Goal: Contribute content: Add original content to the website for others to see

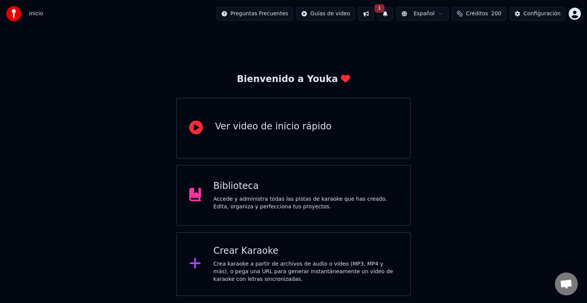
click at [393, 16] on button "1" at bounding box center [385, 14] width 16 height 14
click at [439, 38] on button "Actualizar" at bounding box center [450, 38] width 39 height 14
click at [574, 14] on html "Inicio Preguntas Frecuentes Guías de video Español Créditos 200 Configuración B…" at bounding box center [293, 148] width 587 height 296
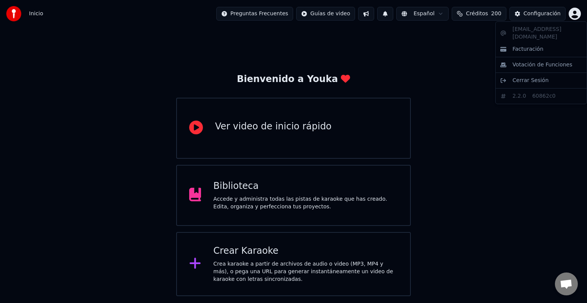
click at [231, 240] on html "Inicio Preguntas Frecuentes Guías de video Español Créditos 200 Configuración B…" at bounding box center [293, 148] width 587 height 296
click at [245, 213] on div "Biblioteca Accede y administra todas las pistas de karaoke que has creado. Edit…" at bounding box center [293, 195] width 235 height 61
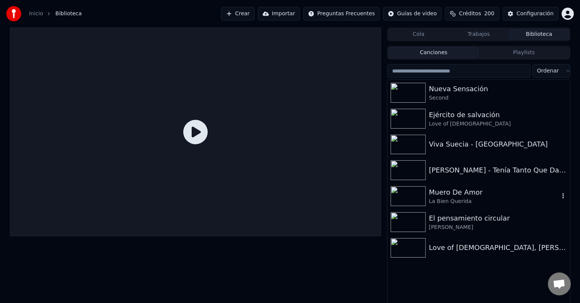
click at [481, 195] on div "Muero De Amor" at bounding box center [494, 192] width 130 height 11
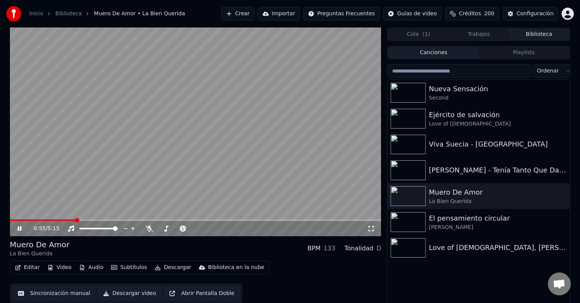
click at [287, 250] on div "Muero De Amor La Bien Querida BPM 133 Tonalidad D" at bounding box center [196, 248] width 372 height 18
click at [544, 9] on button "Configuración" at bounding box center [531, 14] width 56 height 14
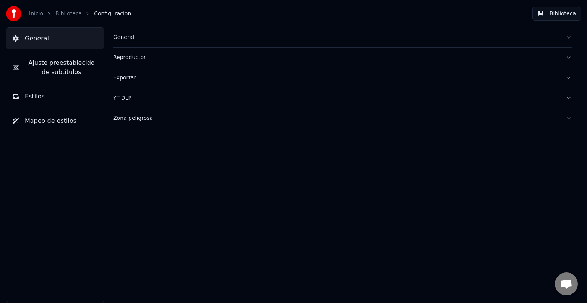
click at [38, 15] on link "Inicio" at bounding box center [36, 14] width 14 height 8
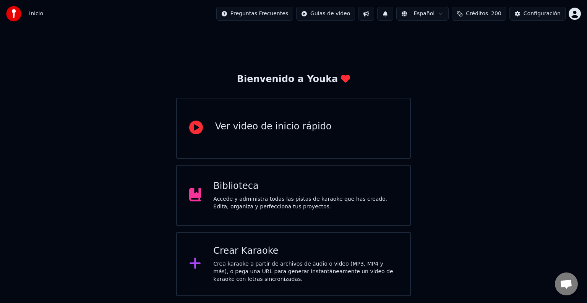
click at [251, 195] on div "Biblioteca Accede y administra todas las pistas de karaoke que has creado. Edit…" at bounding box center [305, 195] width 184 height 31
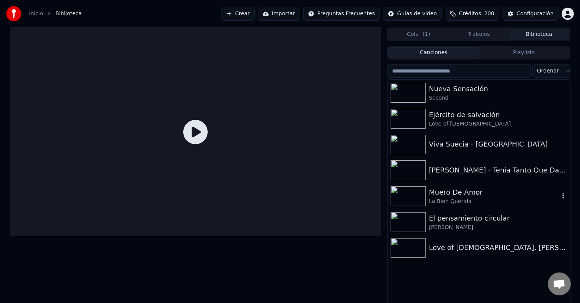
click at [461, 195] on div "Muero De Amor" at bounding box center [494, 192] width 130 height 11
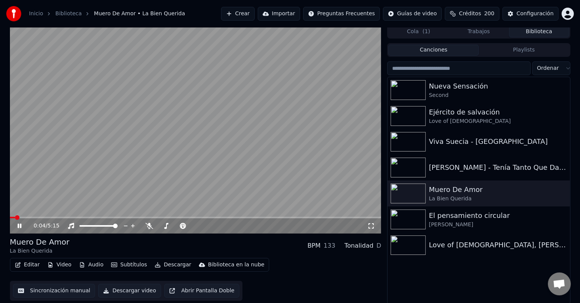
scroll to position [3, 0]
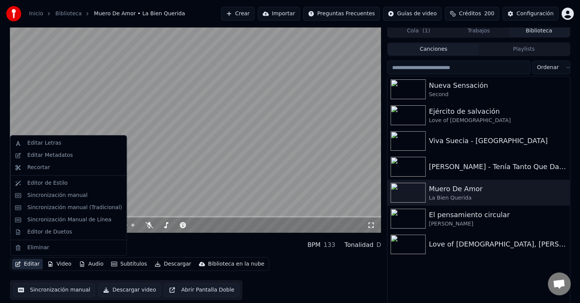
click at [32, 260] on button "Editar" at bounding box center [27, 264] width 31 height 11
click at [87, 182] on div "Editor de Estilo" at bounding box center [74, 184] width 95 height 8
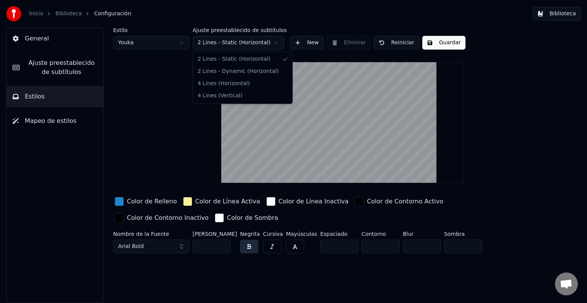
click at [267, 43] on html "Inicio Biblioteca Configuración Biblioteca General Ajuste preestablecido de sub…" at bounding box center [293, 151] width 587 height 303
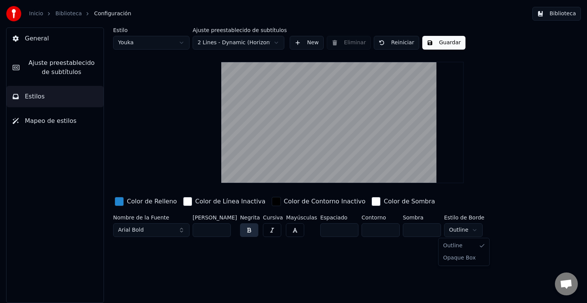
click at [470, 230] on html "Inicio Biblioteca Configuración Biblioteca General Ajuste preestablecido de sub…" at bounding box center [293, 151] width 587 height 303
click at [508, 210] on html "Inicio Biblioteca Configuración Biblioteca General Ajuste preestablecido de sub…" at bounding box center [293, 151] width 587 height 303
click at [443, 44] on button "Guardar" at bounding box center [443, 43] width 43 height 14
click at [68, 123] on span "Mapeo de estilos" at bounding box center [51, 120] width 52 height 9
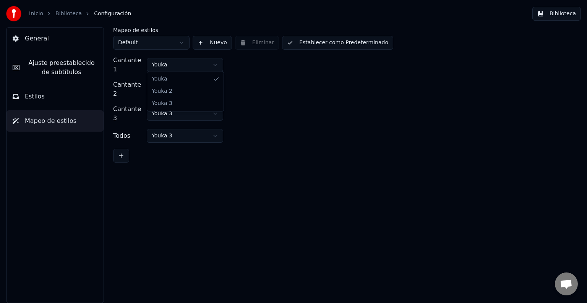
click at [180, 56] on html "Inicio Biblioteca Configuración Biblioteca General Ajuste preestablecido de sub…" at bounding box center [293, 151] width 587 height 303
click at [181, 56] on html "Inicio Biblioteca Configuración Biblioteca General Ajuste preestablecido de sub…" at bounding box center [293, 151] width 587 height 303
click at [37, 14] on link "Inicio" at bounding box center [36, 14] width 14 height 8
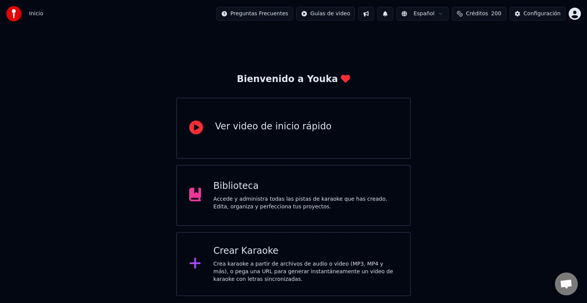
click at [262, 198] on div "Accede y administra todas las pistas de karaoke que has creado. Edita, organiza…" at bounding box center [305, 203] width 184 height 15
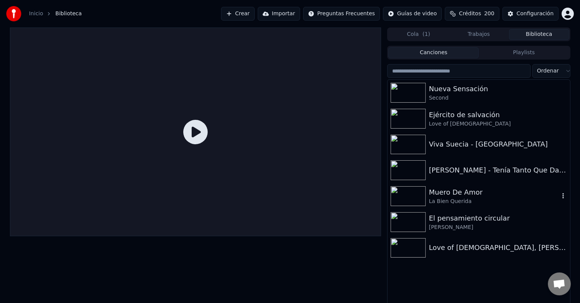
click at [472, 201] on div "La Bien Querida" at bounding box center [494, 202] width 130 height 8
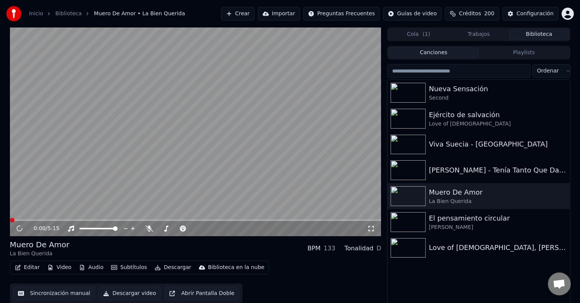
scroll to position [3, 0]
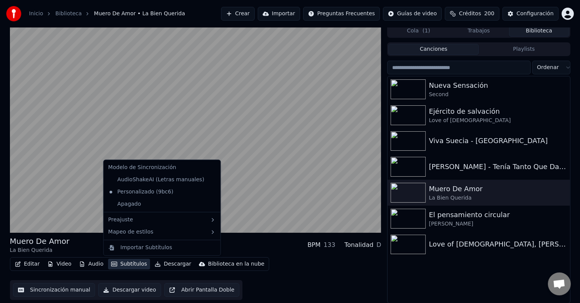
click at [132, 267] on button "Subtítulos" at bounding box center [129, 264] width 42 height 11
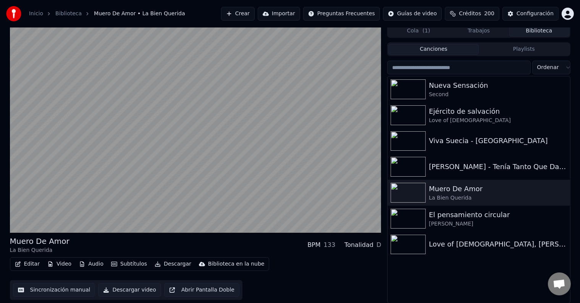
click at [292, 254] on div "Muero De Amor La Bien Querida BPM 133 Tonalidad D" at bounding box center [196, 245] width 372 height 18
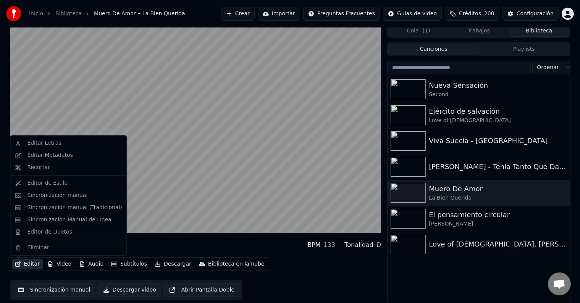
click at [34, 263] on button "Editar" at bounding box center [27, 264] width 31 height 11
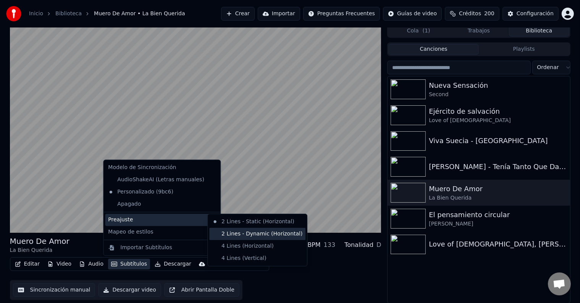
click at [276, 236] on div "2 Lines - Dynamic (Horizontal)" at bounding box center [257, 234] width 96 height 12
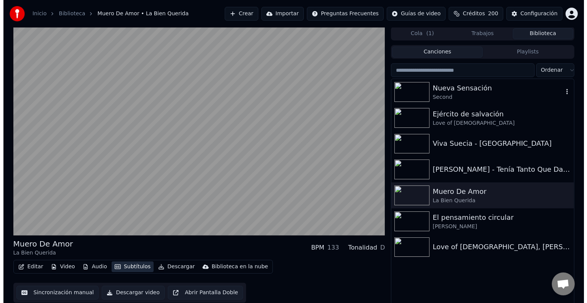
scroll to position [0, 0]
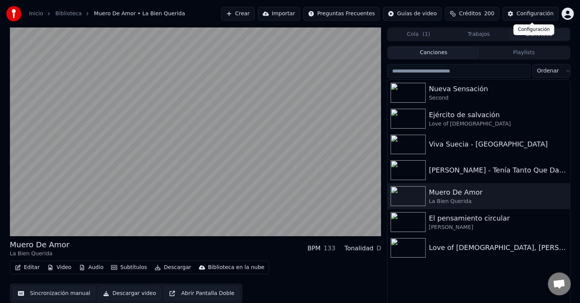
click at [541, 13] on div "Configuración" at bounding box center [535, 14] width 37 height 8
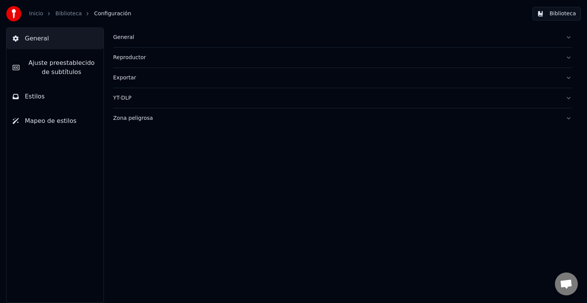
click at [263, 66] on button "Reproductor" at bounding box center [342, 58] width 458 height 20
click at [257, 77] on div "Exportar" at bounding box center [336, 78] width 446 height 8
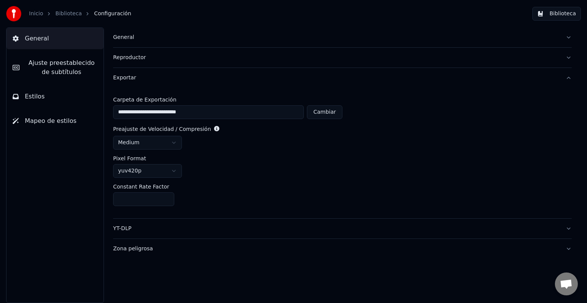
click at [257, 77] on div "Exportar" at bounding box center [336, 78] width 446 height 8
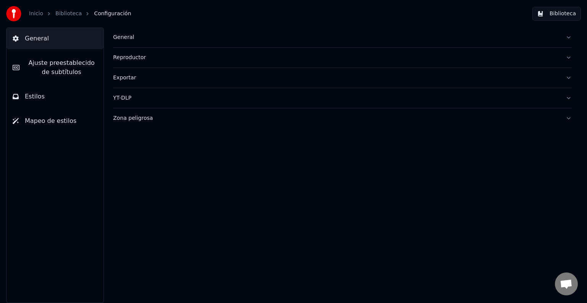
click at [243, 91] on button "YT-DLP" at bounding box center [342, 98] width 458 height 20
click at [211, 118] on div "Zona peligrosa" at bounding box center [336, 119] width 446 height 8
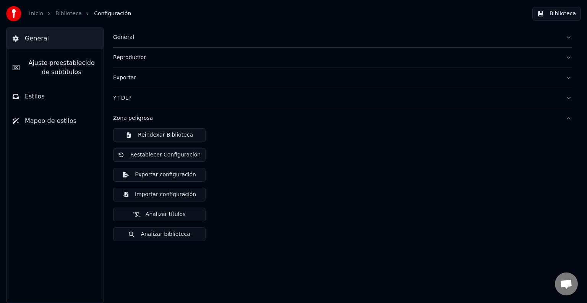
click at [176, 215] on button "Analizar títulos" at bounding box center [159, 215] width 92 height 14
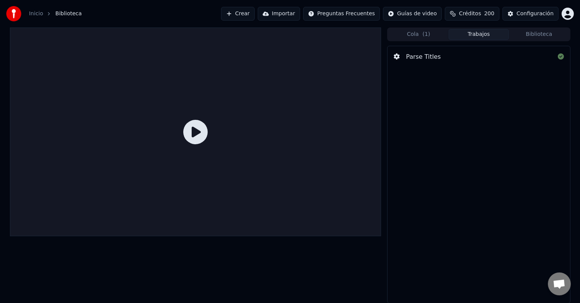
click at [427, 35] on span "( 1 )" at bounding box center [427, 35] width 8 height 8
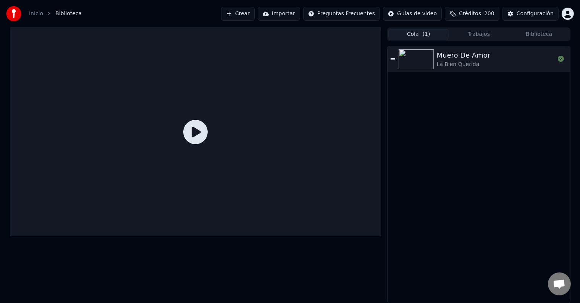
click at [539, 34] on button "Biblioteca" at bounding box center [539, 34] width 60 height 11
click at [411, 37] on button "Cola ( 1 )" at bounding box center [418, 34] width 60 height 11
click at [474, 53] on div "Muero De Amor" at bounding box center [464, 55] width 54 height 11
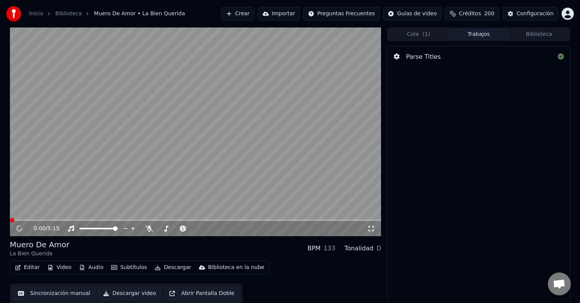
click at [474, 37] on button "Trabajos" at bounding box center [479, 34] width 60 height 11
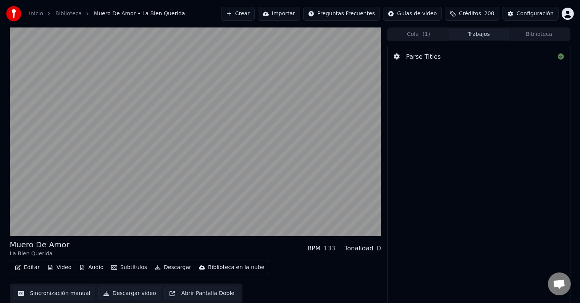
click at [455, 58] on div "Parse Titles" at bounding box center [479, 56] width 182 height 21
click at [415, 32] on button "Cola ( 1 )" at bounding box center [418, 34] width 60 height 11
click at [474, 31] on button "Trabajos" at bounding box center [479, 34] width 60 height 11
click at [544, 33] on button "Biblioteca" at bounding box center [539, 34] width 60 height 11
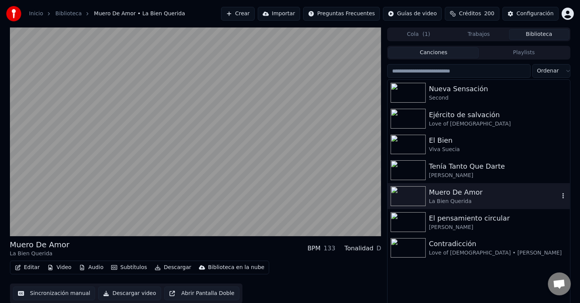
click at [473, 202] on div "La Bien Querida" at bounding box center [494, 202] width 130 height 8
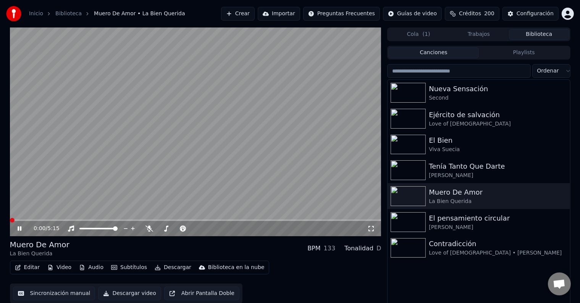
click at [121, 143] on video at bounding box center [196, 131] width 372 height 209
click at [165, 152] on video at bounding box center [196, 131] width 372 height 209
click at [150, 227] on icon at bounding box center [150, 229] width 8 height 6
click at [569, 21] on div "Inicio Biblioteca Muero De Amor • La Bien Querida Crear Importar Preguntas Frec…" at bounding box center [290, 13] width 580 height 27
click at [556, 13] on button "Configuración" at bounding box center [531, 14] width 56 height 14
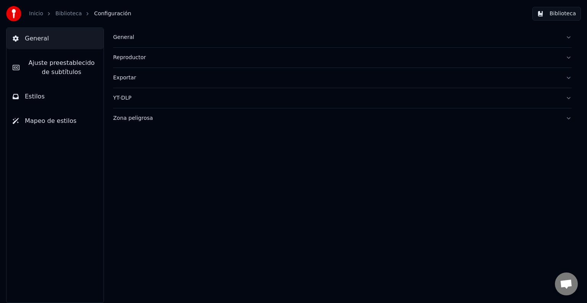
click at [56, 117] on span "Mapeo de estilos" at bounding box center [51, 120] width 52 height 9
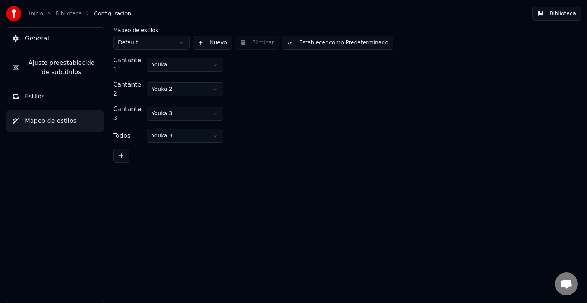
click at [56, 95] on button "Estilos" at bounding box center [54, 96] width 97 height 21
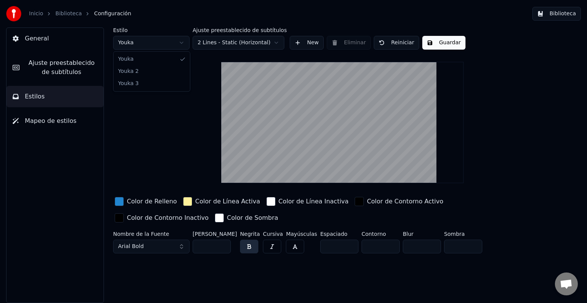
click at [175, 39] on html "Inicio Biblioteca Configuración Biblioteca General Ajuste preestablecido de sub…" at bounding box center [293, 151] width 587 height 303
click at [71, 65] on span "Ajuste preestablecido de subtítulos" at bounding box center [62, 67] width 72 height 18
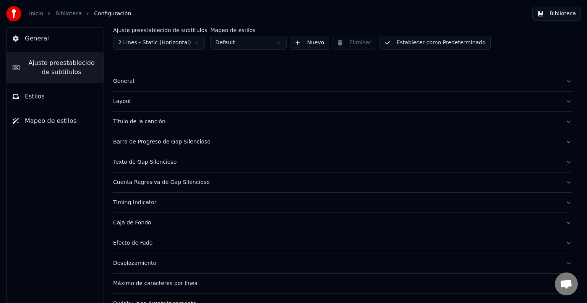
click at [226, 82] on div "General" at bounding box center [336, 82] width 446 height 8
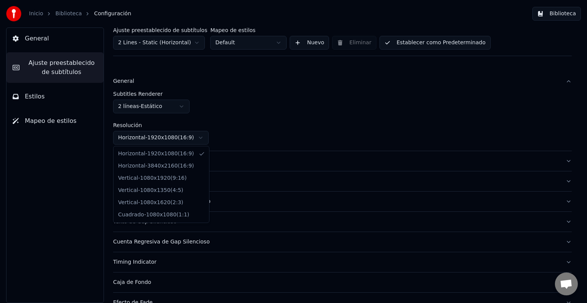
click at [203, 137] on html "Inicio Biblioteca Configuración Biblioteca General Ajuste preestablecido de sub…" at bounding box center [293, 151] width 587 height 303
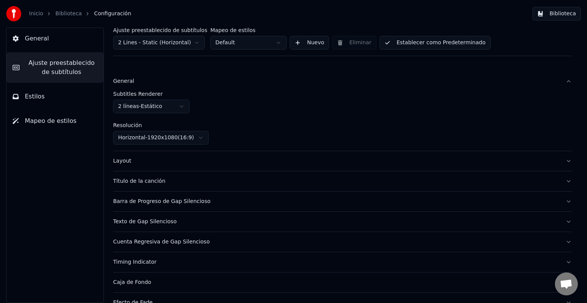
click at [203, 137] on html "Inicio Biblioteca Configuración Biblioteca General Ajuste preestablecido de sub…" at bounding box center [293, 151] width 587 height 303
click at [183, 107] on html "Inicio Biblioteca Configuración Biblioteca General Ajuste preestablecido de sub…" at bounding box center [293, 151] width 587 height 303
click at [268, 39] on html "Inicio Biblioteca Configuración Biblioteca General Ajuste preestablecido de sub…" at bounding box center [293, 151] width 587 height 303
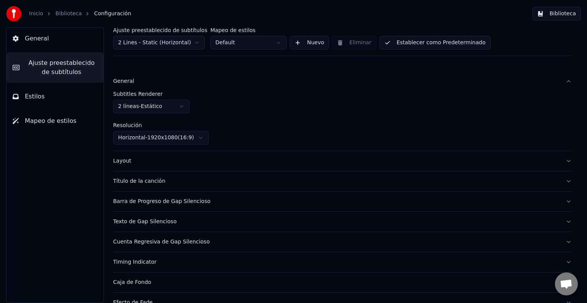
click at [195, 37] on html "Inicio Biblioteca Configuración Biblioteca General Ajuste preestablecido de sub…" at bounding box center [293, 151] width 587 height 303
click at [73, 15] on link "Biblioteca" at bounding box center [68, 14] width 26 height 8
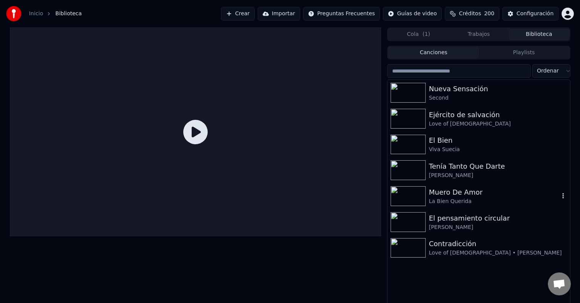
click at [471, 185] on div "Muero De Amor La Bien Querida" at bounding box center [479, 196] width 182 height 26
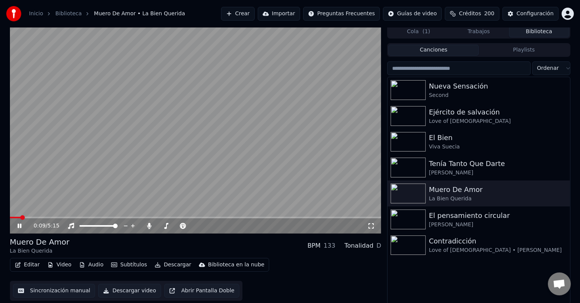
scroll to position [3, 0]
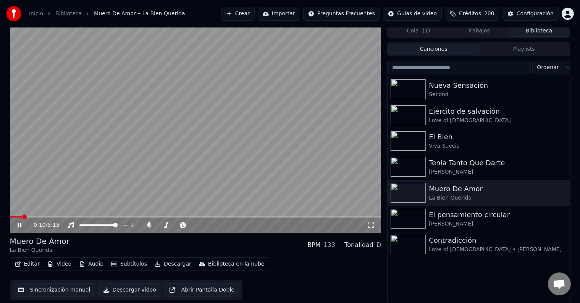
click at [139, 262] on button "Subtítulos" at bounding box center [129, 264] width 42 height 11
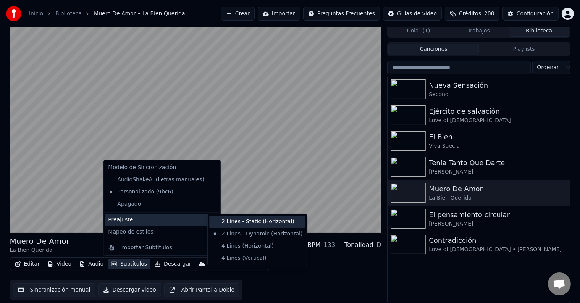
click at [235, 223] on div "2 Lines - Static (Horizontal)" at bounding box center [257, 222] width 96 height 12
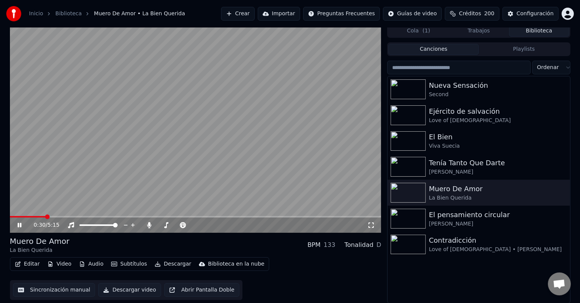
click at [124, 264] on button "Subtítulos" at bounding box center [129, 264] width 42 height 11
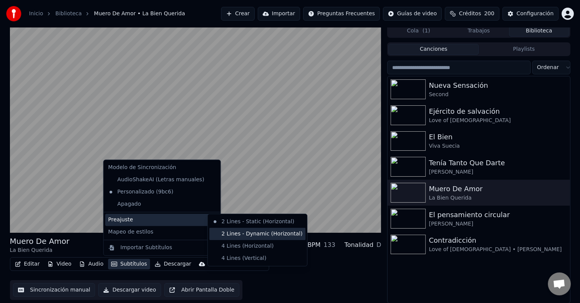
click at [244, 236] on div "2 Lines - Dynamic (Horizontal)" at bounding box center [257, 234] width 96 height 12
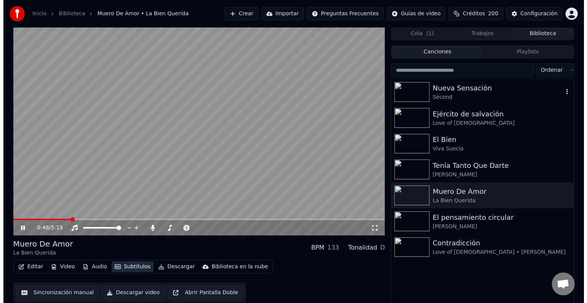
scroll to position [0, 0]
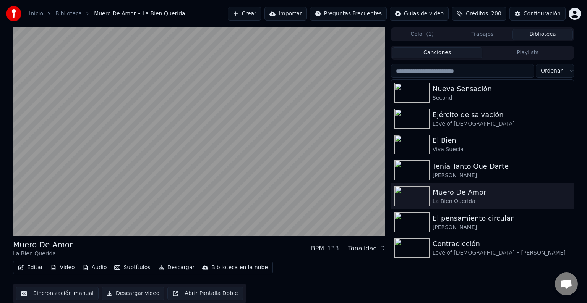
click at [569, 16] on html "Inicio Biblioteca Muero De Amor • La Bien Querida Crear Importar Preguntas Frec…" at bounding box center [293, 151] width 587 height 303
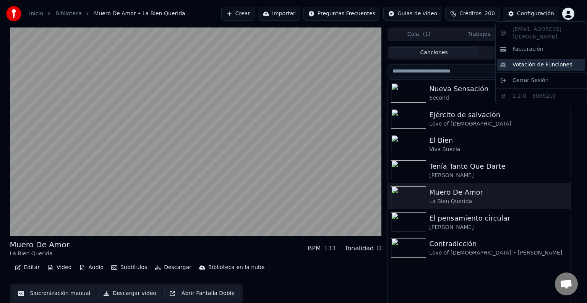
click at [552, 61] on span "Votación de Funciones" at bounding box center [542, 65] width 60 height 8
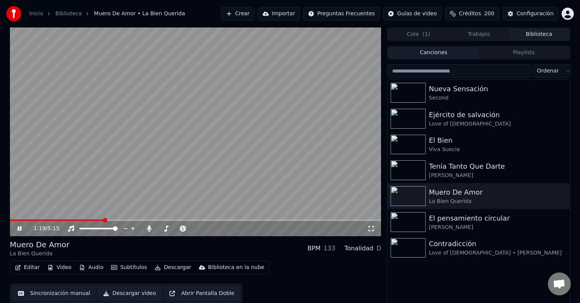
click at [230, 79] on video at bounding box center [196, 131] width 372 height 209
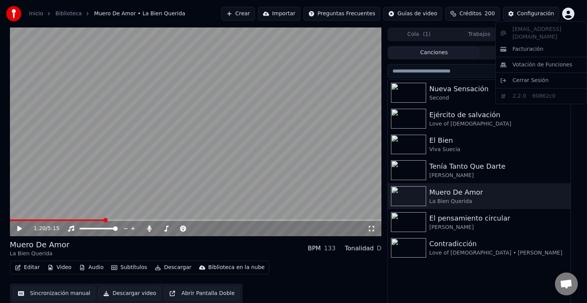
click at [572, 15] on html "Inicio Biblioteca Muero De Amor • La Bien Querida Crear Importar Preguntas Frec…" at bounding box center [293, 151] width 587 height 303
click at [483, 24] on html "Inicio Biblioteca Muero De Amor • La Bien Querida Crear Importar Preguntas Frec…" at bounding box center [293, 151] width 587 height 303
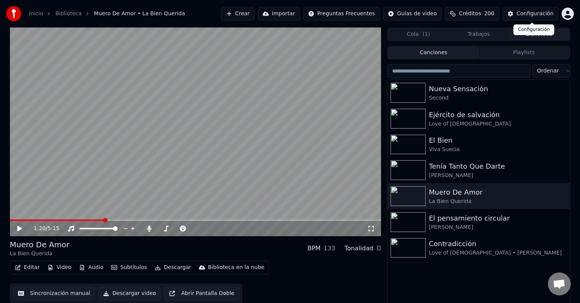
click at [529, 15] on div "Configuración" at bounding box center [535, 14] width 37 height 8
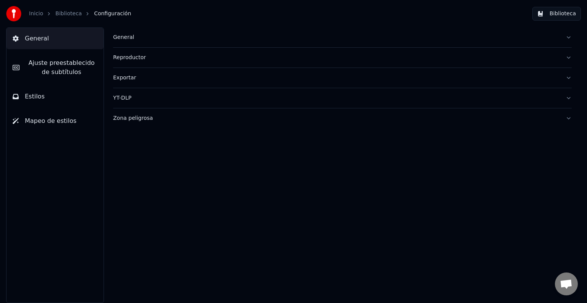
click at [171, 122] on button "Zona peligrosa" at bounding box center [342, 118] width 458 height 20
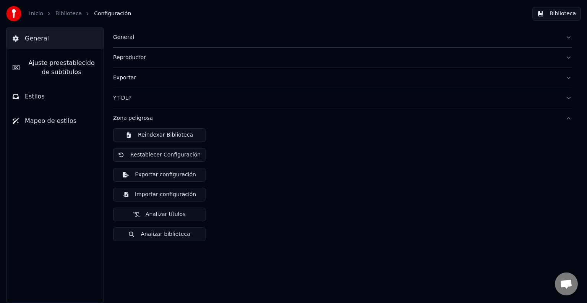
click at [177, 191] on button "Importar configuración" at bounding box center [159, 195] width 92 height 14
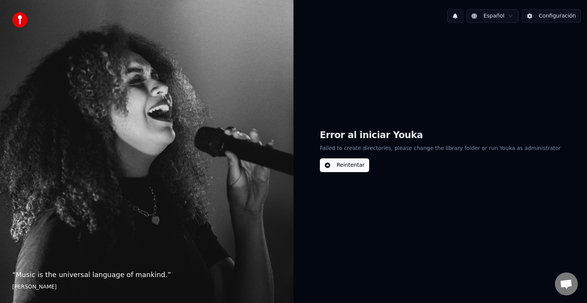
click at [362, 167] on button "Reintentar" at bounding box center [344, 166] width 49 height 14
click at [368, 164] on button "Reintentar" at bounding box center [344, 166] width 49 height 14
click at [571, 17] on button "Configuración" at bounding box center [550, 16] width 59 height 14
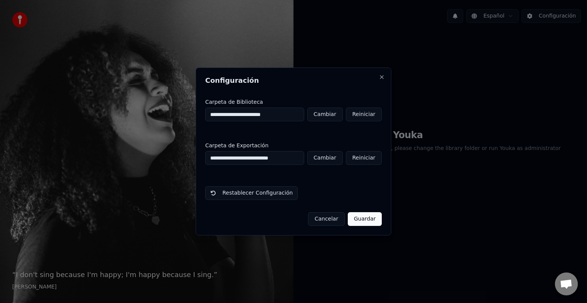
click at [365, 112] on button "Reiniciar" at bounding box center [364, 115] width 36 height 14
type input "**********"
click at [335, 217] on button "Cancelar" at bounding box center [326, 219] width 37 height 14
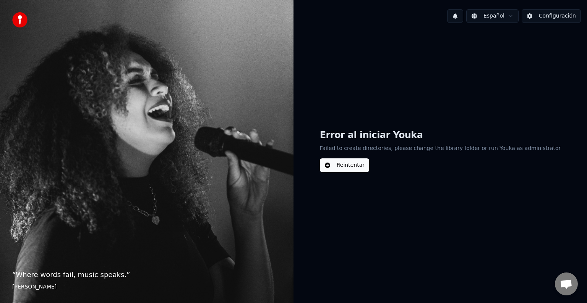
click at [369, 159] on button "Reintentar" at bounding box center [344, 166] width 49 height 14
click at [556, 16] on button "Configuración" at bounding box center [550, 16] width 59 height 14
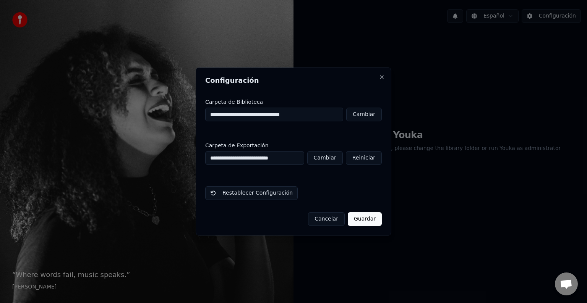
click at [285, 113] on input "**********" at bounding box center [274, 115] width 138 height 14
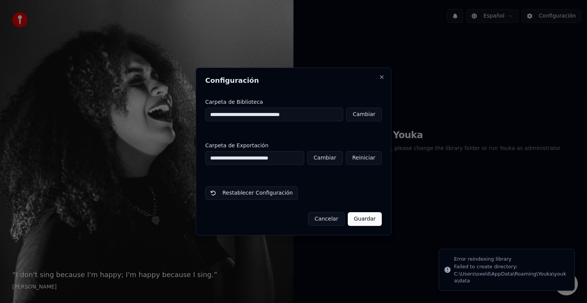
click at [357, 159] on button "Reiniciar" at bounding box center [364, 158] width 36 height 14
type input "**********"
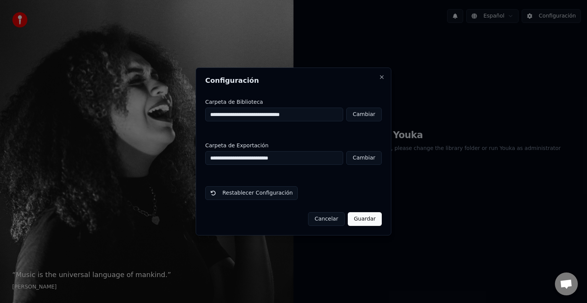
click at [252, 191] on button "Restablecer Configuración" at bounding box center [251, 193] width 92 height 14
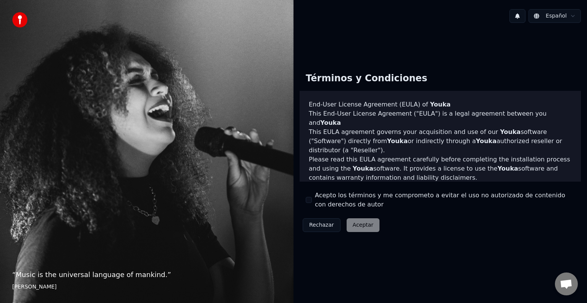
click at [325, 197] on label "Acepto los términos y me comprometo a evitar el uso no autorizado de contenido …" at bounding box center [445, 200] width 260 height 18
click at [312, 197] on button "Acepto los términos y me comprometo a evitar el uso no autorizado de contenido …" at bounding box center [309, 200] width 6 height 6
click at [350, 222] on button "Aceptar" at bounding box center [362, 225] width 33 height 14
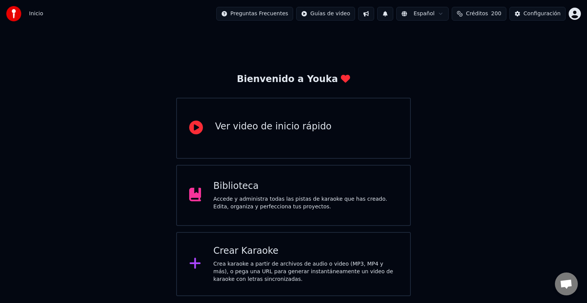
click at [304, 191] on div "Biblioteca" at bounding box center [305, 186] width 184 height 12
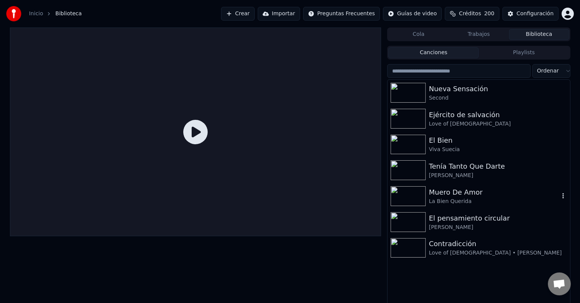
click at [453, 199] on div "La Bien Querida" at bounding box center [494, 202] width 130 height 8
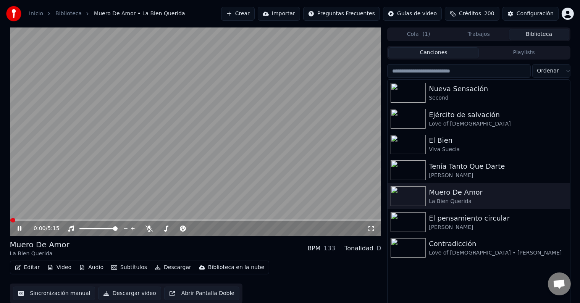
click at [88, 220] on span at bounding box center [196, 221] width 372 height 2
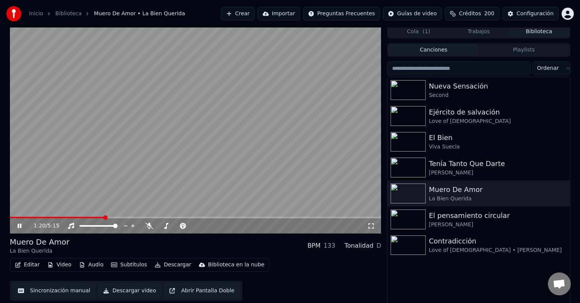
scroll to position [3, 0]
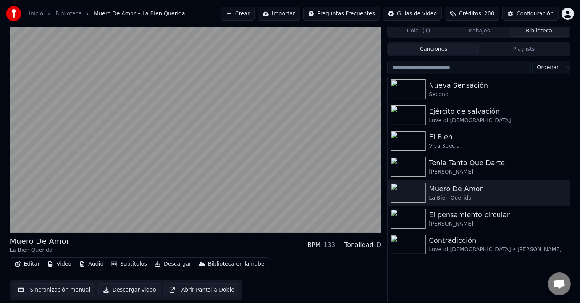
click at [127, 265] on button "Subtítulos" at bounding box center [129, 264] width 42 height 11
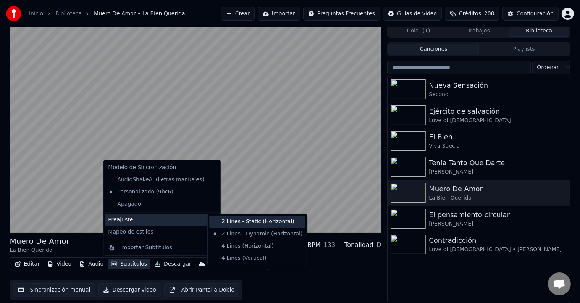
click at [245, 222] on div "2 Lines - Static (Horizontal)" at bounding box center [257, 222] width 96 height 12
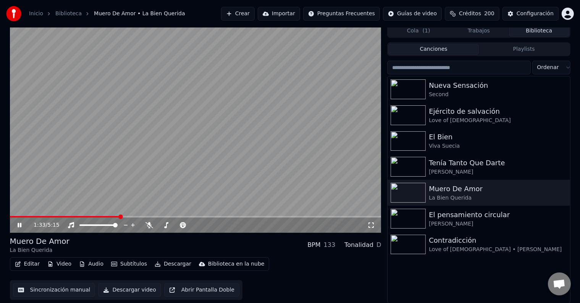
click at [560, 13] on div "Crear Importar Preguntas Frecuentes Guías de video Créditos 200 Configuración" at bounding box center [397, 14] width 353 height 14
click at [552, 13] on div "Configuración" at bounding box center [535, 14] width 37 height 8
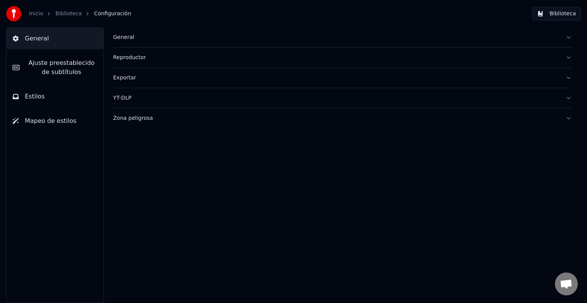
click at [154, 41] on div "General" at bounding box center [336, 38] width 446 height 8
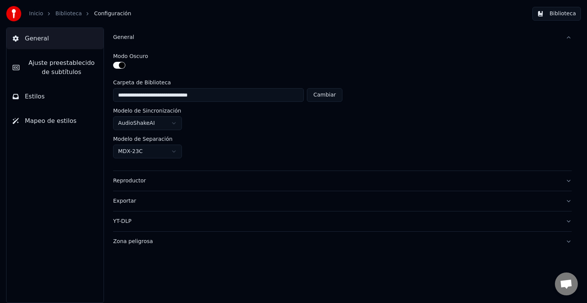
click at [154, 41] on div "General" at bounding box center [336, 38] width 446 height 8
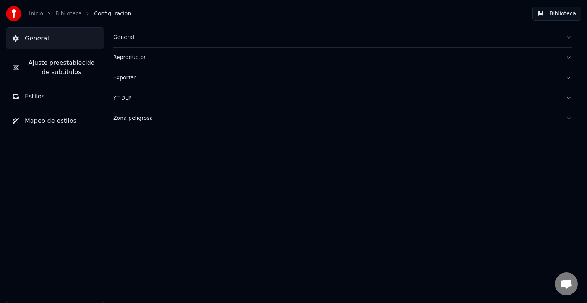
click at [167, 58] on div "Reproductor" at bounding box center [336, 58] width 446 height 8
click at [150, 78] on div "Exportar" at bounding box center [336, 78] width 446 height 8
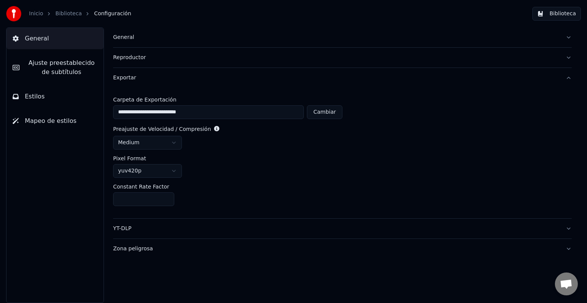
click at [148, 78] on div "Exportar" at bounding box center [336, 78] width 446 height 8
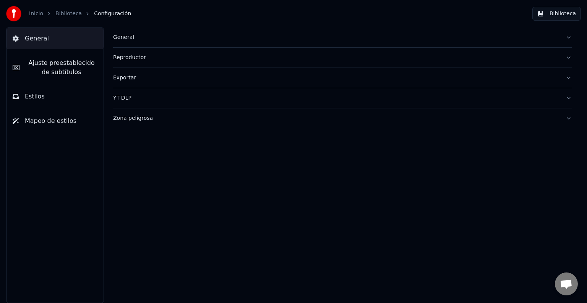
click at [142, 100] on div "YT-DLP" at bounding box center [336, 98] width 446 height 8
click at [142, 99] on div "YT-DLP" at bounding box center [336, 98] width 446 height 8
click at [64, 100] on button "Estilos" at bounding box center [54, 96] width 97 height 21
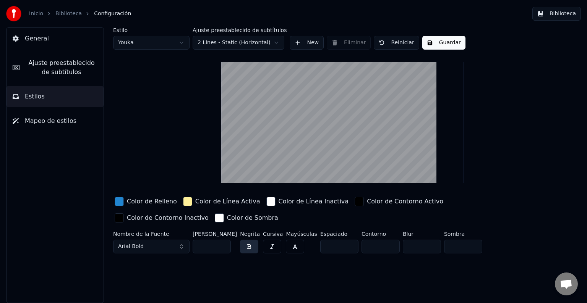
click at [241, 44] on html "Inicio Biblioteca Configuración Biblioteca General Ajuste preestablecido de sub…" at bounding box center [293, 151] width 587 height 303
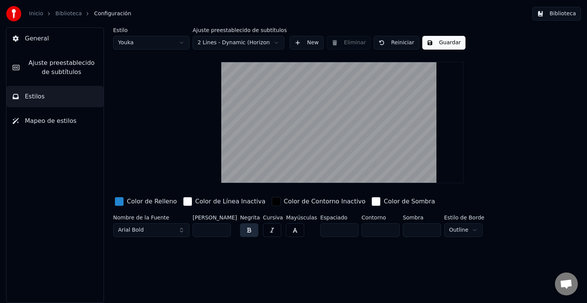
click at [244, 40] on html "Inicio Biblioteca Configuración Biblioteca General Ajuste preestablecido de sub…" at bounding box center [293, 151] width 587 height 303
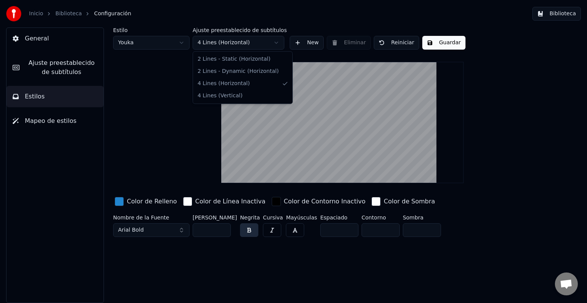
click at [248, 39] on html "Inicio Biblioteca Configuración Biblioteca General Ajuste preestablecido de sub…" at bounding box center [293, 151] width 587 height 303
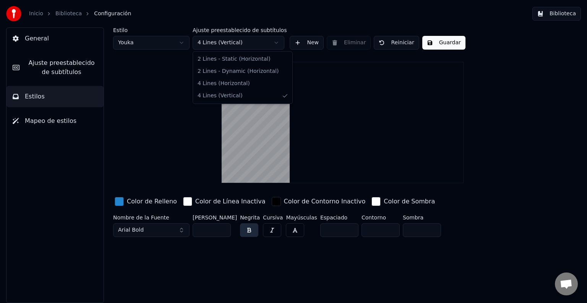
click at [236, 49] on html "Inicio Biblioteca Configuración Biblioteca General Ajuste preestablecido de sub…" at bounding box center [293, 151] width 587 height 303
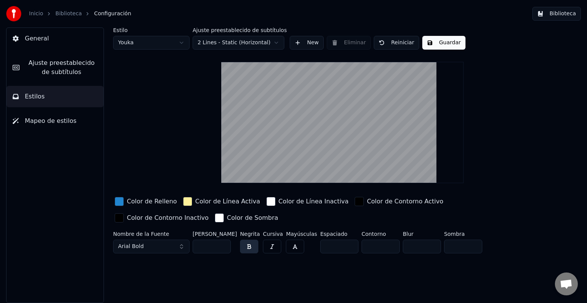
click at [166, 246] on button "Arial Bold" at bounding box center [151, 247] width 76 height 14
click at [330, 263] on div "Estilo Youka Ajuste preestablecido de subtítulos 2 Lines - Static (Horizontal) …" at bounding box center [342, 165] width 489 height 276
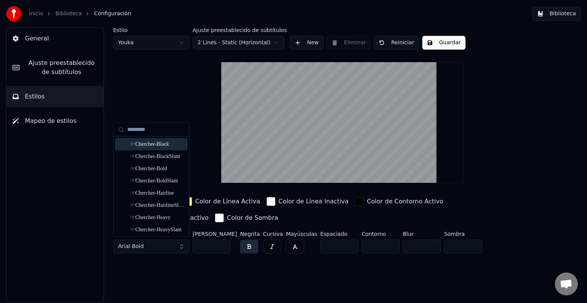
click at [145, 106] on div "Estilo Youka Ajuste preestablecido de subtítulos 2 Lines - Static (Horizontal) …" at bounding box center [342, 141] width 458 height 229
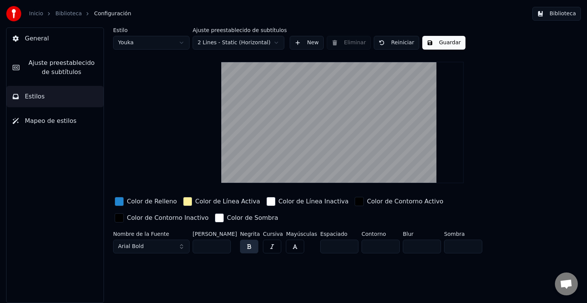
click at [52, 122] on span "Mapeo de estilos" at bounding box center [51, 120] width 52 height 9
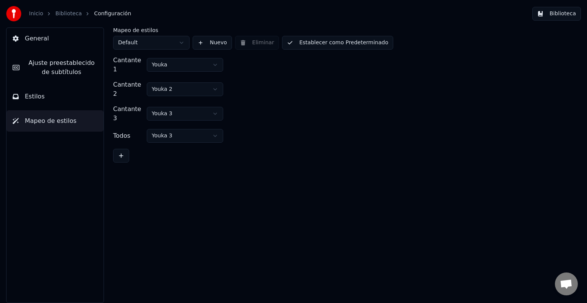
click at [180, 55] on div "Mapeo de estilos Default Nuevo Eliminar Establecer como Predeterminado Cantante…" at bounding box center [342, 94] width 458 height 135
click at [181, 57] on html "Inicio Biblioteca Configuración Biblioteca General Ajuste preestablecido de sub…" at bounding box center [293, 151] width 587 height 303
click at [177, 43] on html "Inicio Biblioteca Configuración Biblioteca General Ajuste preestablecido de sub…" at bounding box center [293, 151] width 587 height 303
click at [60, 74] on span "Ajuste preestablecido de subtítulos" at bounding box center [62, 67] width 72 height 18
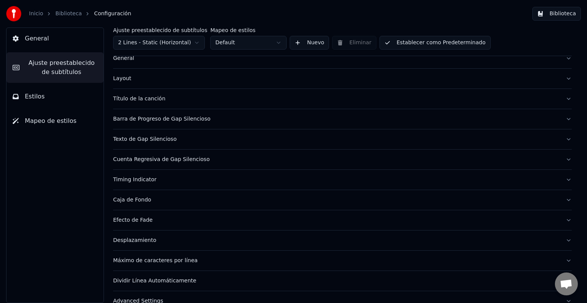
scroll to position [36, 0]
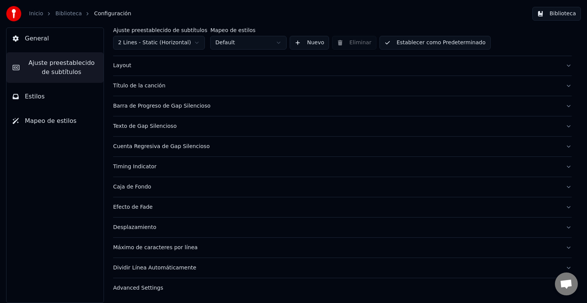
click at [183, 281] on button "Advanced Settings" at bounding box center [342, 288] width 458 height 20
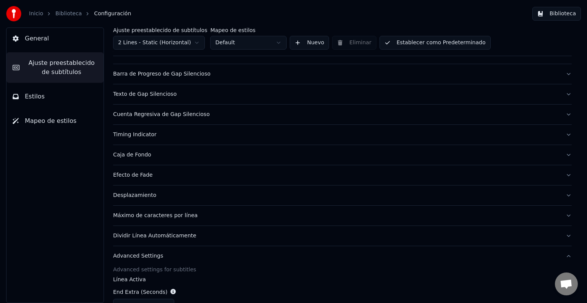
scroll to position [0, 0]
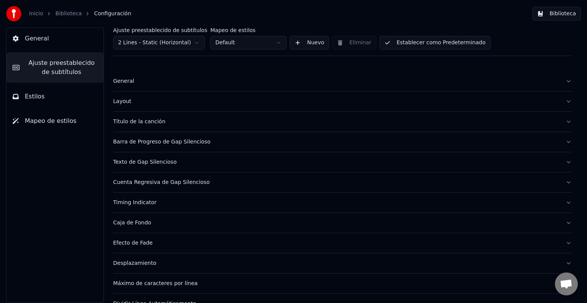
click at [186, 75] on button "General" at bounding box center [342, 81] width 458 height 20
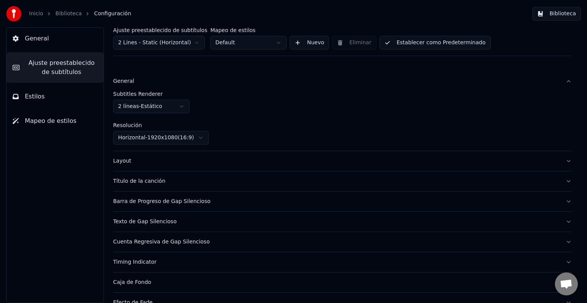
click at [174, 163] on div "Layout" at bounding box center [336, 161] width 446 height 8
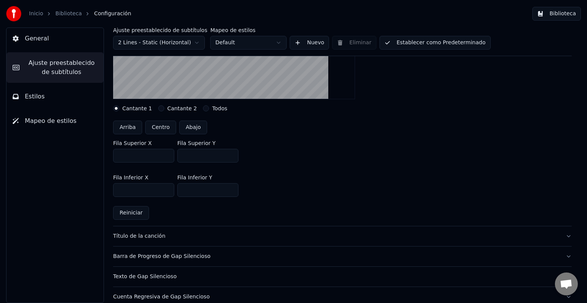
scroll to position [153, 0]
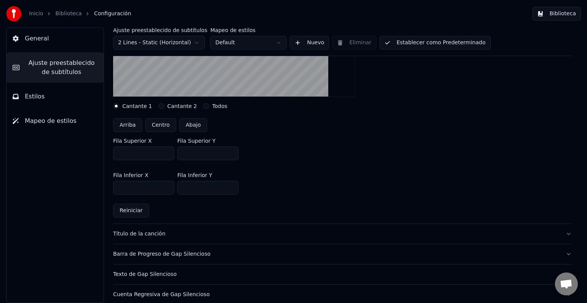
click at [165, 127] on button "Centro" at bounding box center [160, 125] width 31 height 14
type input "***"
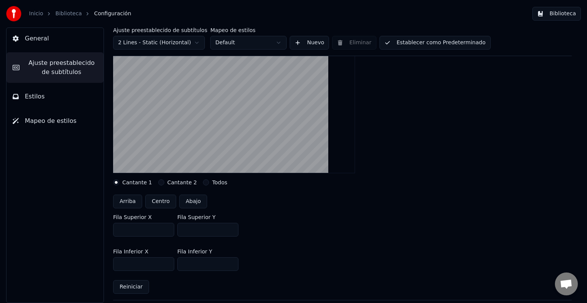
scroll to position [38, 0]
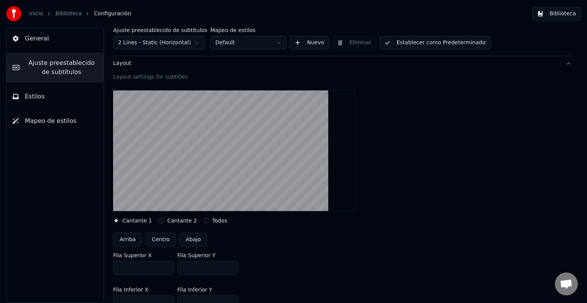
click at [416, 41] on button "Establecer como Predeterminado" at bounding box center [434, 43] width 111 height 14
click at [57, 14] on link "Biblioteca" at bounding box center [68, 14] width 26 height 8
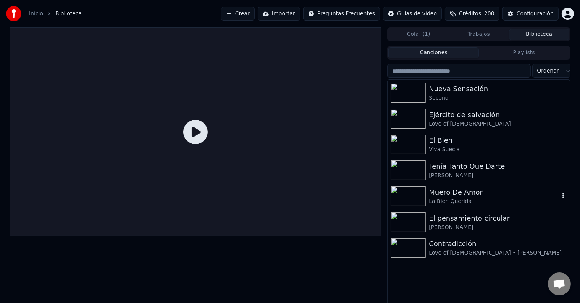
click at [458, 192] on div "Muero De Amor" at bounding box center [494, 192] width 130 height 11
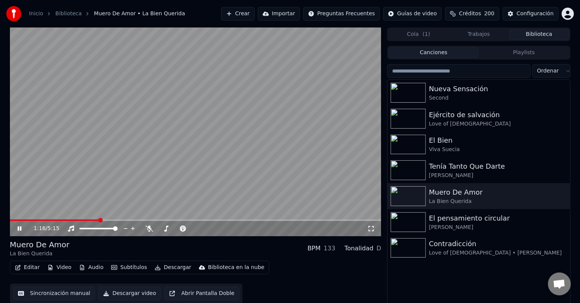
click at [100, 220] on span at bounding box center [196, 221] width 372 height 2
click at [10, 220] on span at bounding box center [10, 221] width 0 height 2
click at [147, 231] on icon at bounding box center [150, 229] width 8 height 6
click at [292, 219] on video at bounding box center [196, 131] width 372 height 209
click at [305, 220] on span at bounding box center [173, 221] width 327 height 2
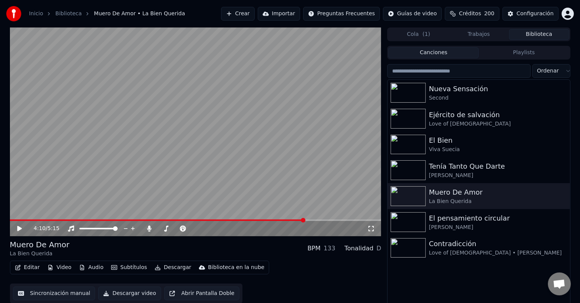
click at [286, 219] on video at bounding box center [196, 131] width 372 height 209
click at [284, 220] on span at bounding box center [147, 221] width 275 height 2
click at [272, 220] on span at bounding box center [148, 221] width 276 height 2
click at [253, 11] on button "Crear" at bounding box center [238, 14] width 34 height 14
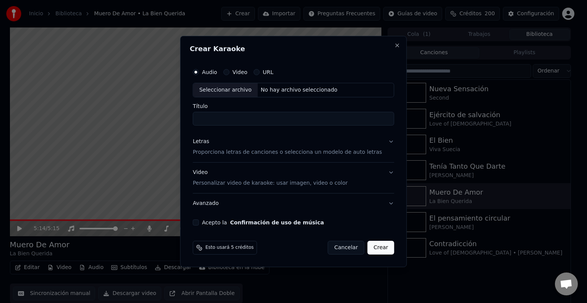
click at [233, 120] on input "Título" at bounding box center [292, 119] width 201 height 14
click at [247, 70] on label "Video" at bounding box center [239, 72] width 15 height 5
click at [229, 70] on button "Video" at bounding box center [226, 72] width 6 height 6
click at [273, 72] on label "URL" at bounding box center [267, 72] width 11 height 5
click at [259, 72] on button "URL" at bounding box center [256, 72] width 6 height 6
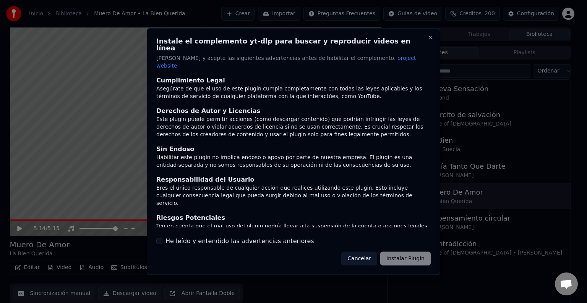
click at [238, 236] on label "He leído y entendido las advertencias anteriores" at bounding box center [239, 240] width 149 height 9
click at [162, 238] on button "He leído y entendido las advertencias anteriores" at bounding box center [159, 241] width 6 height 6
click at [429, 41] on button "Close" at bounding box center [430, 38] width 6 height 6
click at [370, 252] on button "Cancelar" at bounding box center [359, 259] width 36 height 14
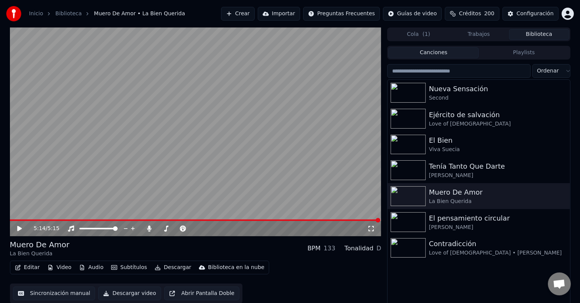
click at [255, 12] on button "Crear" at bounding box center [238, 14] width 34 height 14
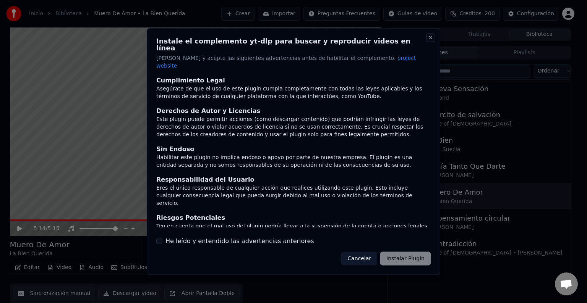
click at [429, 41] on button "Close" at bounding box center [430, 38] width 6 height 6
click at [367, 252] on button "Cancelar" at bounding box center [359, 259] width 36 height 14
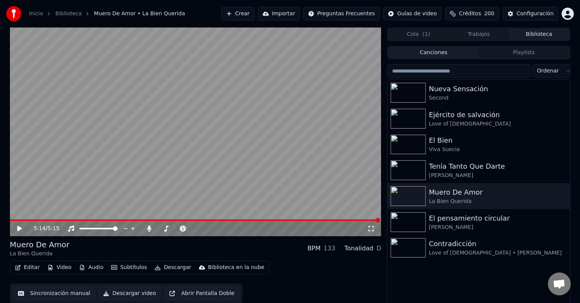
click at [255, 17] on button "Crear" at bounding box center [238, 14] width 34 height 14
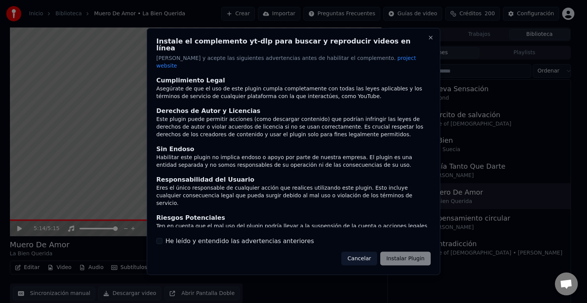
click at [205, 237] on label "He leído y entendido las advertencias anteriores" at bounding box center [239, 240] width 149 height 9
click at [162, 238] on button "He leído y entendido las advertencias anteriores" at bounding box center [159, 241] width 6 height 6
click at [359, 252] on button "Cancelar" at bounding box center [359, 259] width 36 height 14
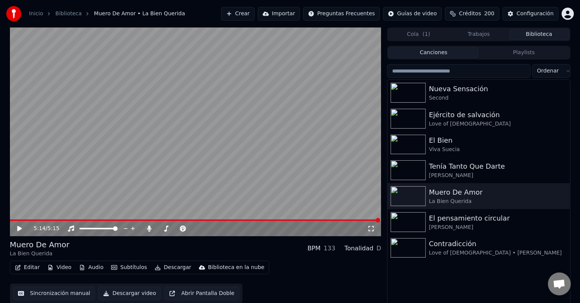
click at [255, 9] on button "Crear" at bounding box center [238, 14] width 34 height 14
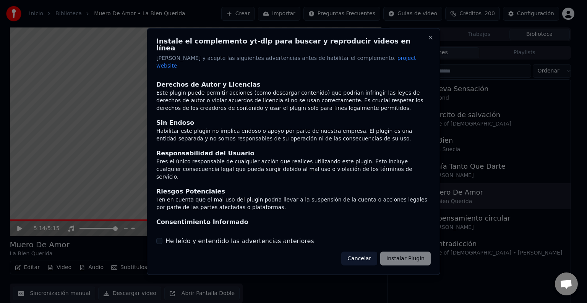
scroll to position [33, 0]
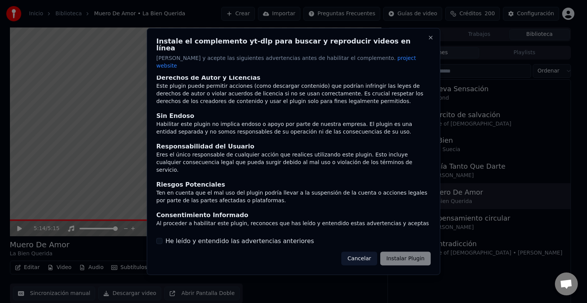
click at [228, 236] on label "He leído y entendido las advertencias anteriores" at bounding box center [239, 240] width 149 height 9
click at [162, 238] on button "He leído y entendido las advertencias anteriores" at bounding box center [159, 241] width 6 height 6
click at [416, 252] on button "Instalar Plugin" at bounding box center [405, 259] width 50 height 14
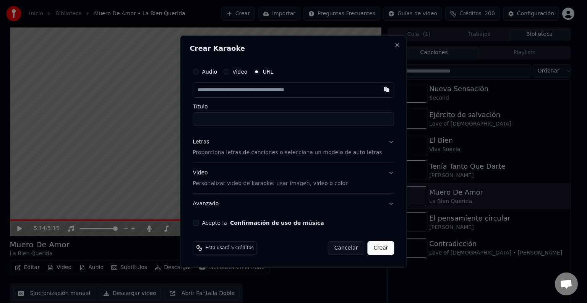
click at [327, 93] on input "text" at bounding box center [292, 89] width 201 height 15
type input "**********"
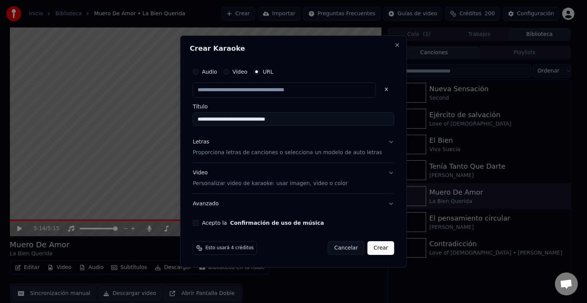
click at [221, 151] on p "Proporciona letras de canciones o selecciona un modelo de auto letras" at bounding box center [286, 153] width 189 height 8
type input "**********"
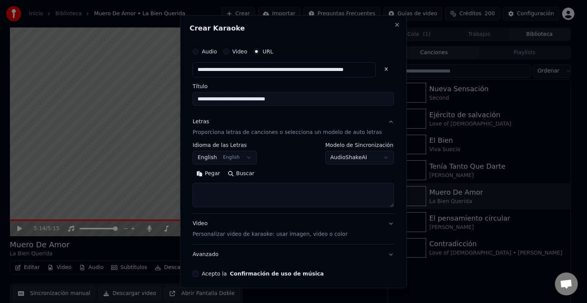
click at [215, 190] on textarea at bounding box center [292, 195] width 201 height 24
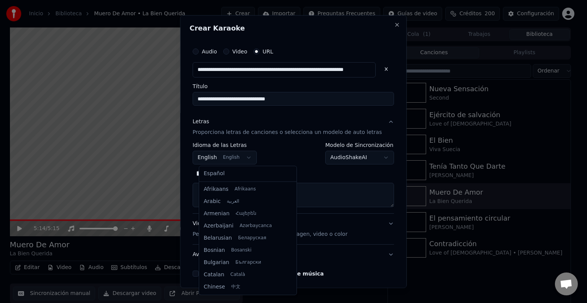
click at [241, 159] on body "**********" at bounding box center [290, 151] width 580 height 303
select select "**"
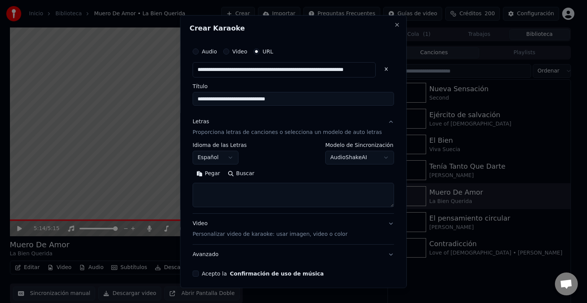
click at [222, 191] on textarea at bounding box center [292, 195] width 201 height 24
paste textarea "**********"
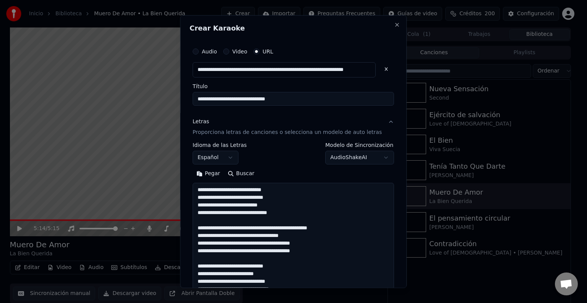
scroll to position [139, 0]
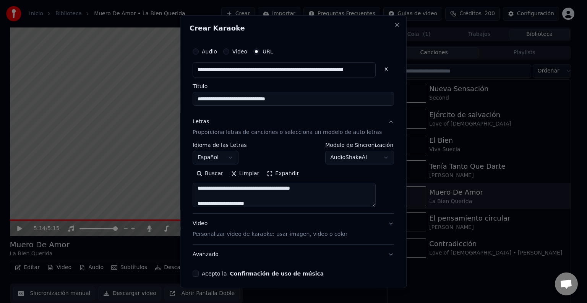
type textarea "**********"
click at [364, 153] on body "**********" at bounding box center [290, 151] width 580 height 303
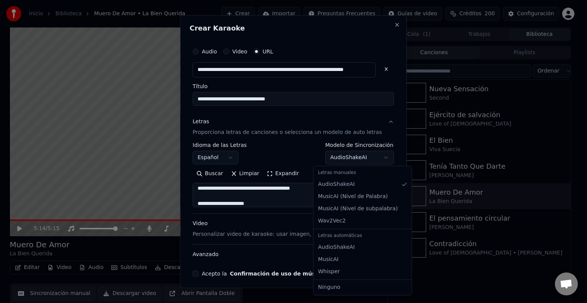
click at [298, 133] on body "**********" at bounding box center [290, 151] width 580 height 303
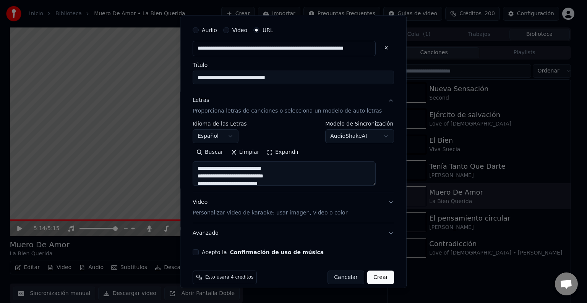
scroll to position [30, 0]
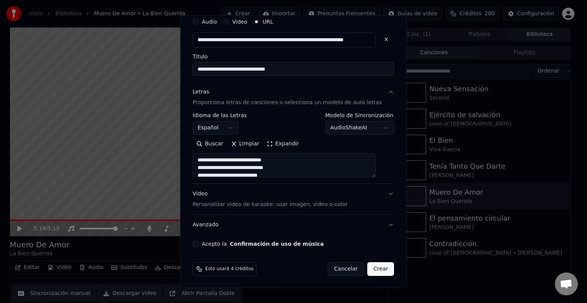
click at [344, 127] on body "**********" at bounding box center [290, 151] width 580 height 303
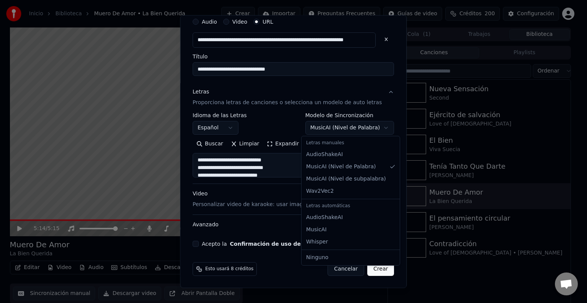
click at [353, 130] on body "**********" at bounding box center [290, 151] width 580 height 303
click at [354, 130] on body "**********" at bounding box center [290, 151] width 580 height 303
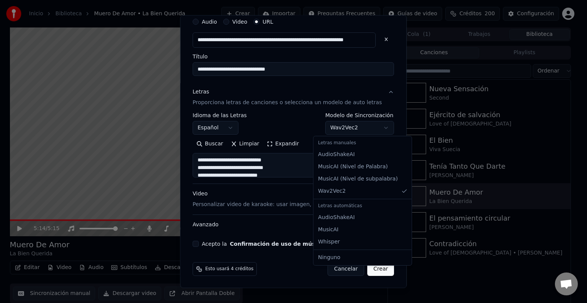
click at [353, 130] on body "**********" at bounding box center [290, 151] width 580 height 303
select select "**********"
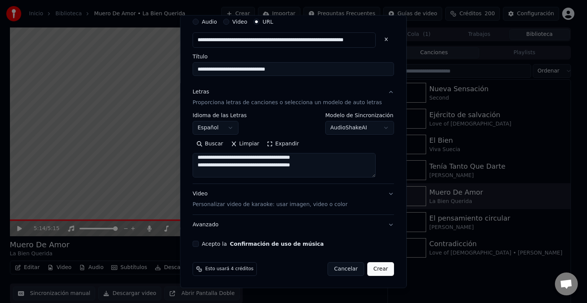
scroll to position [142, 0]
click at [199, 245] on button "Acepto la Confirmación de uso de música" at bounding box center [195, 244] width 6 height 6
click at [265, 204] on p "Personalizar video de karaoke: usar imagen, video o color" at bounding box center [269, 205] width 155 height 8
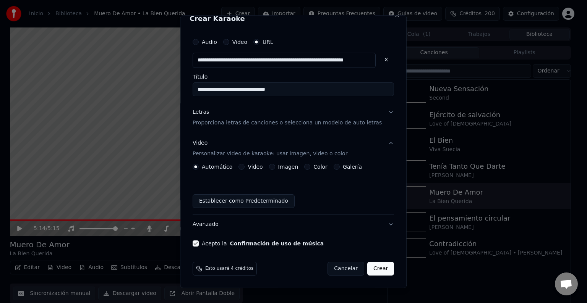
scroll to position [9, 0]
click at [275, 166] on button "Imagen" at bounding box center [272, 167] width 6 height 6
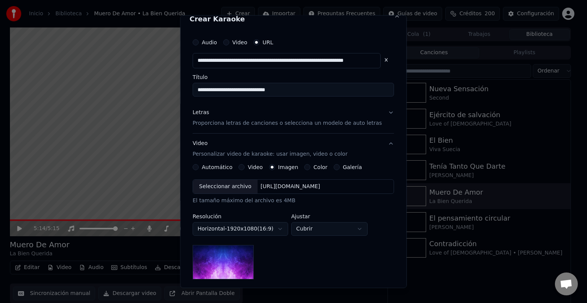
click at [239, 188] on div "Seleccionar archivo" at bounding box center [225, 187] width 65 height 14
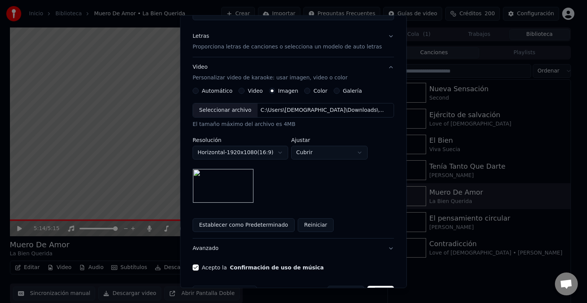
scroll to position [109, 0]
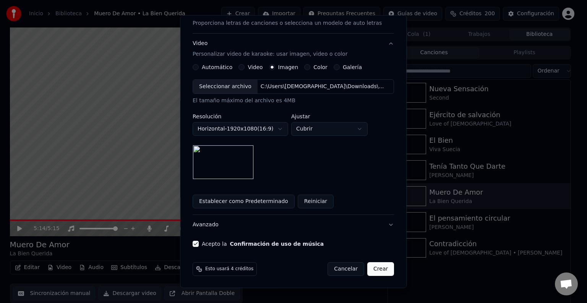
click at [276, 200] on button "Establecer como Predeterminado" at bounding box center [243, 202] width 102 height 14
click at [372, 268] on button "Crear" at bounding box center [380, 269] width 27 height 14
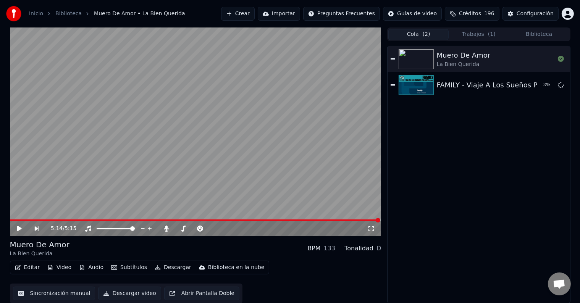
click at [428, 31] on span "( 2 )" at bounding box center [427, 35] width 8 height 8
click at [498, 123] on div "Muero De Amor La Bien Querida FAMILY - Viaje A Los Sueños Polares 19 %" at bounding box center [479, 174] width 182 height 257
click at [487, 159] on div "Muero De Amor La Bien Querida FAMILY - Viaje A Los Sueños Polares 22 %" at bounding box center [479, 174] width 182 height 257
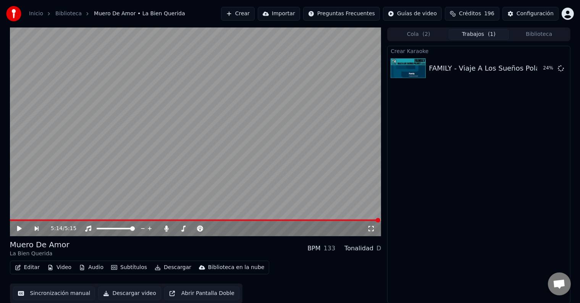
click at [479, 34] on button "Trabajos ( 1 )" at bounding box center [479, 34] width 60 height 11
click at [527, 30] on button "Biblioteca" at bounding box center [539, 34] width 60 height 11
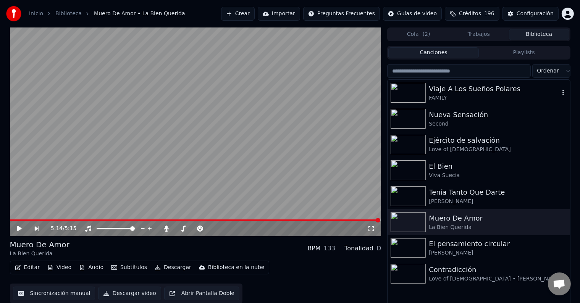
click at [474, 104] on div "Viaje A Los Sueños Polares FAMILY" at bounding box center [479, 93] width 182 height 26
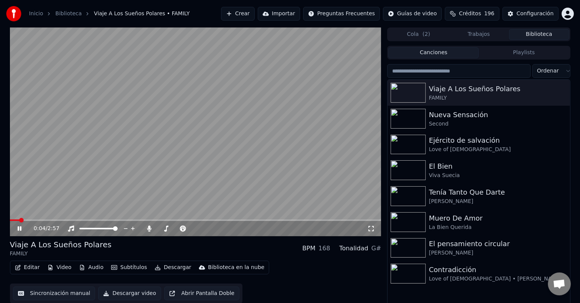
click at [193, 158] on video at bounding box center [196, 131] width 372 height 209
click at [467, 125] on div "Second" at bounding box center [494, 124] width 130 height 8
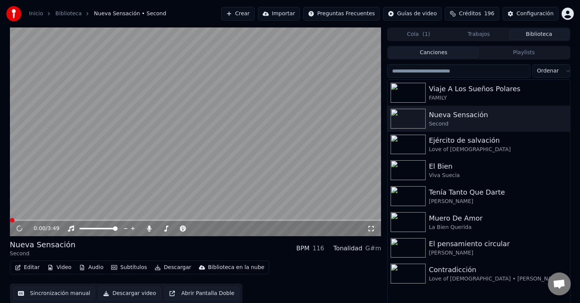
click at [259, 128] on video at bounding box center [196, 131] width 372 height 209
click at [119, 165] on video at bounding box center [196, 131] width 372 height 209
click at [455, 92] on div "Viaje A Los Sueños Polares" at bounding box center [494, 89] width 130 height 11
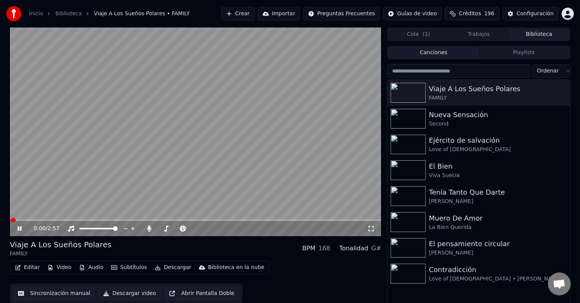
click at [156, 176] on video at bounding box center [196, 131] width 372 height 209
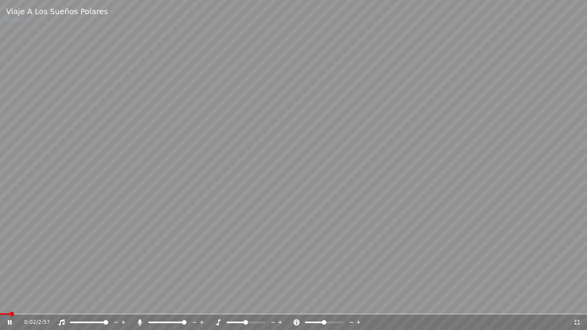
click at [576, 303] on icon at bounding box center [577, 322] width 8 height 6
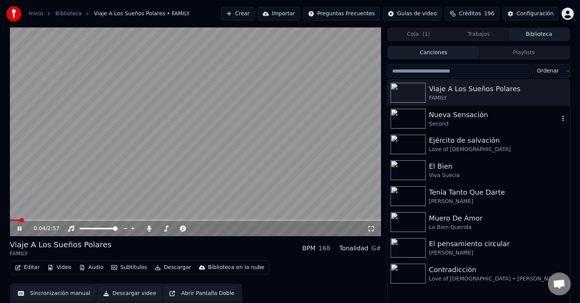
click at [481, 123] on div "Second" at bounding box center [494, 124] width 130 height 8
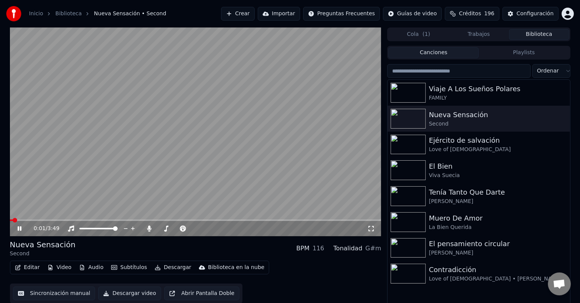
click at [328, 92] on video at bounding box center [196, 131] width 372 height 209
click at [257, 131] on video at bounding box center [196, 131] width 372 height 209
click at [488, 85] on div "Viaje A Los Sueños Polares" at bounding box center [494, 89] width 130 height 11
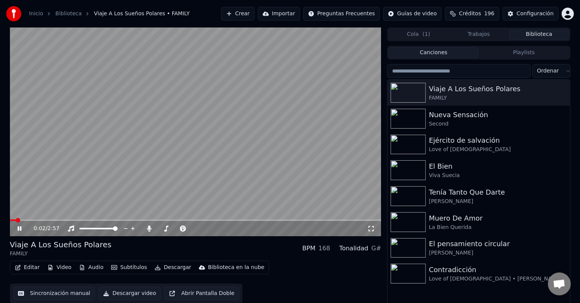
click at [37, 221] on span at bounding box center [196, 221] width 372 height 2
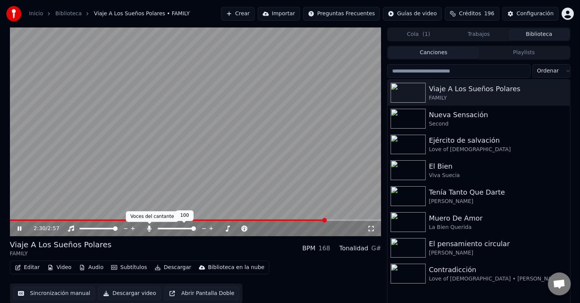
click at [150, 229] on icon at bounding box center [149, 229] width 4 height 6
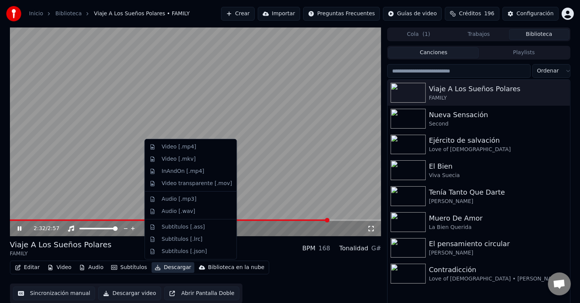
click at [177, 266] on button "Descargar" at bounding box center [173, 267] width 43 height 11
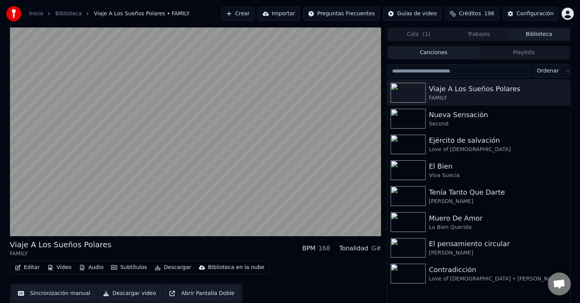
click at [288, 256] on div "Viaje A Los Sueños Polares FAMILY BPM 168 Tonalidad G#" at bounding box center [196, 248] width 372 height 18
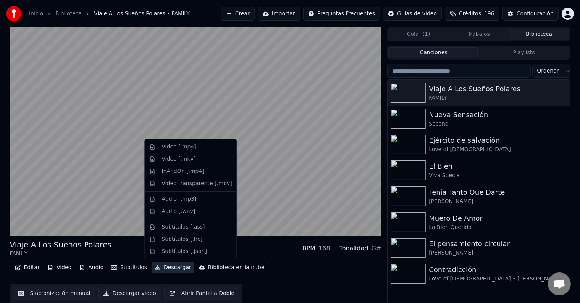
click at [176, 267] on button "Descargar" at bounding box center [173, 267] width 43 height 11
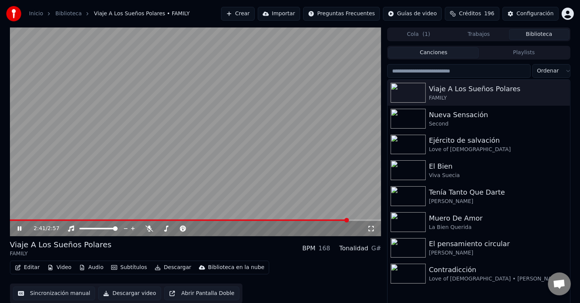
click at [272, 262] on div "Editar Video Audio Subtítulos Descargar Biblioteca en la nube Sincronización ma…" at bounding box center [196, 282] width 372 height 43
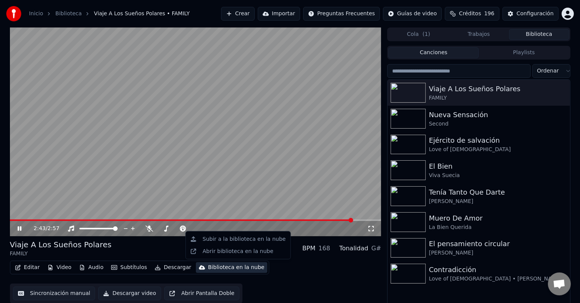
click at [232, 267] on div "Biblioteca en la nube" at bounding box center [236, 268] width 57 height 8
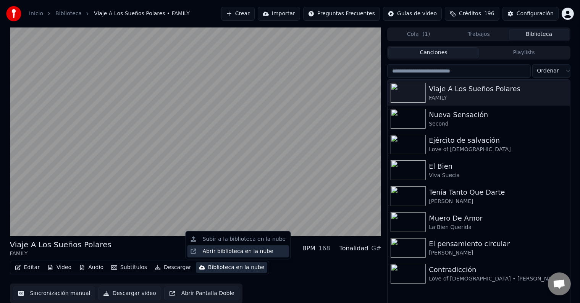
click at [239, 248] on div "Abrir biblioteca en la nube" at bounding box center [238, 252] width 71 height 8
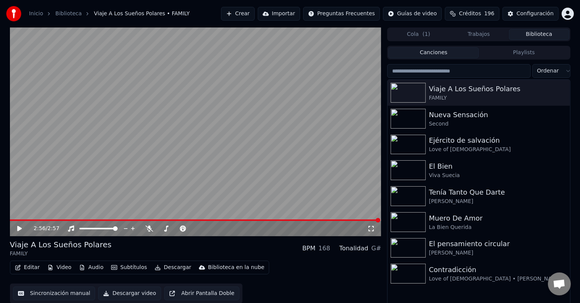
click at [253, 241] on div "Viaje A Los Sueños Polares FAMILY BPM 168 Tonalidad G#" at bounding box center [196, 248] width 372 height 18
click at [229, 247] on div "Viaje A Los Sueños Polares FAMILY BPM 168 Tonalidad G#" at bounding box center [196, 248] width 372 height 18
click at [165, 269] on button "Descargar" at bounding box center [173, 267] width 43 height 11
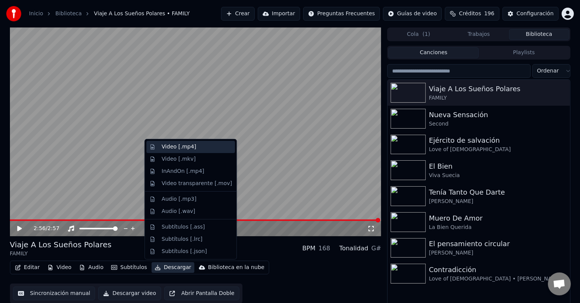
click at [214, 149] on div "Video [.mp4]" at bounding box center [197, 147] width 70 height 8
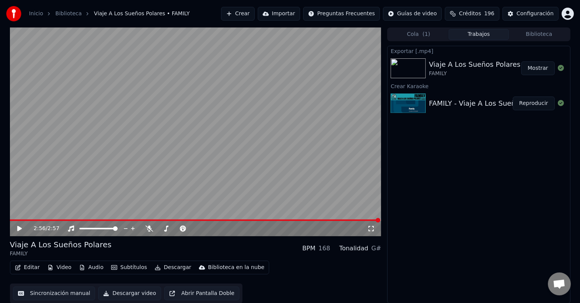
click at [545, 63] on button "Mostrar" at bounding box center [538, 68] width 34 height 14
click at [66, 16] on link "Biblioteca" at bounding box center [68, 14] width 26 height 8
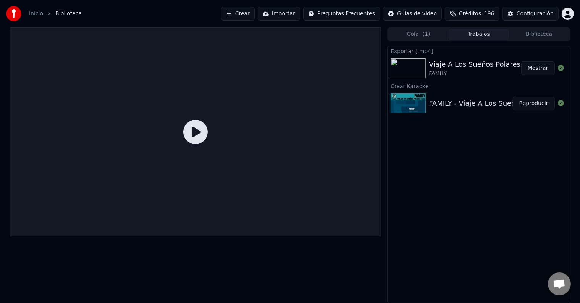
click at [458, 190] on div "Exportar [.mp4] Viaje A Los Sueños Polares FAMILY Mostrar Crear Karaoke FAMILY …" at bounding box center [478, 175] width 183 height 258
click at [255, 12] on button "Crear" at bounding box center [238, 14] width 34 height 14
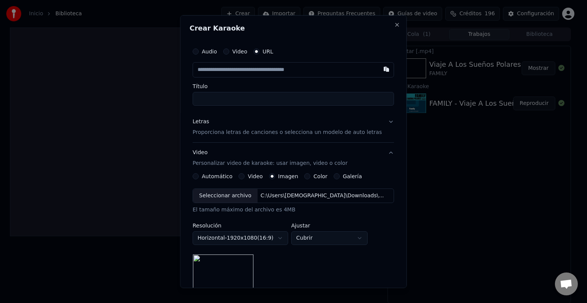
click at [256, 69] on input "text" at bounding box center [292, 69] width 201 height 15
type input "**********"
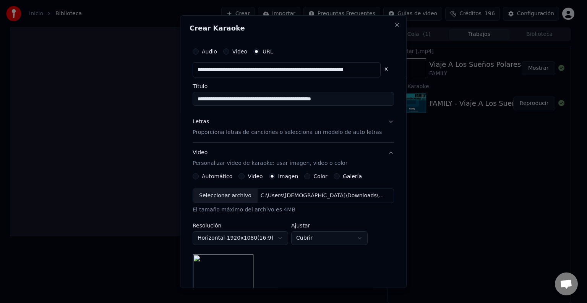
type input "**********"
click at [237, 102] on input "**********" at bounding box center [292, 99] width 201 height 14
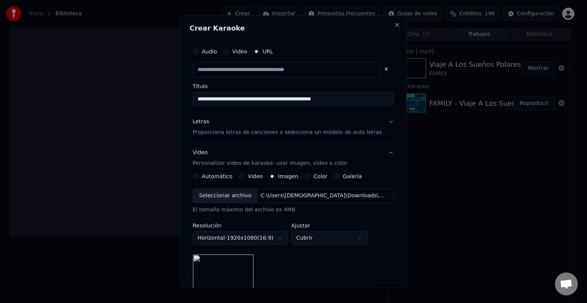
type input "**********"
click at [394, 22] on button "Close" at bounding box center [397, 25] width 6 height 6
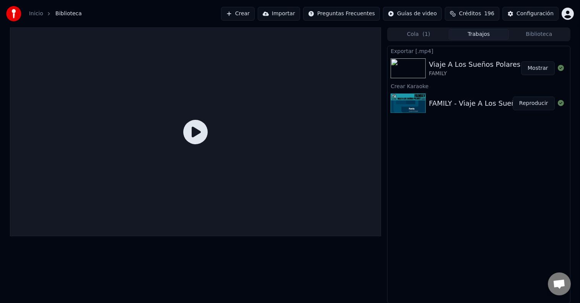
click at [469, 186] on div "Exportar [.mp4] Viaje A Los Sueños Polares FAMILY Mostrar Crear Karaoke FAMILY …" at bounding box center [478, 175] width 183 height 258
click at [297, 15] on button "Importar" at bounding box center [279, 14] width 42 height 14
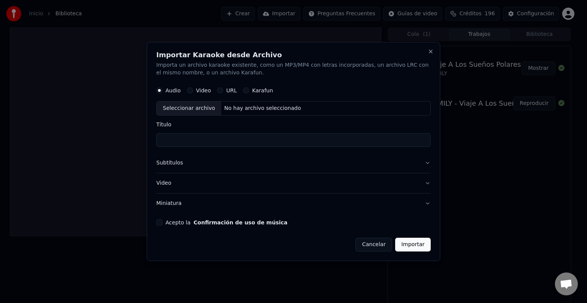
click at [244, 90] on button "Karafun" at bounding box center [246, 90] width 6 height 6
click at [187, 93] on div "Video" at bounding box center [199, 90] width 24 height 6
click at [188, 91] on button "Video" at bounding box center [190, 90] width 6 height 6
click at [188, 91] on circle "button" at bounding box center [189, 90] width 3 height 3
type button "video"
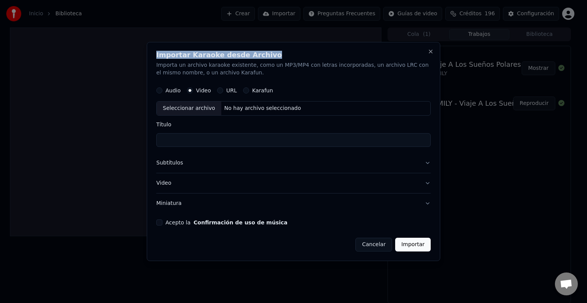
drag, startPoint x: 157, startPoint y: 53, endPoint x: 283, endPoint y: 55, distance: 125.7
click at [283, 55] on h2 "Importar Karaoke desde Archivo" at bounding box center [293, 55] width 274 height 7
copy h2 "Importar Karaoke desde Archivo"
click at [206, 105] on div "Seleccionar archivo" at bounding box center [189, 109] width 65 height 14
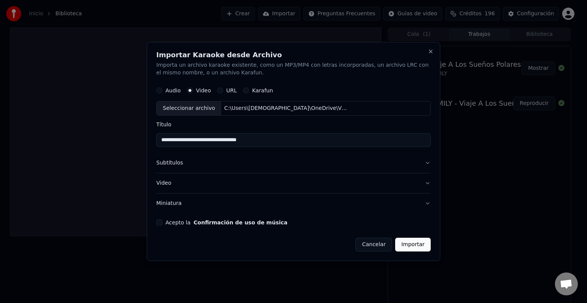
click at [269, 162] on button "Subtítulos" at bounding box center [293, 163] width 274 height 20
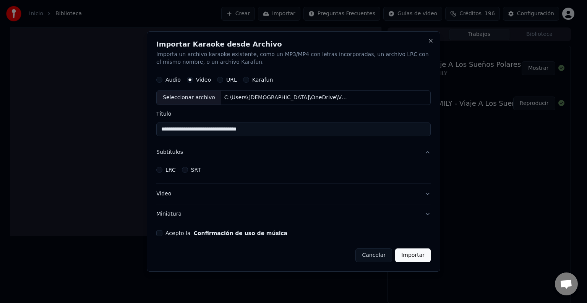
click at [184, 168] on button "SRT" at bounding box center [185, 170] width 6 height 6
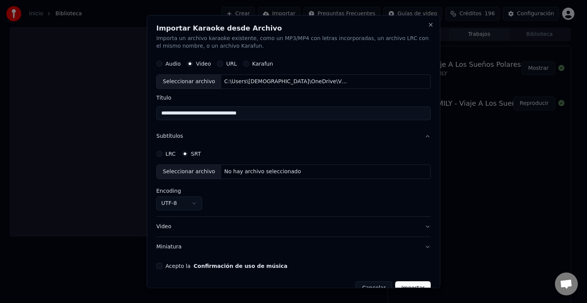
click at [281, 170] on div "No hay archivo seleccionado" at bounding box center [262, 172] width 83 height 8
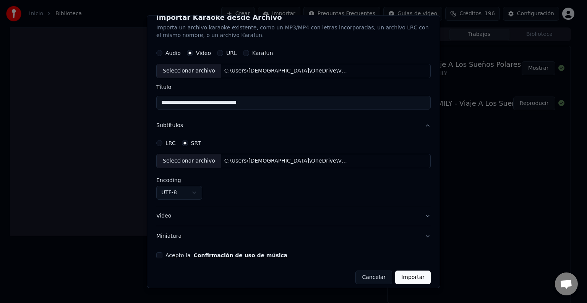
scroll to position [16, 0]
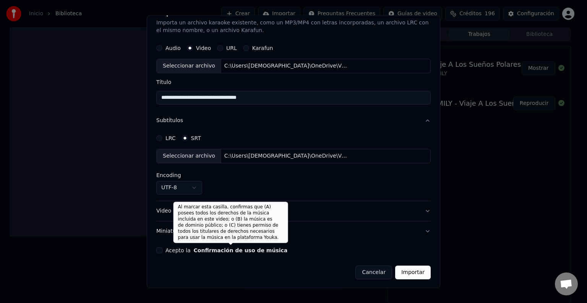
click at [217, 248] on button "Confirmación de uso de música" at bounding box center [241, 250] width 94 height 5
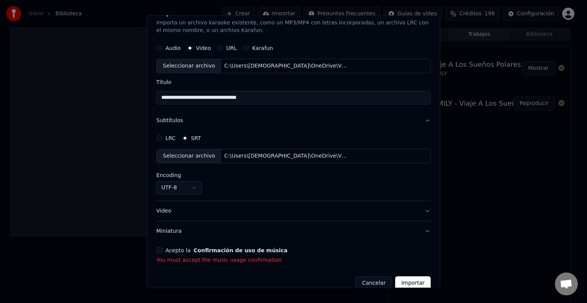
click at [157, 251] on button "Acepto la Confirmación de uso de música" at bounding box center [159, 250] width 6 height 6
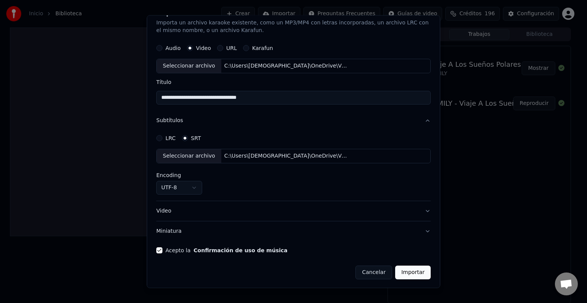
scroll to position [0, 0]
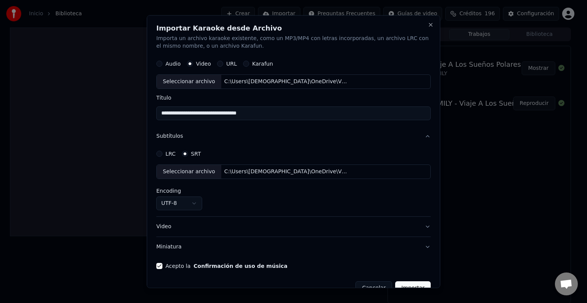
click at [173, 64] on label "Audio" at bounding box center [172, 63] width 15 height 5
click at [162, 64] on button "Audio" at bounding box center [159, 64] width 6 height 6
click at [189, 79] on div "Seleccionar archivo" at bounding box center [189, 82] width 65 height 14
drag, startPoint x: 304, startPoint y: 113, endPoint x: 354, endPoint y: 111, distance: 49.3
click at [354, 111] on input "**********" at bounding box center [293, 114] width 274 height 14
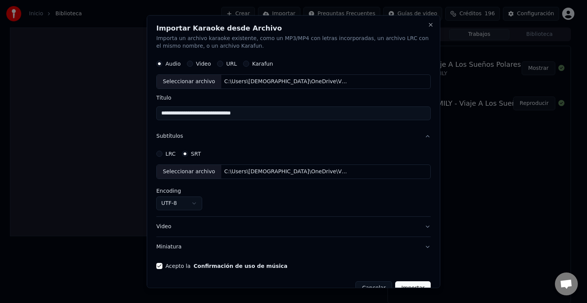
paste input "**********"
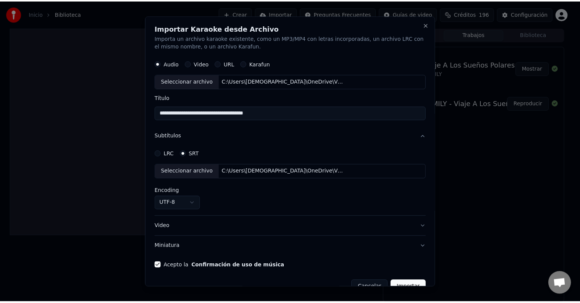
scroll to position [16, 0]
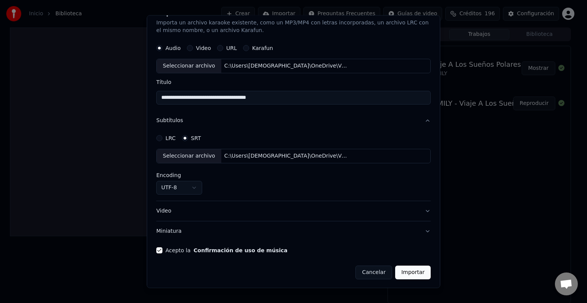
type input "**********"
click at [404, 272] on button "Importar" at bounding box center [413, 273] width 36 height 14
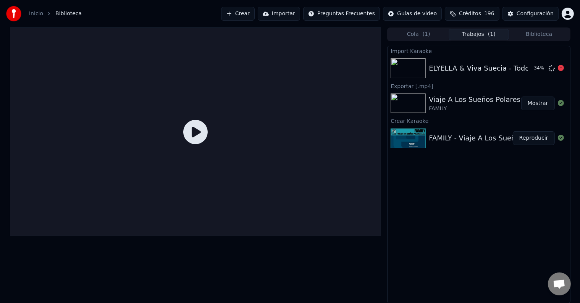
click at [474, 73] on div "ELYELLA & Viva Suecia - Todo lo que importa" at bounding box center [505, 68] width 153 height 11
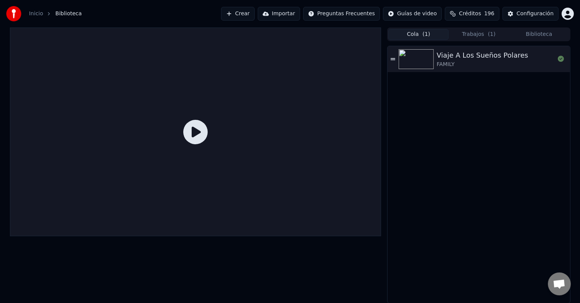
click at [409, 33] on button "Cola ( 1 )" at bounding box center [418, 34] width 60 height 11
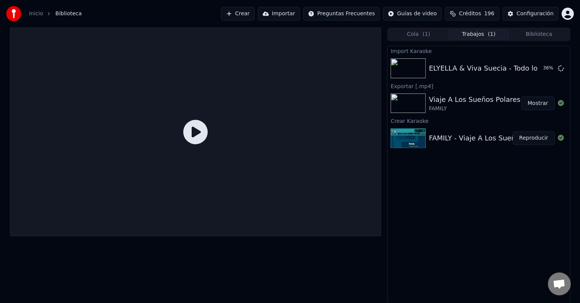
click at [464, 33] on button "Trabajos ( 1 )" at bounding box center [479, 34] width 60 height 11
click at [453, 223] on div "Import Karaoke ELYELLA & Viva Suecia - Todo lo que importa 37 % Exportar [.mp4]…" at bounding box center [478, 175] width 183 height 258
click at [477, 208] on div "Import Karaoke ELYELLA & Viva Suecia - Todo lo que importa 46 % Exportar [.mp4]…" at bounding box center [478, 175] width 183 height 258
click at [300, 11] on button "Importar" at bounding box center [279, 14] width 42 height 14
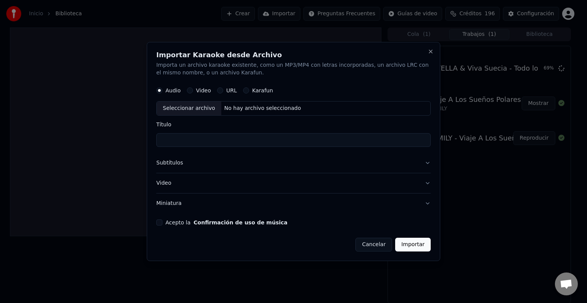
click at [240, 162] on button "Subtítulos" at bounding box center [293, 163] width 274 height 20
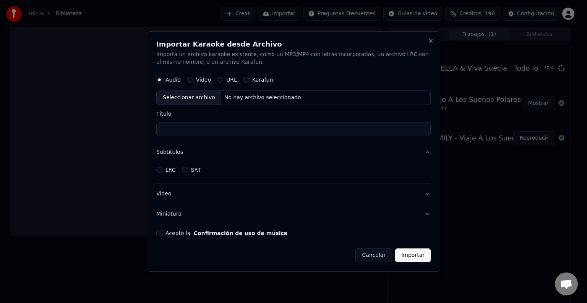
click at [273, 191] on button "Video" at bounding box center [293, 194] width 274 height 20
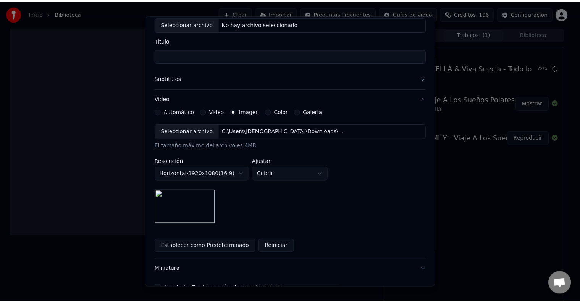
scroll to position [96, 0]
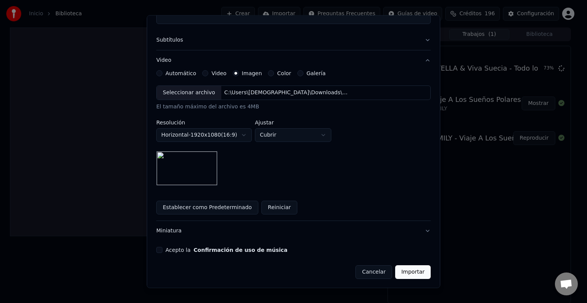
click at [362, 273] on button "Cancelar" at bounding box center [373, 272] width 37 height 14
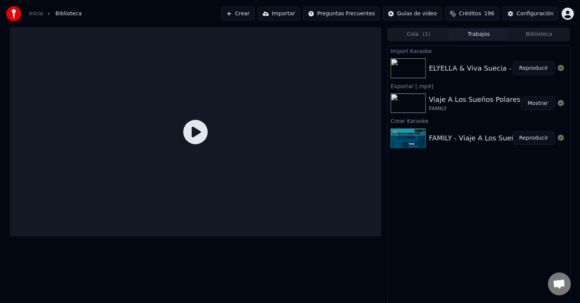
click at [538, 61] on button "Reproducir" at bounding box center [534, 68] width 42 height 14
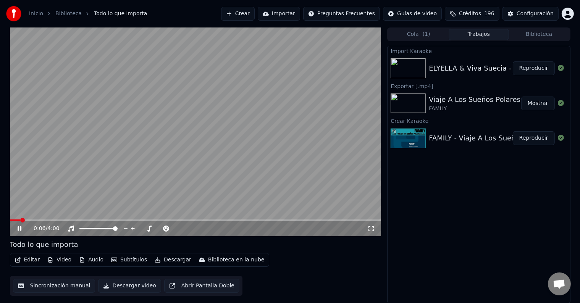
click at [208, 156] on video at bounding box center [196, 131] width 372 height 209
click at [148, 150] on video at bounding box center [196, 131] width 372 height 209
click at [40, 221] on span at bounding box center [196, 221] width 372 height 2
click at [53, 220] on span at bounding box center [196, 221] width 372 height 2
click at [51, 218] on video at bounding box center [196, 131] width 372 height 209
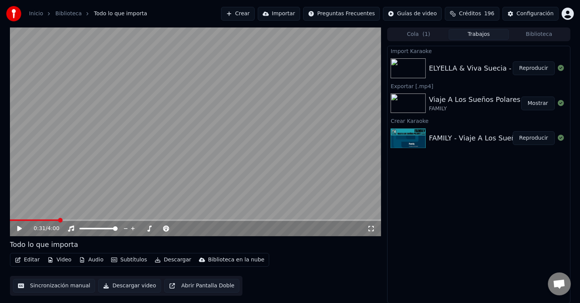
click at [51, 221] on span at bounding box center [34, 221] width 49 height 2
click at [97, 196] on video at bounding box center [196, 131] width 372 height 209
click at [246, 211] on video at bounding box center [196, 131] width 372 height 209
click at [244, 167] on video at bounding box center [196, 131] width 372 height 209
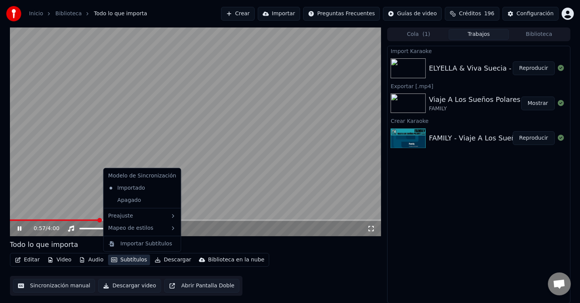
click at [125, 259] on button "Subtítulos" at bounding box center [129, 260] width 42 height 11
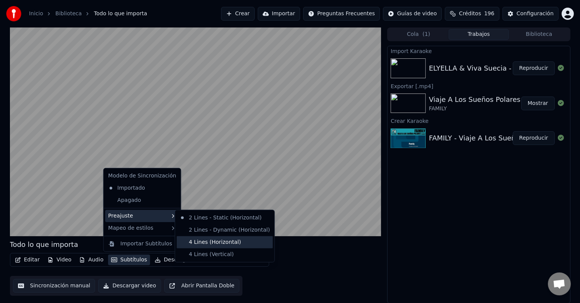
click at [194, 244] on div "4 Lines (Horizontal)" at bounding box center [225, 242] width 96 height 12
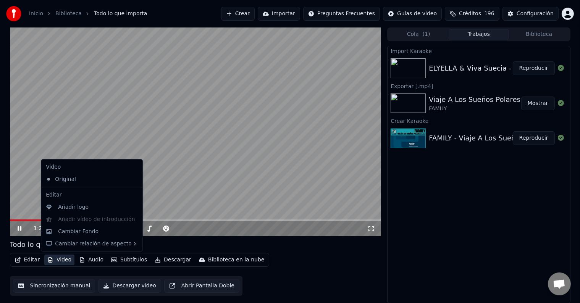
click at [52, 258] on button "Video" at bounding box center [59, 260] width 30 height 11
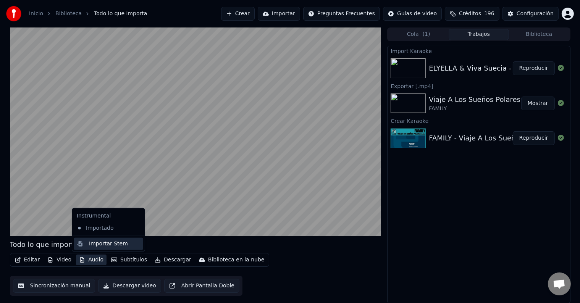
click at [97, 244] on div "Importar Stem" at bounding box center [108, 244] width 39 height 8
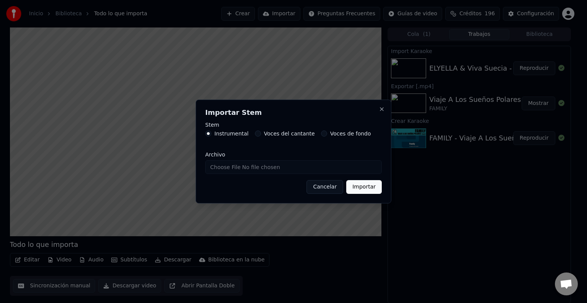
click at [277, 133] on label "Voces del cantante" at bounding box center [289, 133] width 51 height 5
click at [261, 133] on button "Voces del cantante" at bounding box center [258, 134] width 6 height 6
click at [357, 186] on button "Importar" at bounding box center [364, 187] width 36 height 14
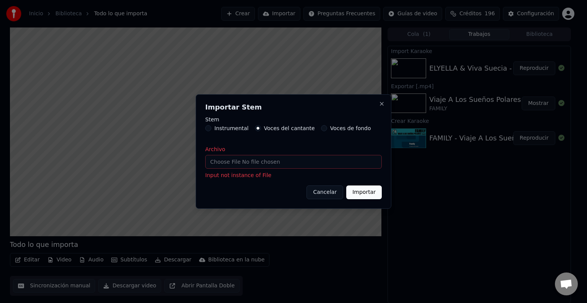
click at [302, 159] on input "Archivo" at bounding box center [293, 162] width 176 height 14
type input "**********"
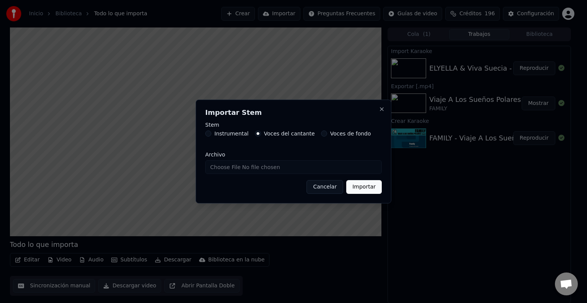
click at [359, 194] on div "Importar Stem Stem Instrumental Voces del cantante Voces de fondo Archivo Cance…" at bounding box center [294, 152] width 196 height 104
click at [361, 186] on button "Importar" at bounding box center [364, 187] width 36 height 14
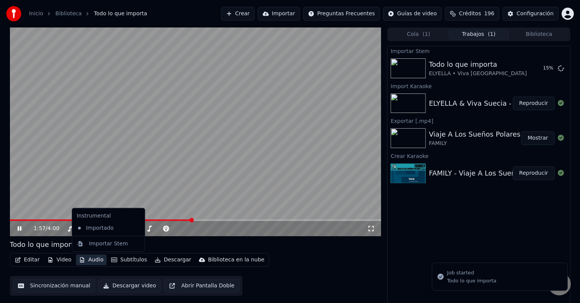
click at [92, 259] on button "Audio" at bounding box center [91, 260] width 31 height 11
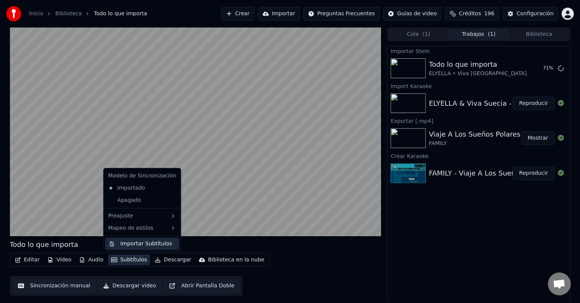
click at [144, 245] on div "Importar Subtítulos" at bounding box center [146, 244] width 52 height 8
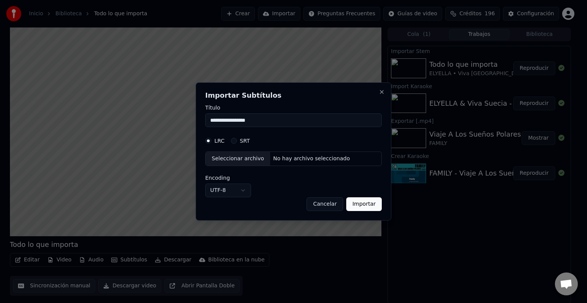
click at [337, 200] on button "Cancelar" at bounding box center [324, 204] width 37 height 14
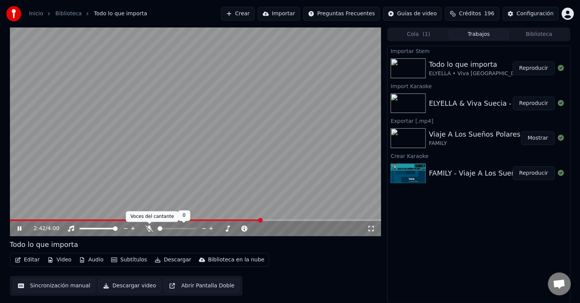
click at [148, 231] on icon at bounding box center [150, 229] width 8 height 6
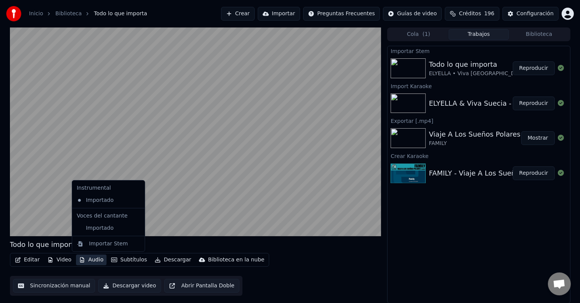
click at [87, 257] on button "Audio" at bounding box center [91, 260] width 31 height 11
click at [103, 229] on div "Importado" at bounding box center [103, 228] width 58 height 12
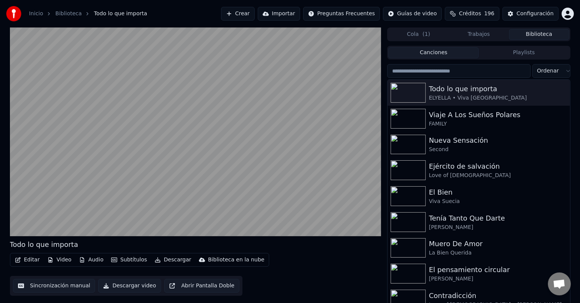
click at [532, 34] on button "Biblioteca" at bounding box center [539, 34] width 60 height 11
click at [560, 94] on icon "button" at bounding box center [564, 92] width 8 height 6
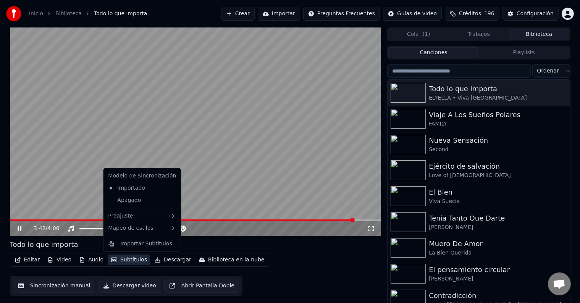
click at [114, 259] on button "Subtítulos" at bounding box center [129, 260] width 42 height 11
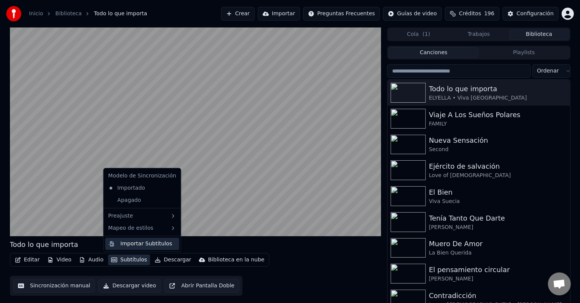
click at [157, 239] on div "Importar Subtítulos" at bounding box center [142, 244] width 74 height 12
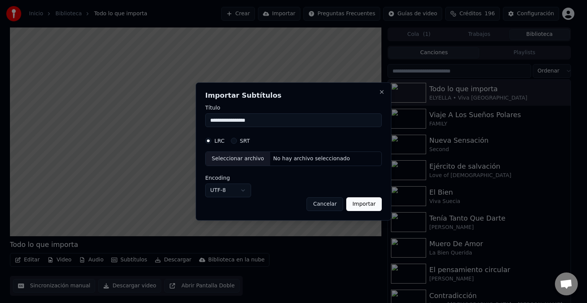
click at [240, 139] on label "SRT" at bounding box center [245, 140] width 10 height 5
click at [237, 139] on button "SRT" at bounding box center [234, 141] width 6 height 6
click at [238, 158] on div "Seleccionar archivo" at bounding box center [237, 159] width 65 height 14
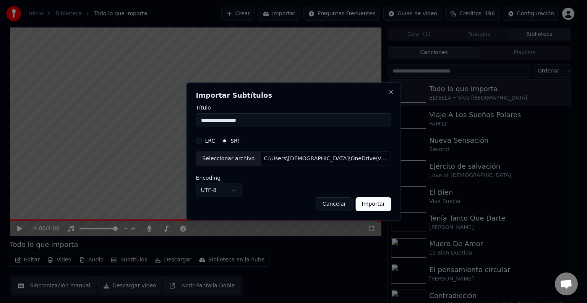
click at [366, 205] on button "Importar" at bounding box center [374, 204] width 36 height 14
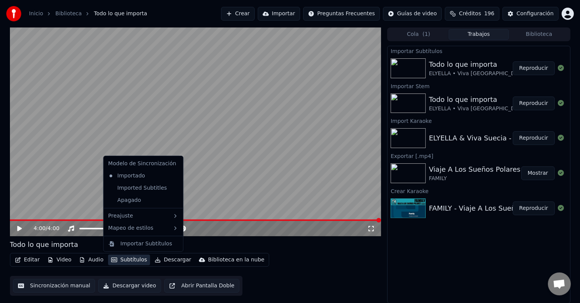
click at [123, 259] on button "Subtítulos" at bounding box center [129, 260] width 42 height 11
click at [142, 188] on div "Imported Subtitles" at bounding box center [137, 188] width 65 height 12
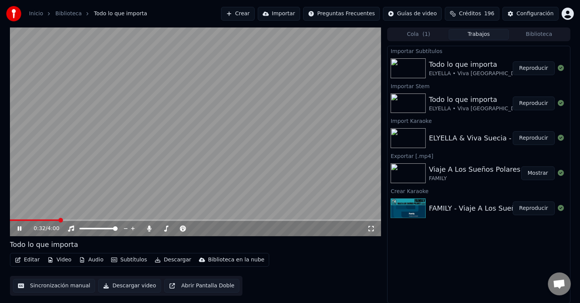
click at [59, 220] on span at bounding box center [196, 221] width 372 height 2
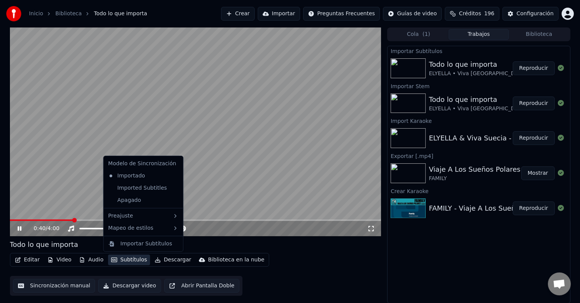
click at [122, 260] on button "Subtítulos" at bounding box center [129, 260] width 42 height 11
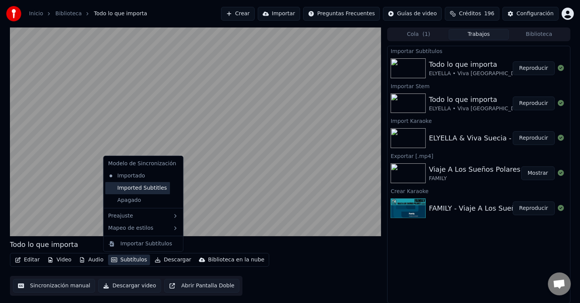
click at [133, 186] on div "Imported Subtitles" at bounding box center [137, 188] width 65 height 12
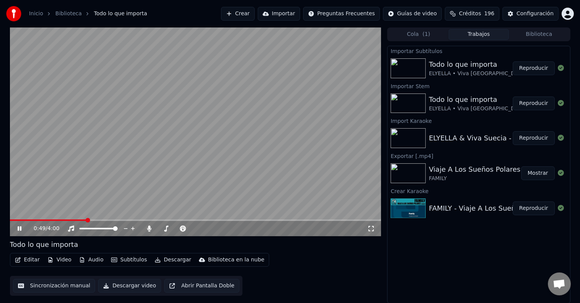
click at [487, 66] on div "Todo lo que importa" at bounding box center [478, 64] width 98 height 11
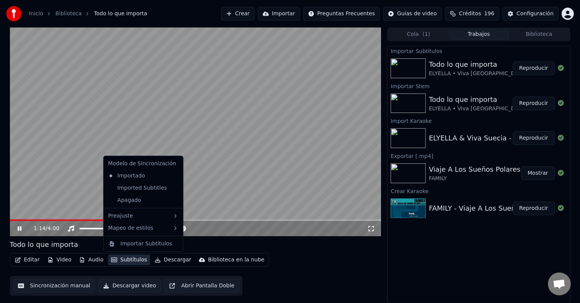
click at [118, 258] on button "Subtítulos" at bounding box center [129, 260] width 42 height 11
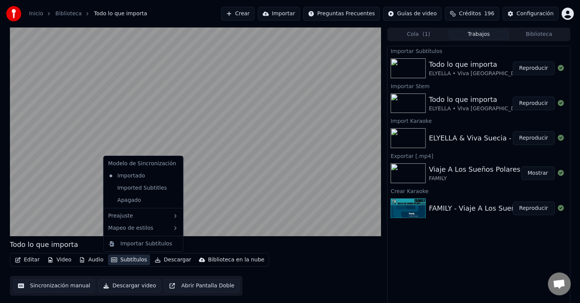
click at [173, 177] on icon at bounding box center [175, 176] width 5 height 6
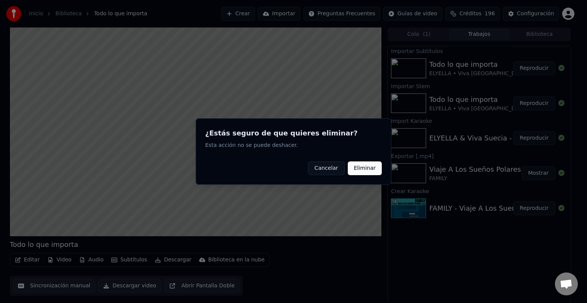
click at [362, 171] on button "Eliminar" at bounding box center [365, 169] width 34 height 14
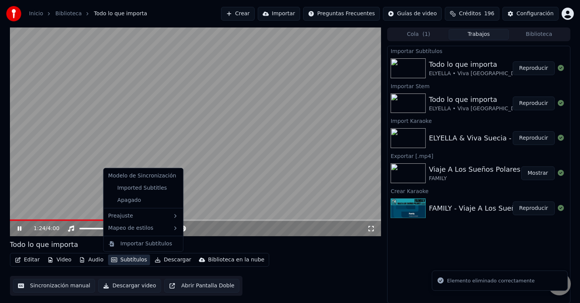
click at [131, 262] on button "Subtítulos" at bounding box center [129, 260] width 42 height 11
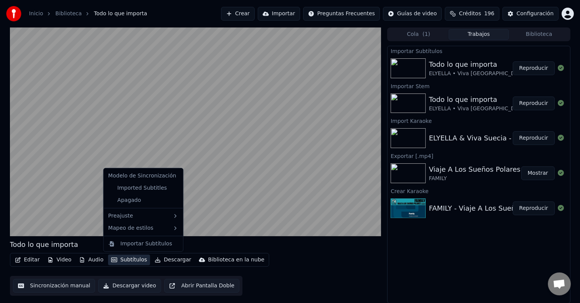
click at [173, 188] on icon at bounding box center [177, 188] width 8 height 6
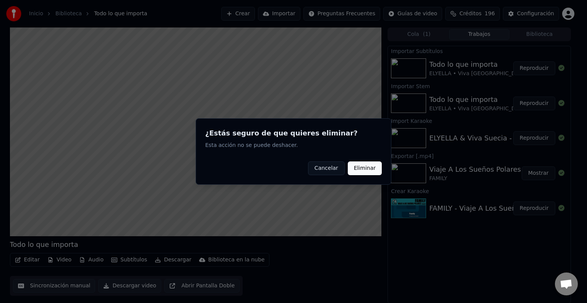
click at [362, 170] on button "Eliminar" at bounding box center [365, 169] width 34 height 14
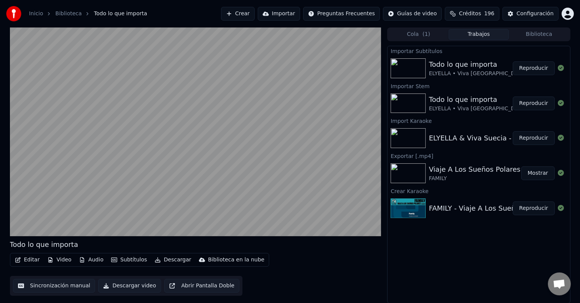
click at [524, 34] on button "Biblioteca" at bounding box center [539, 34] width 60 height 11
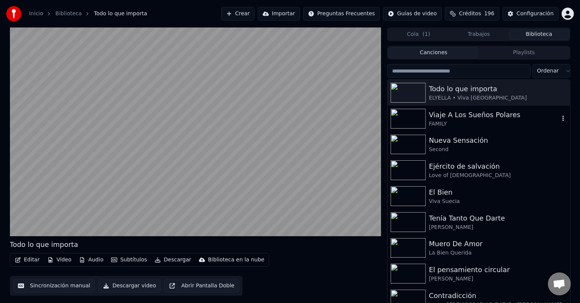
click at [465, 115] on div "Viaje A Los Sueños Polares" at bounding box center [494, 115] width 130 height 11
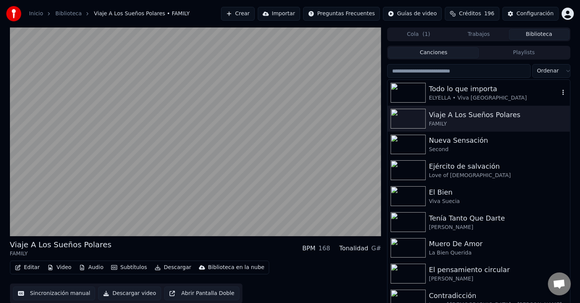
click at [466, 101] on div "ELYELLA • Viva Suecia" at bounding box center [494, 98] width 130 height 8
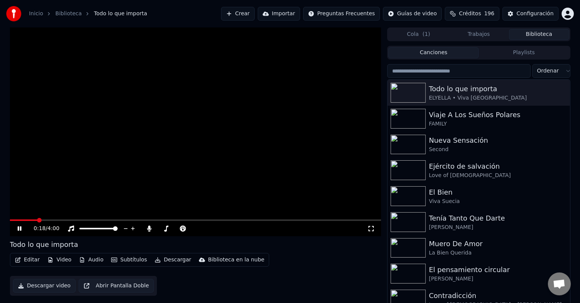
click at [38, 220] on span at bounding box center [196, 221] width 372 height 2
click at [95, 220] on span at bounding box center [196, 221] width 372 height 2
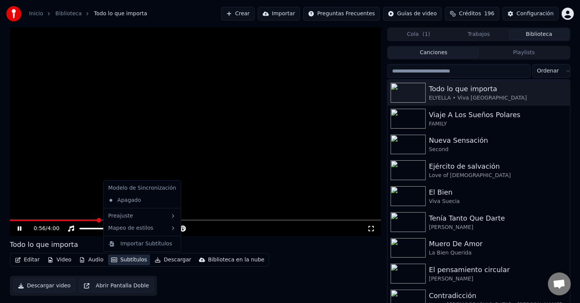
click at [118, 258] on button "Subtítulos" at bounding box center [129, 260] width 42 height 11
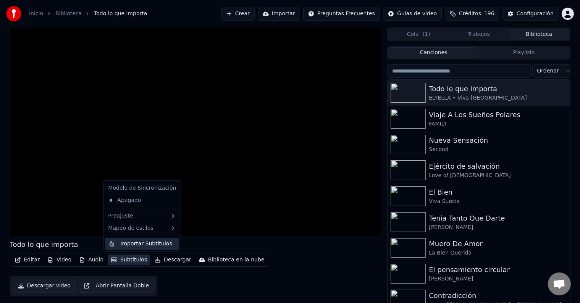
click at [146, 242] on div "Importar Subtítulos" at bounding box center [146, 244] width 52 height 8
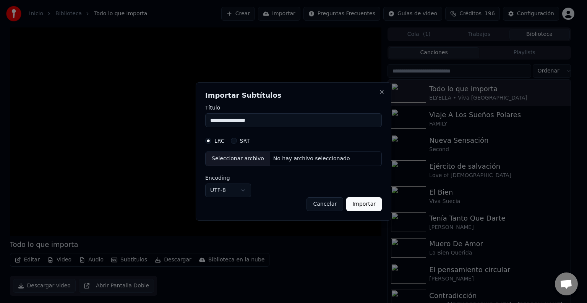
click at [254, 159] on div "Seleccionar archivo" at bounding box center [237, 159] width 65 height 14
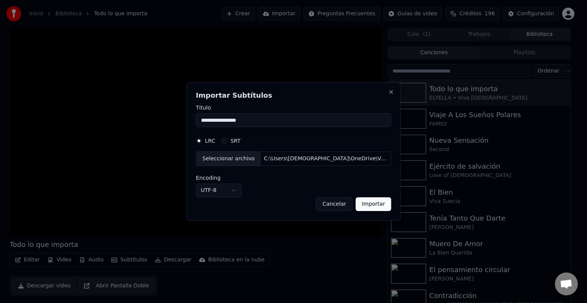
click at [273, 125] on input "**********" at bounding box center [293, 120] width 195 height 14
drag, startPoint x: 273, startPoint y: 125, endPoint x: 196, endPoint y: 112, distance: 79.0
click at [196, 112] on div "**********" at bounding box center [293, 151] width 214 height 138
click at [364, 201] on button "Importar" at bounding box center [374, 204] width 36 height 14
type input "**********"
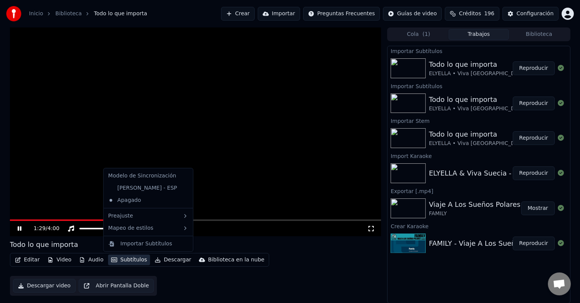
click at [119, 257] on button "Subtítulos" at bounding box center [129, 260] width 42 height 11
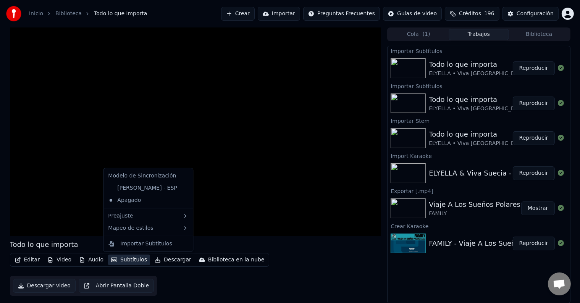
click at [149, 183] on div "Liam - ESP" at bounding box center [148, 188] width 86 height 12
click at [148, 187] on div "Liam - ESP" at bounding box center [148, 188] width 86 height 12
click at [129, 185] on div "Liam - ESP" at bounding box center [142, 188] width 75 height 12
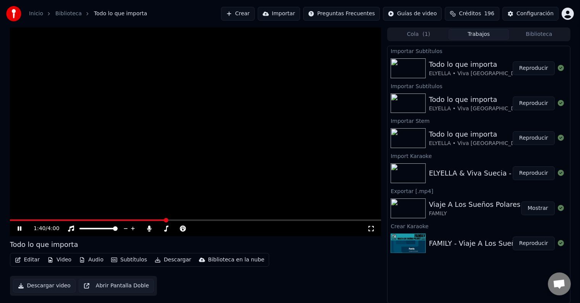
click at [228, 86] on video at bounding box center [196, 131] width 372 height 209
click at [539, 68] on button "Reproducir" at bounding box center [534, 68] width 42 height 14
click at [147, 220] on span at bounding box center [196, 221] width 372 height 2
click at [129, 258] on button "Subtítulos" at bounding box center [129, 260] width 42 height 11
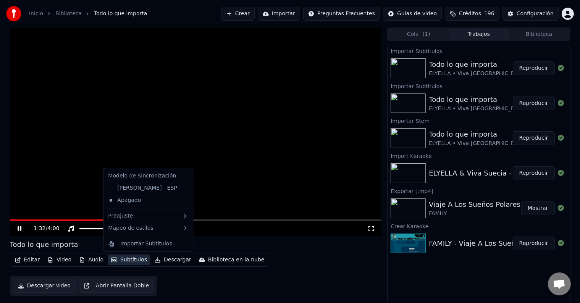
click at [151, 185] on div "Liam - ESP" at bounding box center [148, 188] width 86 height 12
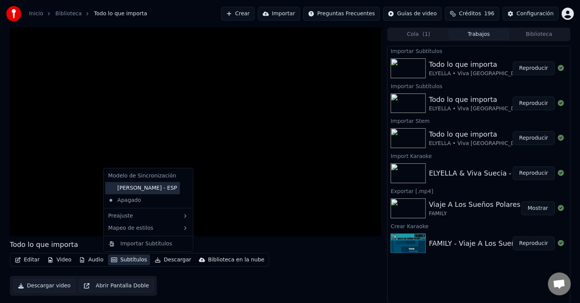
click at [124, 184] on div "Liam - ESP" at bounding box center [142, 188] width 75 height 12
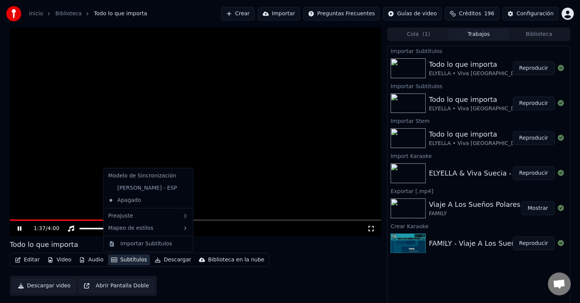
click at [132, 259] on button "Subtítulos" at bounding box center [129, 260] width 42 height 11
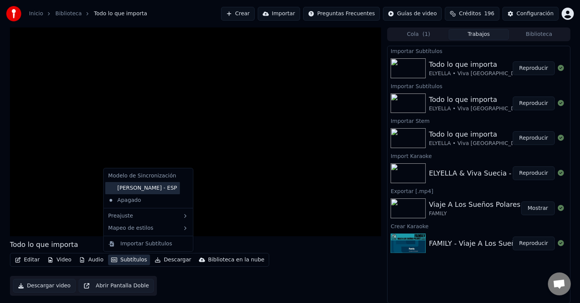
click at [131, 183] on div "Liam - ESP" at bounding box center [142, 188] width 75 height 12
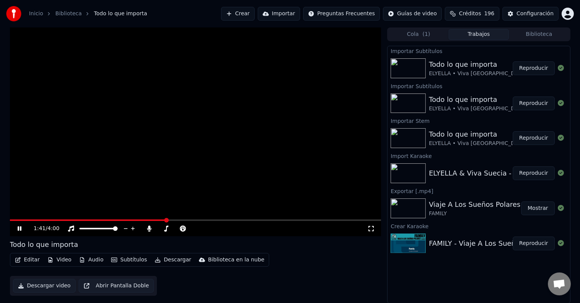
click at [131, 183] on video at bounding box center [196, 131] width 372 height 209
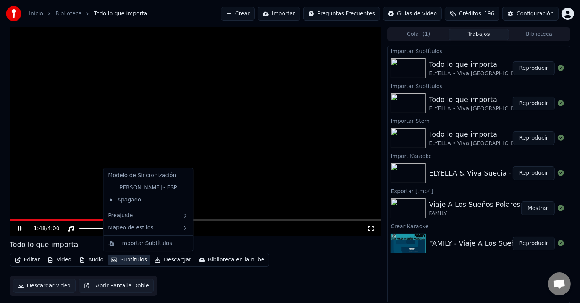
click at [137, 261] on button "Subtítulos" at bounding box center [129, 260] width 42 height 11
click at [136, 188] on div "Liam - ESP" at bounding box center [142, 188] width 75 height 12
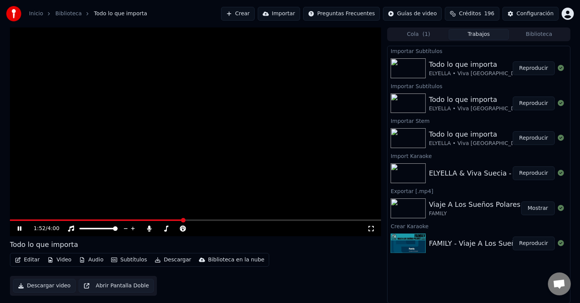
click at [125, 259] on button "Subtítulos" at bounding box center [129, 260] width 42 height 11
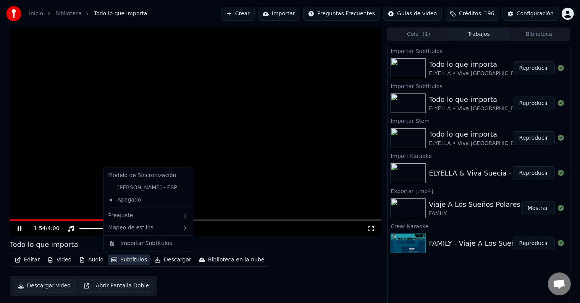
click at [183, 188] on icon at bounding box center [185, 188] width 5 height 6
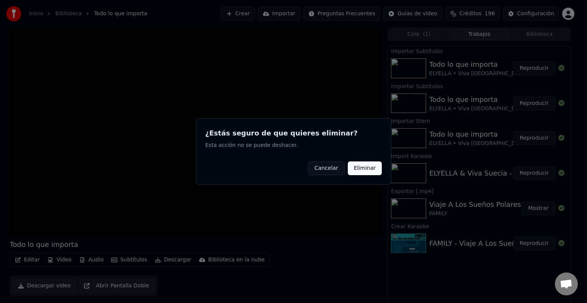
click at [362, 167] on button "Eliminar" at bounding box center [365, 169] width 34 height 14
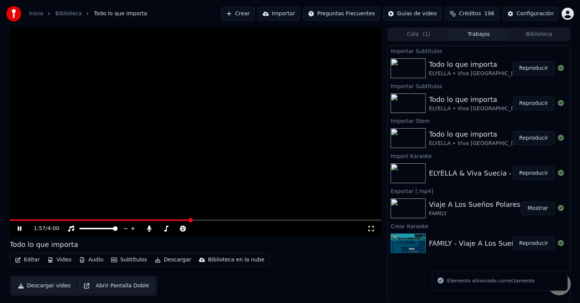
click at [136, 259] on button "Subtítulos" at bounding box center [129, 260] width 42 height 11
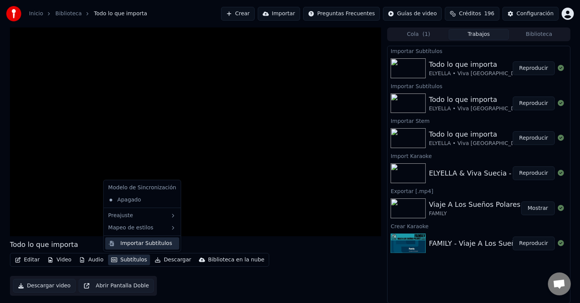
click at [159, 243] on div "Importar Subtítulos" at bounding box center [146, 244] width 52 height 8
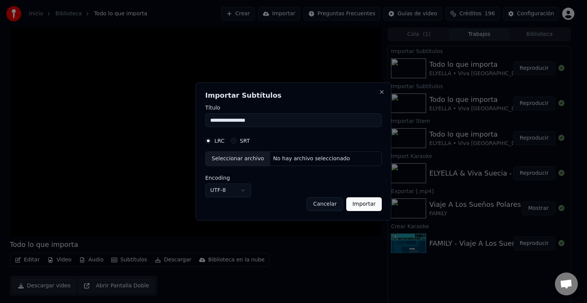
click at [241, 141] on label "SRT" at bounding box center [245, 140] width 10 height 5
click at [237, 141] on button "SRT" at bounding box center [234, 141] width 6 height 6
click at [240, 158] on div "Seleccionar archivo" at bounding box center [237, 159] width 65 height 14
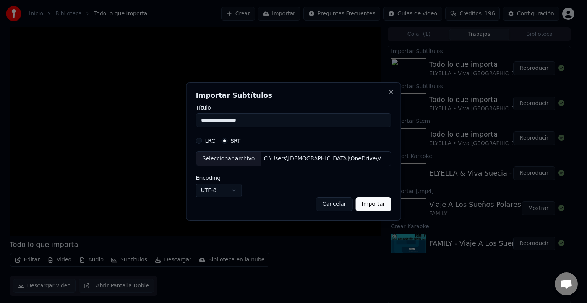
drag, startPoint x: 249, startPoint y: 122, endPoint x: 199, endPoint y: 121, distance: 49.3
click at [199, 121] on input "**********" at bounding box center [293, 120] width 195 height 14
click at [356, 204] on button "Importar" at bounding box center [374, 204] width 36 height 14
type input "**********"
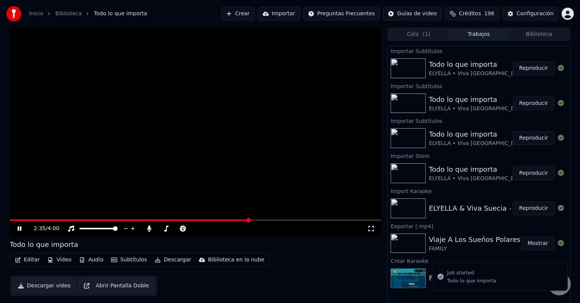
click at [140, 259] on button "Subtítulos" at bounding box center [129, 260] width 42 height 11
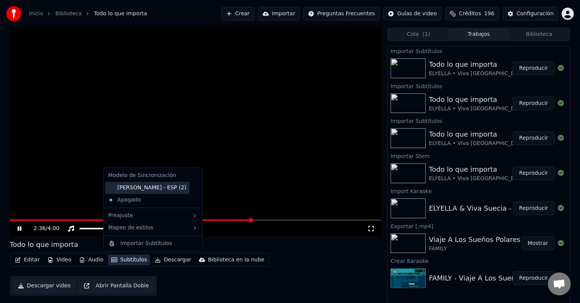
click at [152, 188] on div "Liam - ESP (2)" at bounding box center [147, 188] width 84 height 12
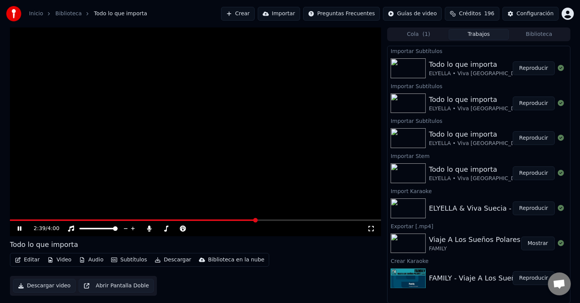
click at [523, 68] on button "Reproducir" at bounding box center [534, 68] width 42 height 14
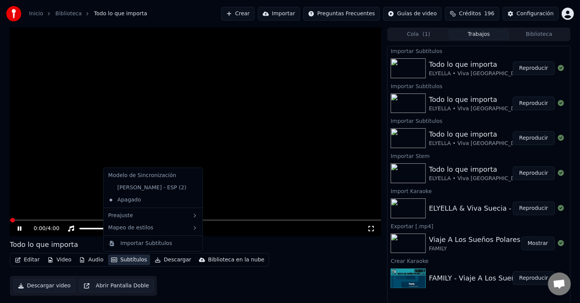
click at [128, 259] on button "Subtítulos" at bounding box center [129, 260] width 42 height 11
click at [134, 189] on div "Liam - ESP (2)" at bounding box center [147, 188] width 84 height 12
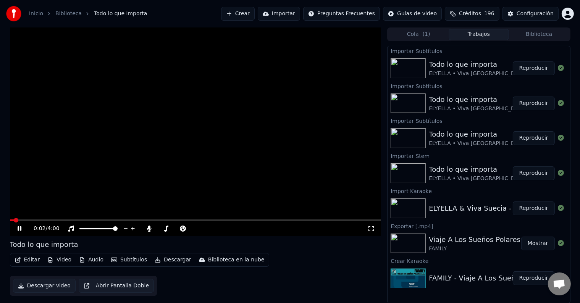
click at [121, 222] on div "0:02 / 4:00" at bounding box center [196, 228] width 372 height 15
click at [123, 220] on span at bounding box center [196, 221] width 372 height 2
click at [137, 261] on button "Subtítulos" at bounding box center [129, 260] width 42 height 11
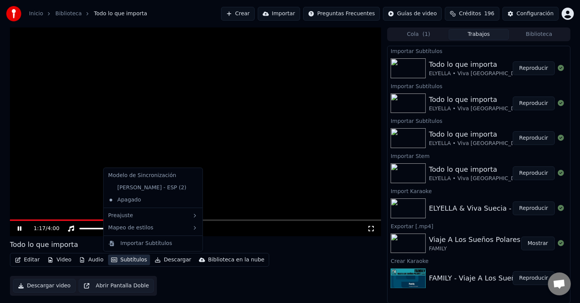
click at [192, 186] on icon at bounding box center [196, 188] width 8 height 6
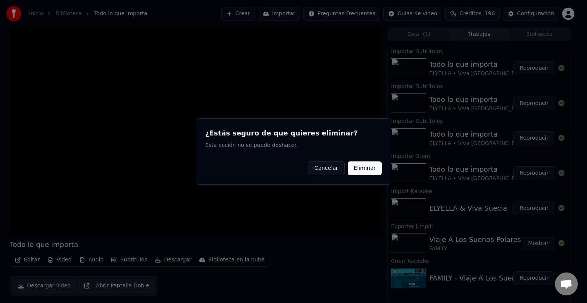
click at [360, 167] on button "Eliminar" at bounding box center [365, 169] width 34 height 14
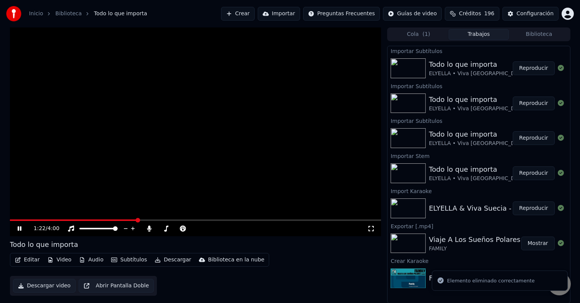
click at [132, 252] on div "Todo lo que importa Editar Video Audio Subtítulos Descargar Biblioteca en la nu…" at bounding box center [196, 267] width 372 height 57
click at [133, 256] on button "Subtítulos" at bounding box center [129, 260] width 42 height 11
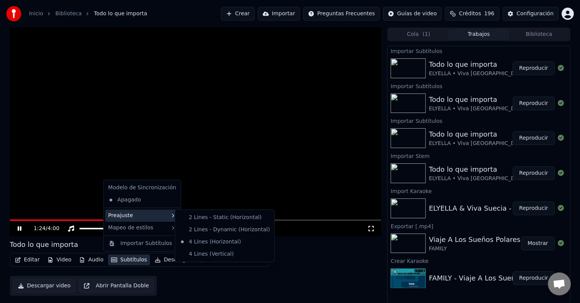
click at [163, 212] on div "Preajuste" at bounding box center [142, 216] width 74 height 12
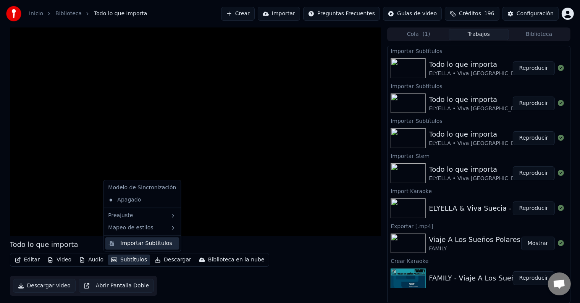
click at [162, 243] on div "Importar Subtítulos" at bounding box center [146, 244] width 52 height 8
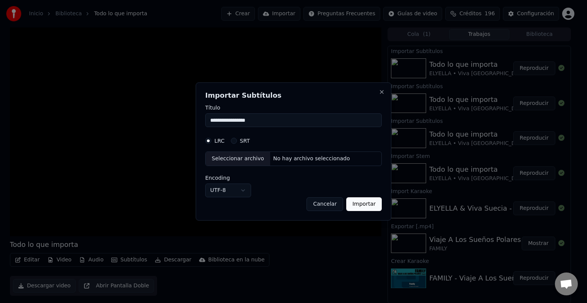
click at [243, 139] on label "SRT" at bounding box center [245, 140] width 10 height 5
click at [237, 139] on button "SRT" at bounding box center [234, 141] width 6 height 6
click at [251, 157] on div "Seleccionar archivo" at bounding box center [237, 159] width 65 height 14
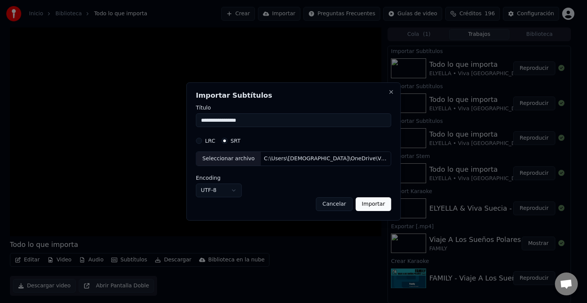
drag, startPoint x: 248, startPoint y: 124, endPoint x: 187, endPoint y: 121, distance: 61.6
click at [187, 121] on body "**********" at bounding box center [290, 151] width 580 height 303
click at [379, 205] on button "Importar" at bounding box center [374, 204] width 36 height 14
type input "**********"
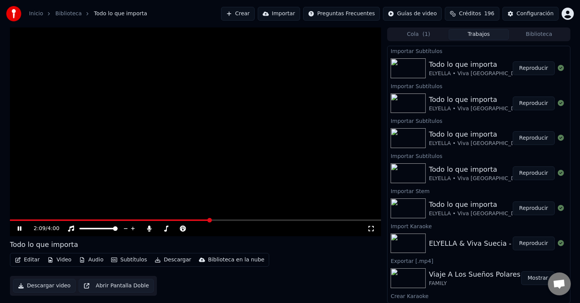
click at [422, 29] on button "Cola ( 1 )" at bounding box center [418, 34] width 60 height 11
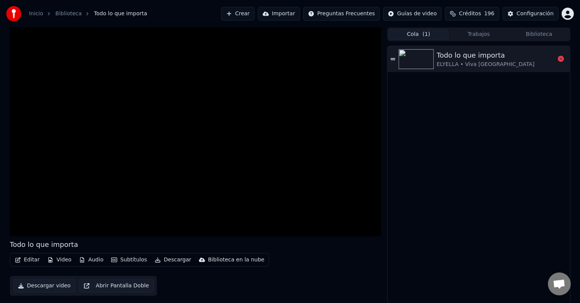
click at [482, 55] on div "Todo lo que importa" at bounding box center [486, 55] width 98 height 11
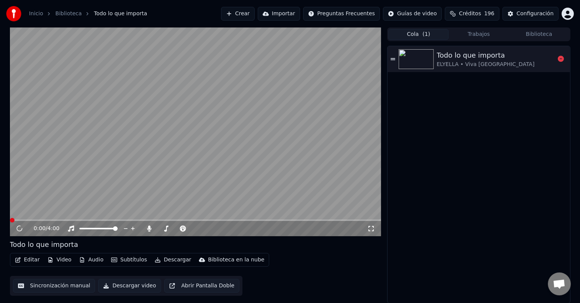
click at [482, 55] on div "Todo lo que importa" at bounding box center [486, 55] width 98 height 11
click at [35, 219] on video at bounding box center [196, 131] width 372 height 209
click at [89, 183] on video at bounding box center [196, 131] width 372 height 209
click at [36, 258] on button "Editar" at bounding box center [27, 260] width 31 height 11
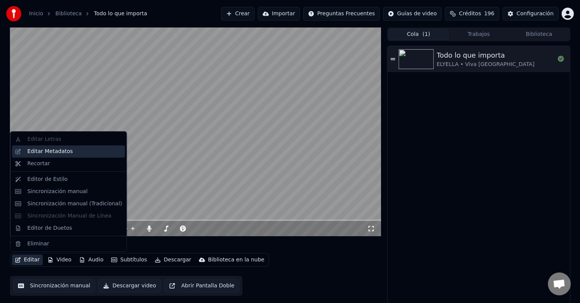
click at [90, 150] on div "Editar Metadatos" at bounding box center [74, 152] width 95 height 8
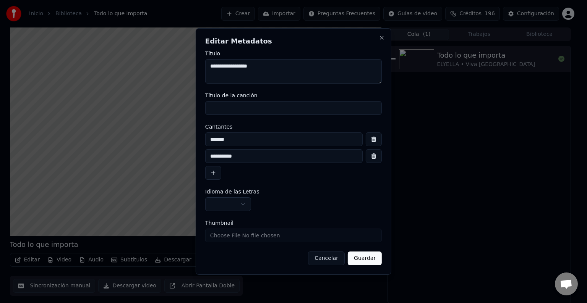
click at [286, 66] on textarea "**********" at bounding box center [293, 71] width 176 height 24
drag, startPoint x: 279, startPoint y: 73, endPoint x: 197, endPoint y: 71, distance: 81.7
click at [197, 71] on div "**********" at bounding box center [294, 151] width 196 height 247
click at [245, 103] on input "Título de la canción" at bounding box center [293, 108] width 176 height 14
paste input "**********"
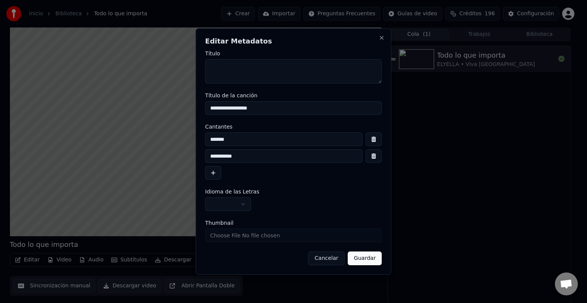
click at [258, 76] on textarea "Título" at bounding box center [293, 71] width 176 height 24
click at [286, 108] on input "**********" at bounding box center [293, 108] width 176 height 14
type input "**********"
click at [371, 259] on button "Guardar" at bounding box center [365, 259] width 34 height 14
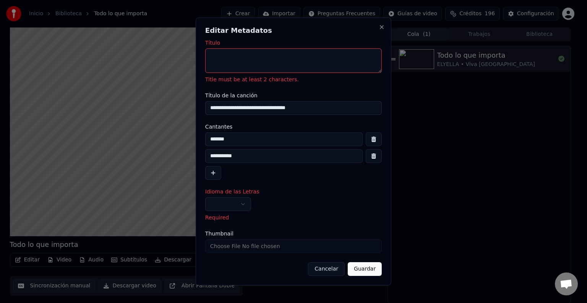
click at [270, 54] on textarea "Título" at bounding box center [293, 61] width 176 height 24
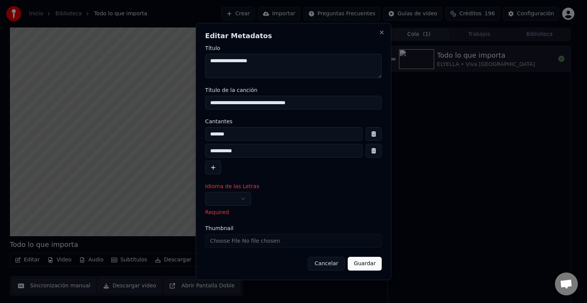
type textarea "**********"
click at [373, 266] on button "Guardar" at bounding box center [365, 264] width 34 height 14
click at [370, 264] on button "Guardar" at bounding box center [365, 264] width 34 height 14
click at [371, 264] on button "Guardar" at bounding box center [365, 264] width 34 height 14
click at [367, 261] on button "Guardar" at bounding box center [365, 264] width 34 height 14
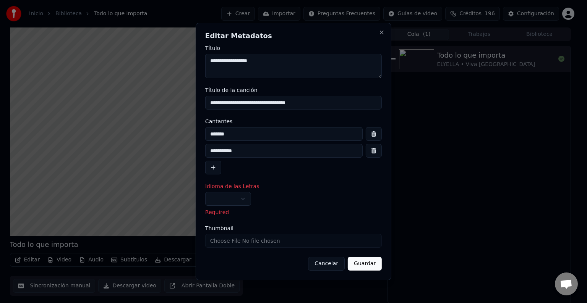
click at [372, 262] on button "Guardar" at bounding box center [365, 264] width 34 height 14
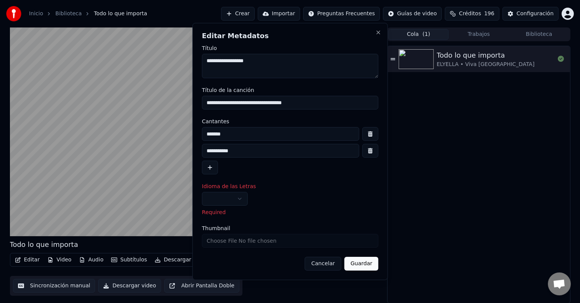
drag, startPoint x: 422, startPoint y: 229, endPoint x: 423, endPoint y: 233, distance: 3.9
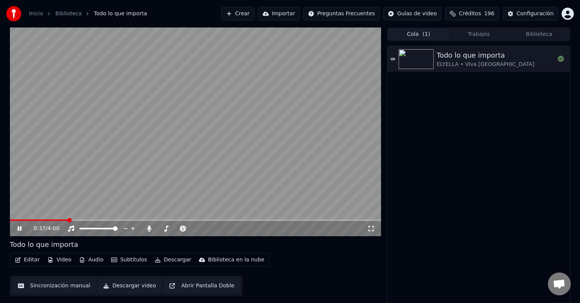
click at [30, 259] on button "Editar" at bounding box center [27, 260] width 31 height 11
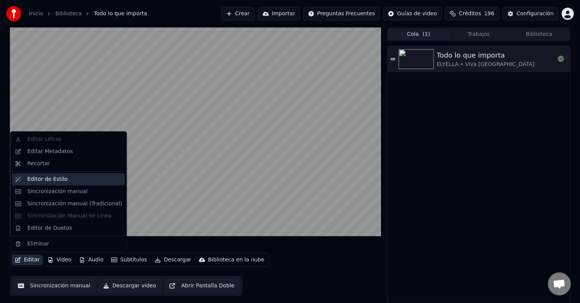
click at [82, 179] on div "Editor de Estilo" at bounding box center [74, 180] width 95 height 8
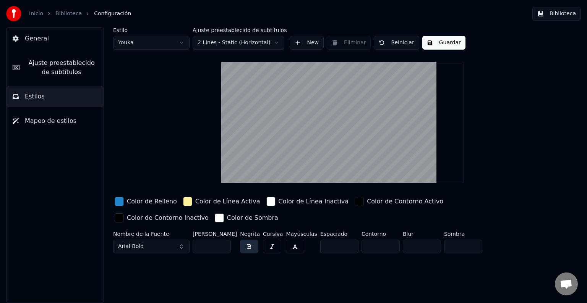
click at [60, 15] on link "Biblioteca" at bounding box center [68, 14] width 26 height 8
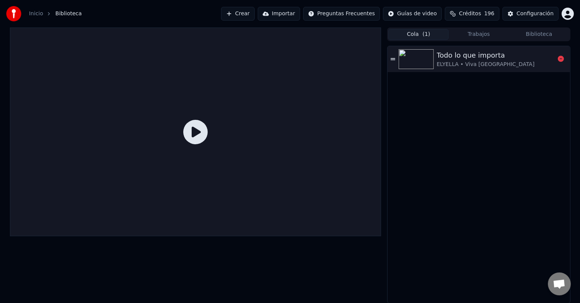
click at [479, 59] on div "Todo lo que importa" at bounding box center [486, 55] width 98 height 11
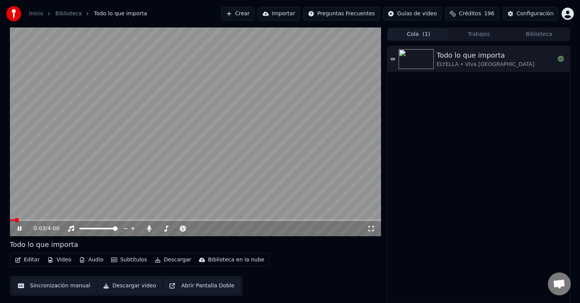
click at [67, 260] on button "Video" at bounding box center [59, 260] width 30 height 11
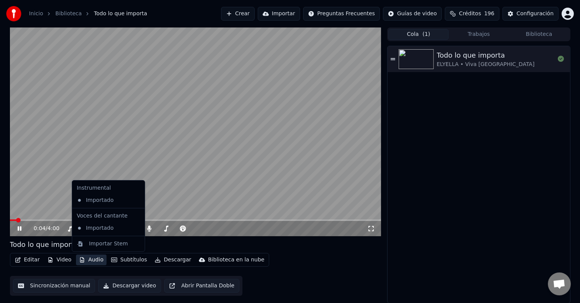
click at [88, 260] on button "Audio" at bounding box center [91, 260] width 31 height 11
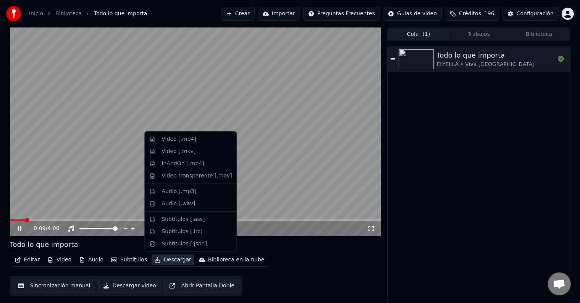
click at [328, 266] on div "Editar Video Audio Subtítulos Descargar Biblioteca en la nube Sincronización ma…" at bounding box center [196, 274] width 372 height 43
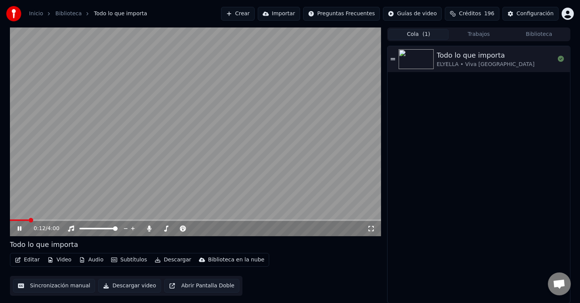
click at [95, 260] on button "Audio" at bounding box center [91, 260] width 31 height 11
click at [293, 255] on div "Editar Video Audio Subtítulos Descargar Biblioteca en la nube Sincronización ma…" at bounding box center [196, 274] width 372 height 43
click at [49, 220] on span at bounding box center [196, 221] width 372 height 2
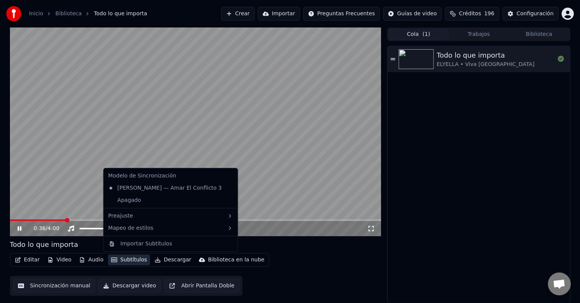
click at [128, 261] on button "Subtítulos" at bounding box center [129, 260] width 42 height 11
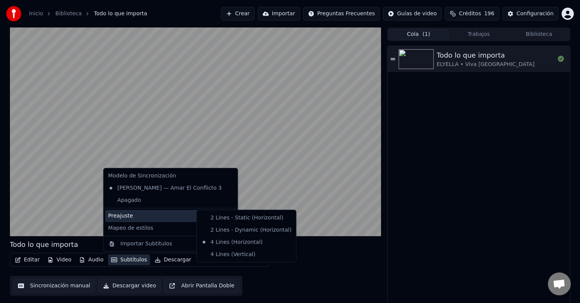
click at [405, 239] on div "Todo lo que importa ELYELLA • Viva Suecia" at bounding box center [479, 174] width 182 height 257
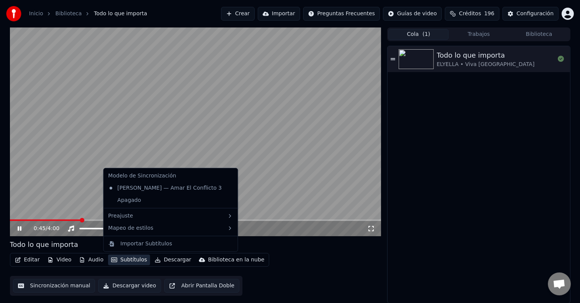
click at [136, 260] on button "Subtítulos" at bounding box center [129, 260] width 42 height 11
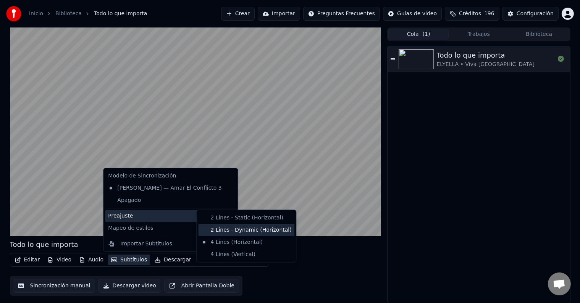
click at [261, 229] on div "2 Lines - Dynamic (Horizontal)" at bounding box center [246, 230] width 96 height 12
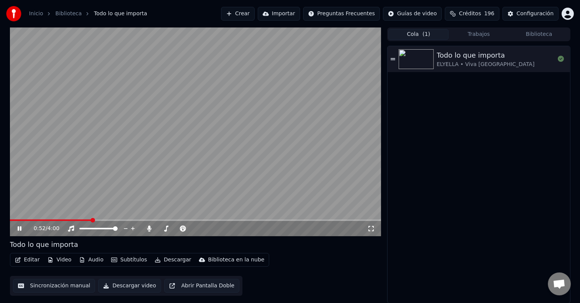
click at [128, 259] on button "Subtítulos" at bounding box center [129, 260] width 42 height 11
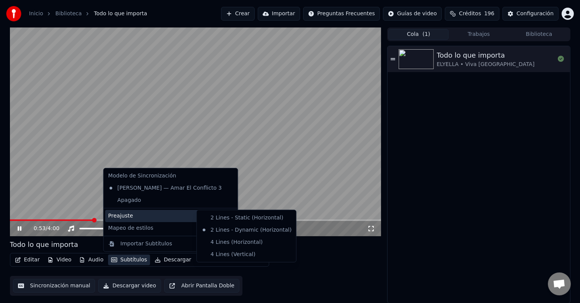
click at [169, 218] on div "Preajuste" at bounding box center [170, 216] width 131 height 12
click at [235, 216] on div "2 Lines - Static (Horizontal)" at bounding box center [246, 218] width 96 height 12
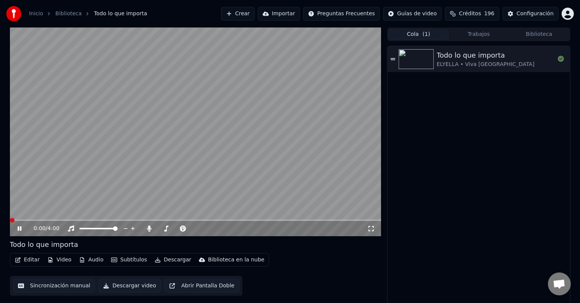
click at [10, 220] on span at bounding box center [10, 221] width 0 height 2
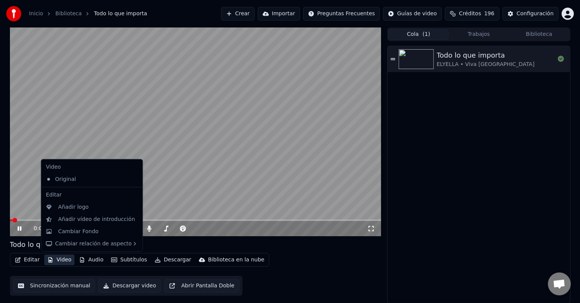
click at [57, 257] on button "Video" at bounding box center [59, 260] width 30 height 11
click at [106, 232] on div "Cambiar Fondo" at bounding box center [98, 232] width 80 height 8
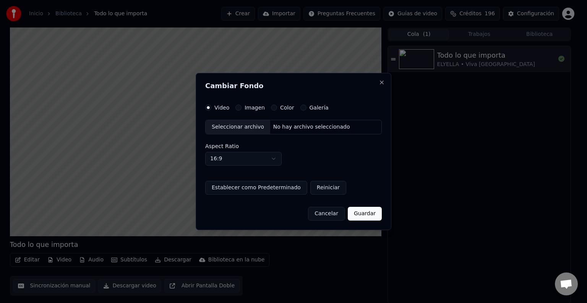
click at [248, 133] on div "Seleccionar archivo" at bounding box center [237, 127] width 65 height 14
click at [249, 105] on label "Imagen" at bounding box center [254, 107] width 20 height 5
click at [241, 105] on button "Imagen" at bounding box center [238, 108] width 6 height 6
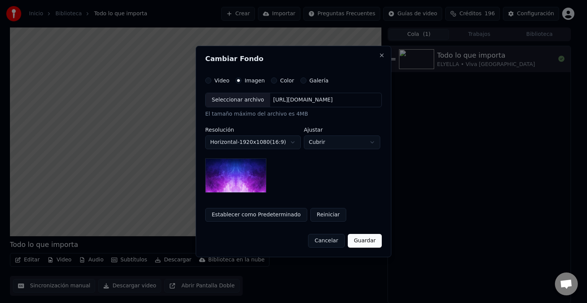
click at [240, 104] on div "Seleccionar archivo" at bounding box center [237, 100] width 65 height 14
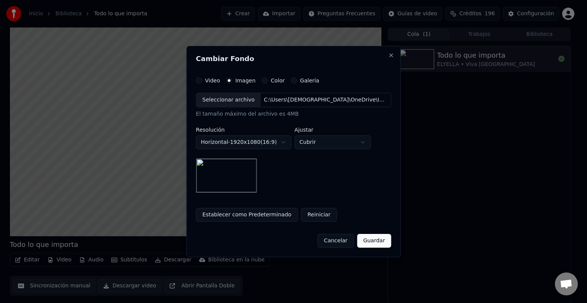
click at [278, 213] on button "Establecer como Predeterminado" at bounding box center [247, 215] width 102 height 14
click at [369, 237] on button "Guardar" at bounding box center [374, 241] width 34 height 14
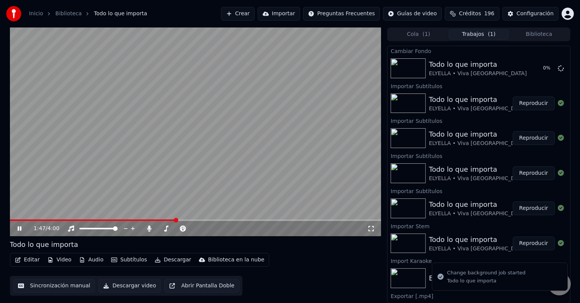
click at [432, 36] on button "Cola ( 1 )" at bounding box center [418, 34] width 60 height 11
click at [466, 34] on button "Trabajos ( 1 )" at bounding box center [479, 34] width 60 height 11
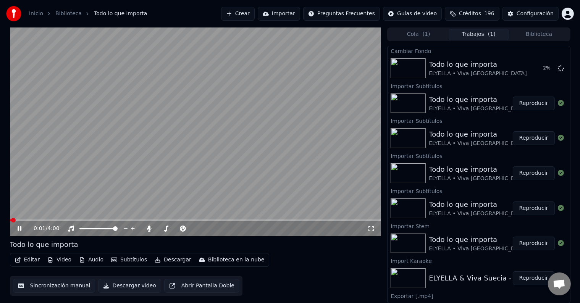
click at [10, 220] on span at bounding box center [11, 221] width 2 height 2
click at [154, 89] on video at bounding box center [196, 131] width 372 height 209
click at [515, 70] on button "Reproducir" at bounding box center [534, 68] width 42 height 14
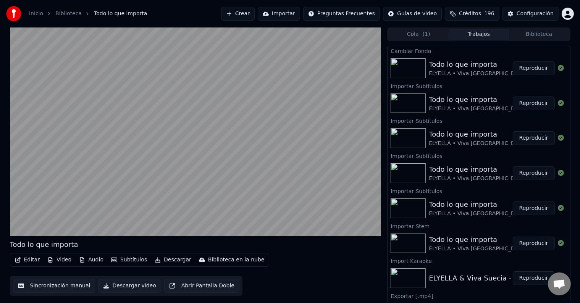
click at [65, 246] on div "Todo lo que importa" at bounding box center [44, 244] width 68 height 11
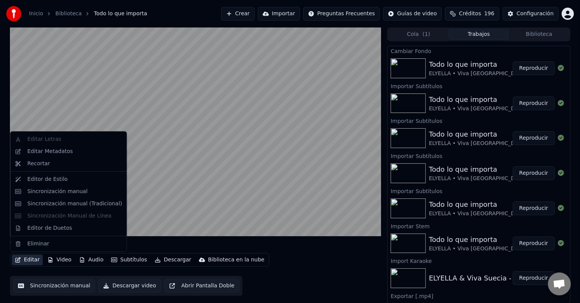
click at [26, 265] on button "Editar" at bounding box center [27, 260] width 31 height 11
click at [69, 148] on div "Editar Metadatos" at bounding box center [74, 152] width 95 height 8
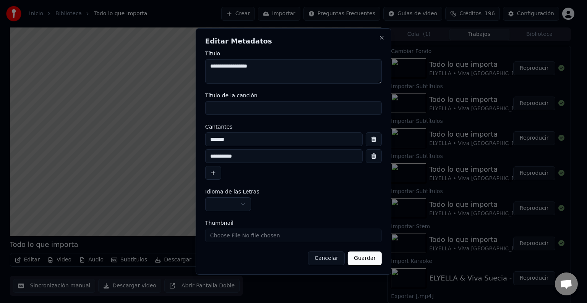
click at [276, 64] on textarea "**********" at bounding box center [293, 71] width 176 height 24
drag, startPoint x: 317, startPoint y: 71, endPoint x: 183, endPoint y: 59, distance: 134.7
click at [182, 56] on body "**********" at bounding box center [290, 151] width 580 height 303
type textarea "**********"
click at [226, 108] on input "Título de la canción" at bounding box center [293, 108] width 176 height 14
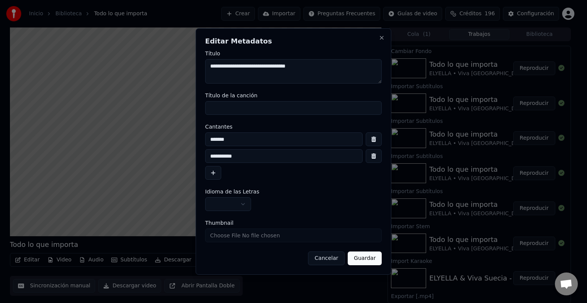
paste input "**********"
type input "**********"
click at [240, 205] on body "**********" at bounding box center [290, 151] width 580 height 303
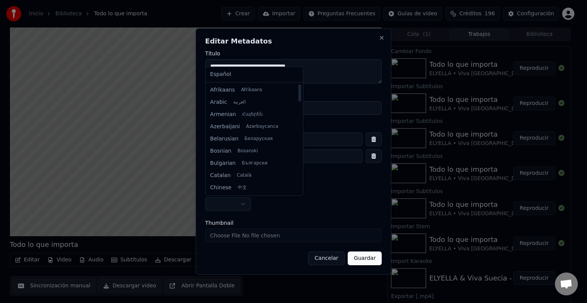
select select "**"
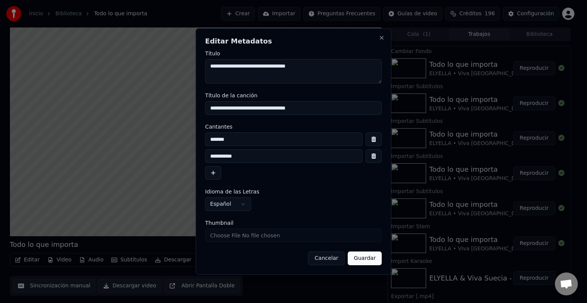
click at [357, 258] on button "Guardar" at bounding box center [365, 259] width 34 height 14
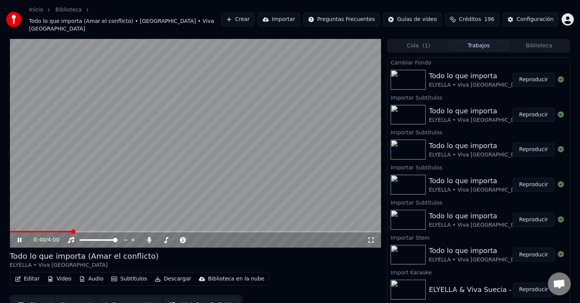
click at [160, 152] on video at bounding box center [196, 143] width 372 height 209
click at [10, 231] on span at bounding box center [10, 232] width 0 height 2
click at [15, 236] on div "0:00 / 4:00" at bounding box center [196, 240] width 366 height 8
click at [21, 238] on icon at bounding box center [19, 240] width 5 height 5
click at [337, 83] on video at bounding box center [196, 143] width 372 height 209
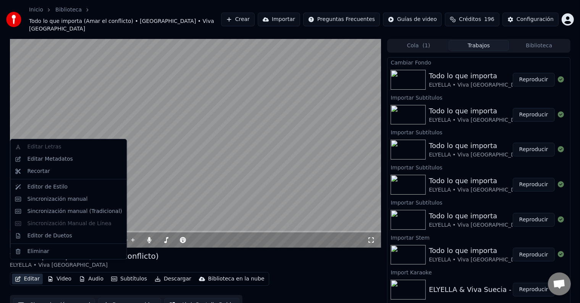
click at [32, 274] on button "Editar" at bounding box center [27, 279] width 31 height 11
click at [99, 199] on div "Sincronización manual" at bounding box center [74, 200] width 95 height 8
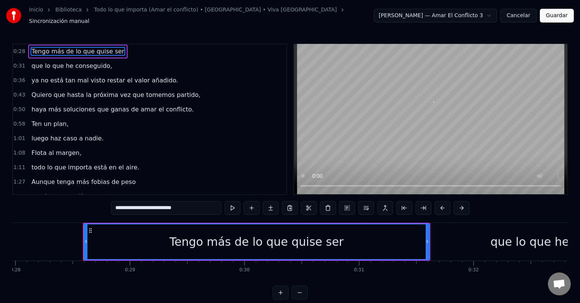
scroll to position [0, 3237]
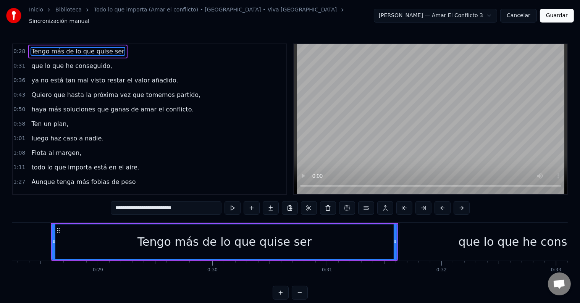
click at [77, 50] on span "Tengo más de lo que quise ser" at bounding box center [78, 51] width 94 height 9
click at [233, 203] on button at bounding box center [233, 208] width 16 height 14
click at [232, 203] on button at bounding box center [233, 208] width 16 height 14
click at [235, 204] on button at bounding box center [233, 208] width 16 height 14
click at [59, 76] on span "ya no está tan mal visto restar el valor añadido." at bounding box center [105, 80] width 148 height 9
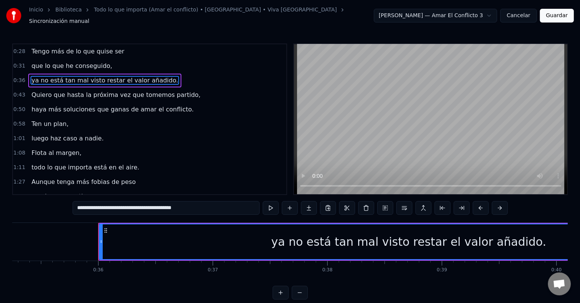
scroll to position [0, 4087]
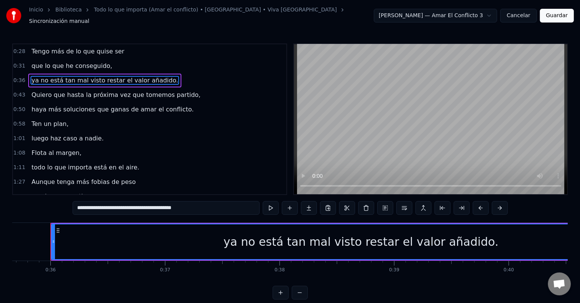
click at [111, 77] on span "ya no está tan mal visto restar el valor añadido." at bounding box center [105, 80] width 148 height 9
click at [111, 76] on span "ya no está tan mal visto restar el valor añadido." at bounding box center [105, 80] width 148 height 9
click at [110, 76] on span "ya no está tan mal visto restar el valor añadido." at bounding box center [105, 80] width 148 height 9
click at [150, 204] on input "**********" at bounding box center [166, 208] width 187 height 14
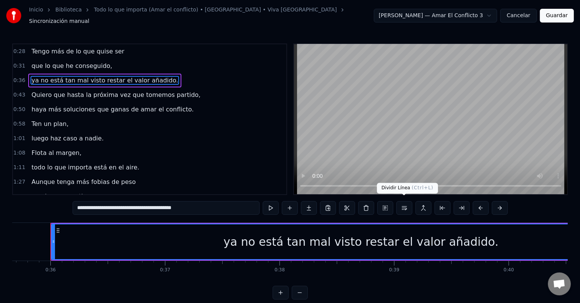
click at [403, 204] on button at bounding box center [404, 208] width 16 height 14
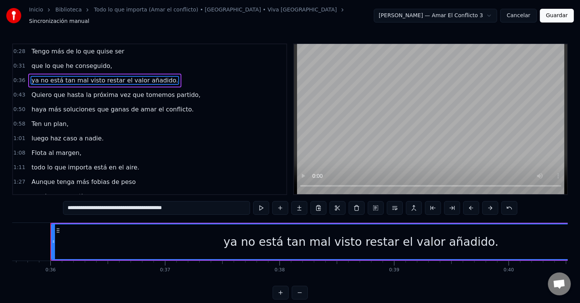
click at [88, 92] on span "Quiero que hasta la próxima vez que tomemos partido," at bounding box center [116, 95] width 171 height 9
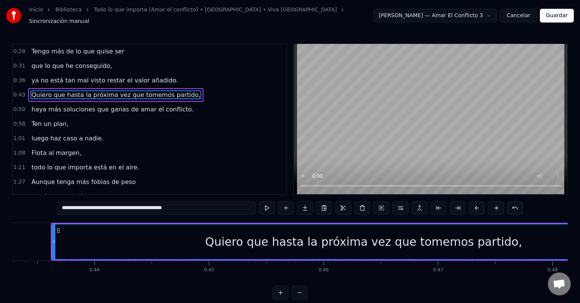
click at [89, 79] on span "ya no está tan mal visto restar el valor añadido." at bounding box center [105, 80] width 148 height 9
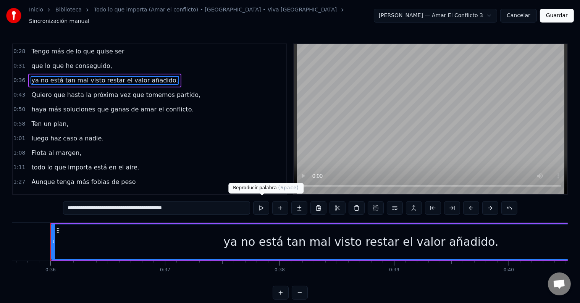
click at [263, 204] on button at bounding box center [261, 208] width 16 height 14
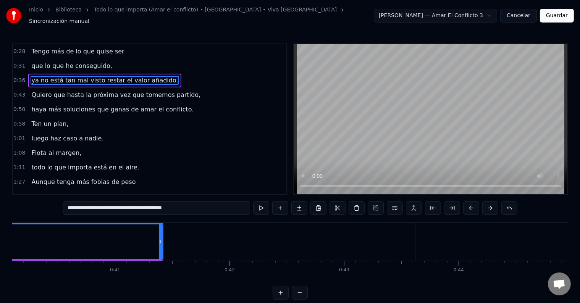
click at [261, 204] on button at bounding box center [261, 208] width 16 height 14
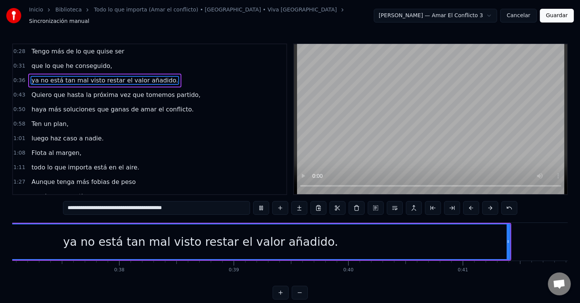
scroll to position [0, 4170]
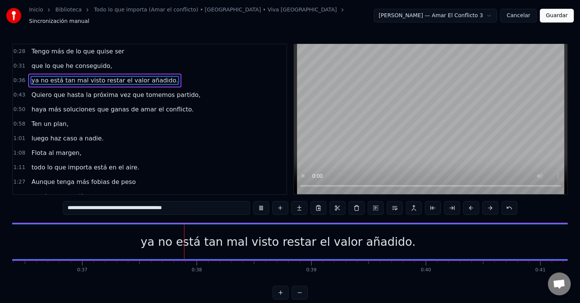
click at [260, 204] on button at bounding box center [261, 208] width 16 height 14
click at [141, 202] on input "**********" at bounding box center [156, 208] width 187 height 14
click at [393, 204] on button at bounding box center [395, 208] width 16 height 14
click at [141, 203] on input "**********" at bounding box center [156, 208] width 187 height 14
click at [266, 203] on button at bounding box center [261, 208] width 16 height 14
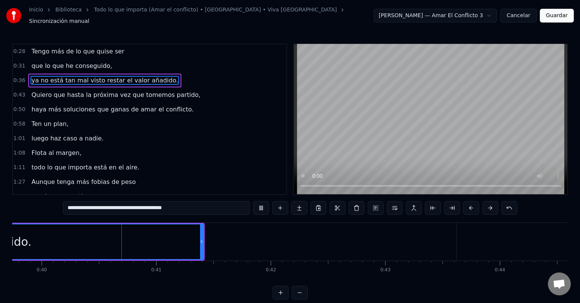
scroll to position [0, 4567]
click at [127, 92] on span "Quiero que hasta la próxima vez que tomemos partido," at bounding box center [116, 95] width 171 height 9
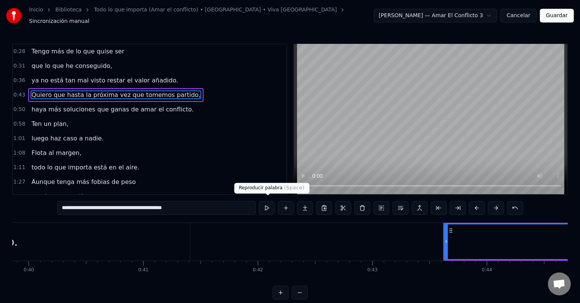
click at [273, 203] on button at bounding box center [267, 208] width 16 height 14
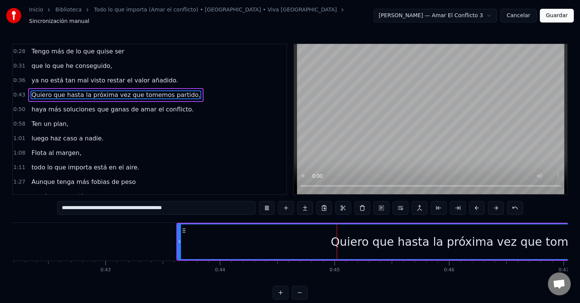
click at [272, 204] on button at bounding box center [267, 208] width 16 height 14
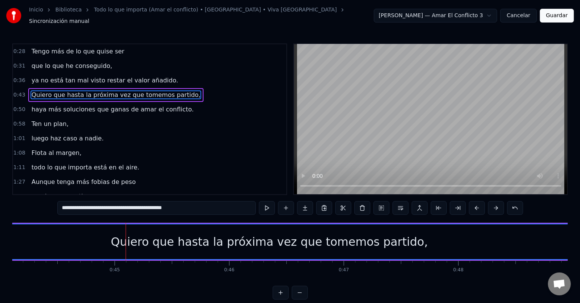
scroll to position [0, 5074]
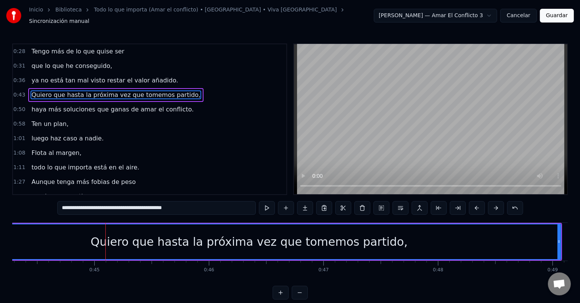
click at [268, 203] on button at bounding box center [267, 208] width 16 height 14
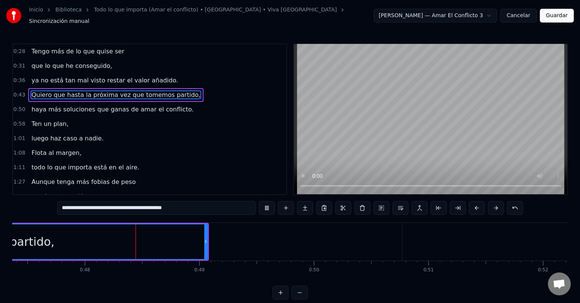
scroll to position [0, 5441]
click at [142, 78] on span "ya no está tan mal visto restar el valor añadido." at bounding box center [105, 80] width 148 height 9
type input "**********"
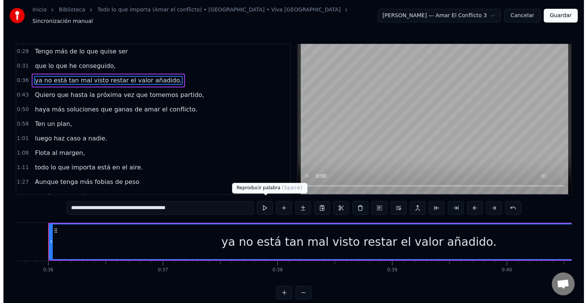
scroll to position [0, 4087]
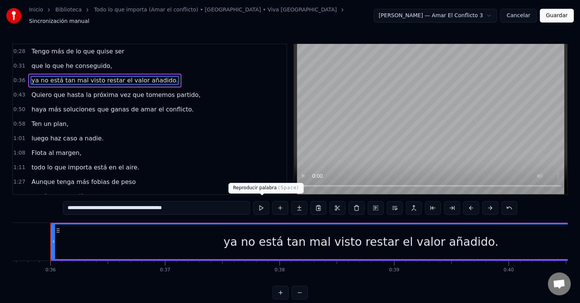
click at [266, 202] on button at bounding box center [261, 208] width 16 height 14
click at [264, 202] on button at bounding box center [261, 208] width 16 height 14
click at [379, 238] on div "ya no está tan mal visto restar el valor añadido." at bounding box center [360, 241] width 275 height 17
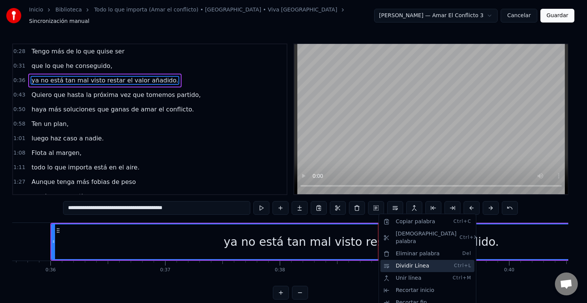
click at [447, 260] on div "Dividir Línea Ctrl+L" at bounding box center [427, 266] width 94 height 12
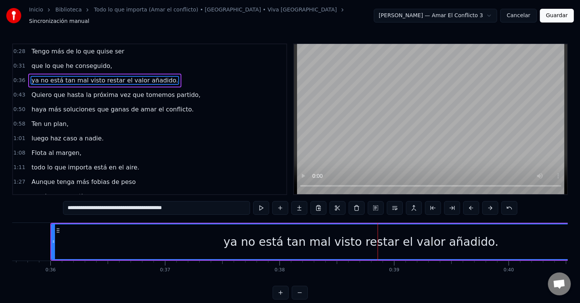
click at [93, 76] on span "ya no está tan mal visto restar el valor añadido." at bounding box center [105, 80] width 148 height 9
click at [394, 205] on button at bounding box center [395, 208] width 16 height 14
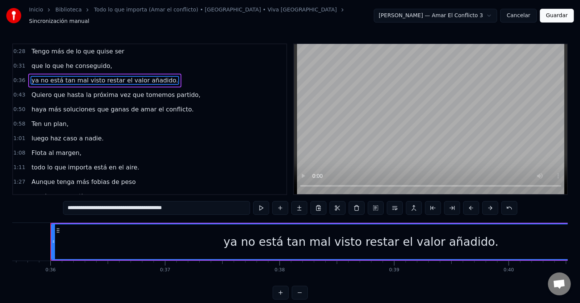
click at [393, 204] on button at bounding box center [395, 208] width 16 height 14
click at [534, 10] on button "Cancelar" at bounding box center [518, 16] width 37 height 14
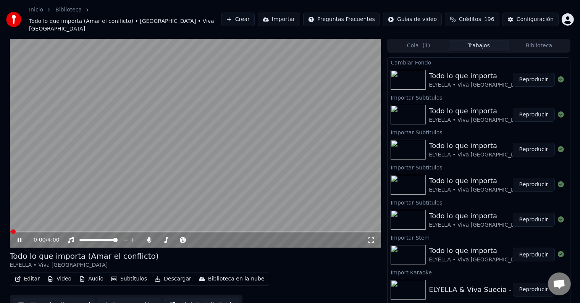
click at [22, 237] on icon at bounding box center [25, 240] width 18 height 6
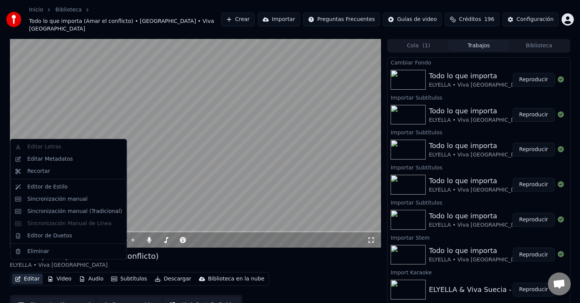
click at [32, 274] on button "Editar" at bounding box center [27, 279] width 31 height 11
click at [93, 211] on div "Sincronización manual (Tradicional)" at bounding box center [74, 212] width 95 height 8
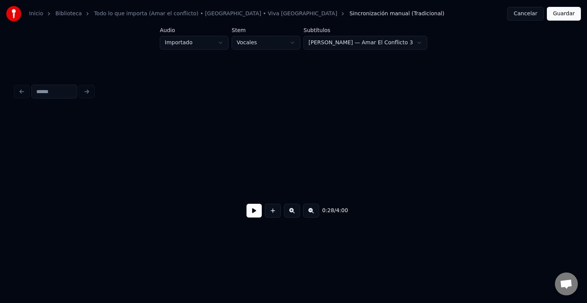
scroll to position [0, 2184]
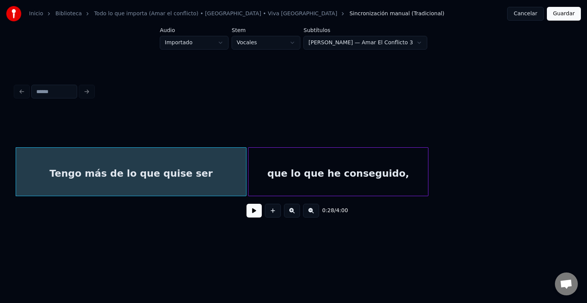
click at [251, 210] on button at bounding box center [253, 211] width 15 height 14
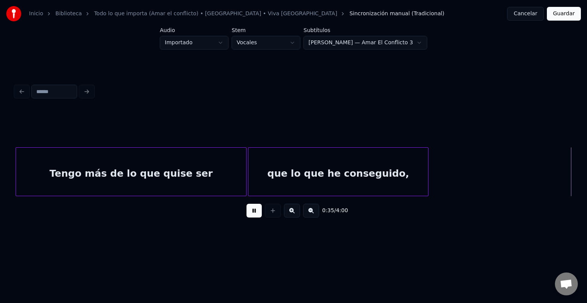
scroll to position [0, 2740]
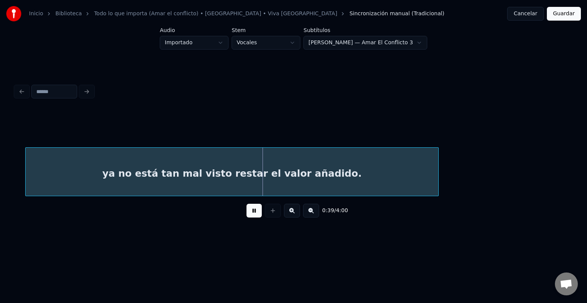
click at [250, 211] on button at bounding box center [253, 211] width 15 height 14
click at [245, 180] on div "ya no está tan mal visto restar el valor añadido." at bounding box center [232, 174] width 412 height 52
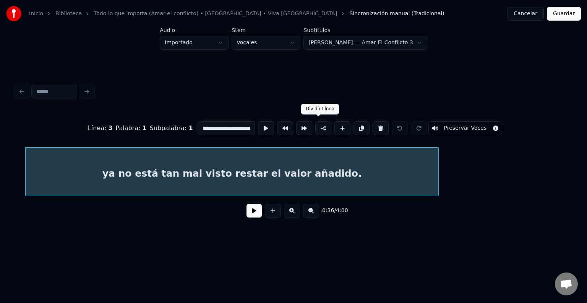
click at [319, 122] on button at bounding box center [323, 128] width 16 height 14
click at [231, 167] on div "ya no está tan mal visto restar el valor añadido." at bounding box center [232, 174] width 412 height 52
click at [294, 215] on button at bounding box center [292, 211] width 16 height 14
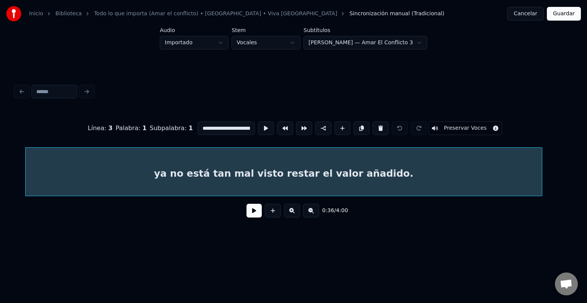
click at [128, 160] on div "ya no está tan mal visto restar el valor añadido." at bounding box center [284, 174] width 516 height 52
click at [234, 125] on input "**********" at bounding box center [225, 128] width 57 height 14
click at [260, 124] on button at bounding box center [266, 128] width 16 height 14
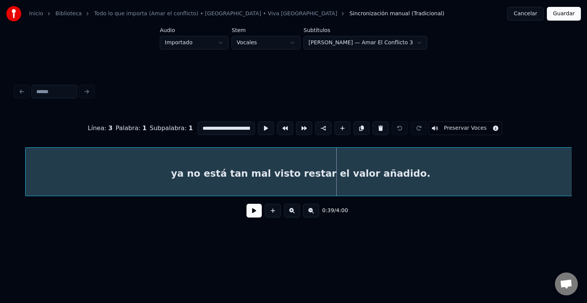
click at [573, 175] on div "**********" at bounding box center [293, 152] width 562 height 151
click at [285, 157] on div "ya no está tan mal visto restar el valor añadido." at bounding box center [301, 174] width 550 height 52
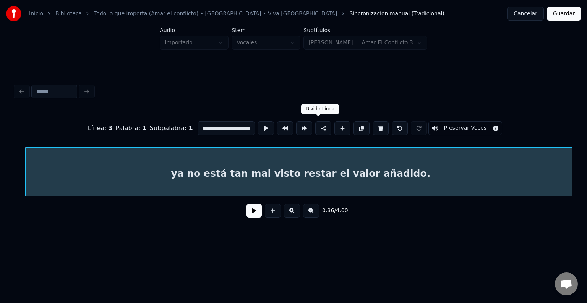
click at [318, 125] on button at bounding box center [323, 128] width 16 height 14
click at [329, 159] on div "ya no está tan mal visto restar el valor añadido." at bounding box center [301, 174] width 550 height 52
click at [236, 125] on input "**********" at bounding box center [225, 128] width 57 height 14
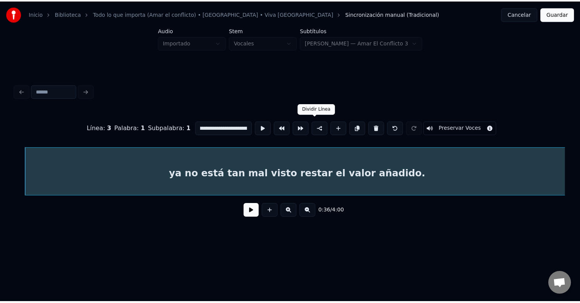
scroll to position [0, 0]
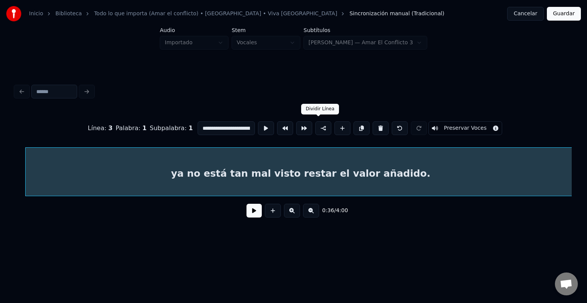
click at [317, 126] on button at bounding box center [323, 128] width 16 height 14
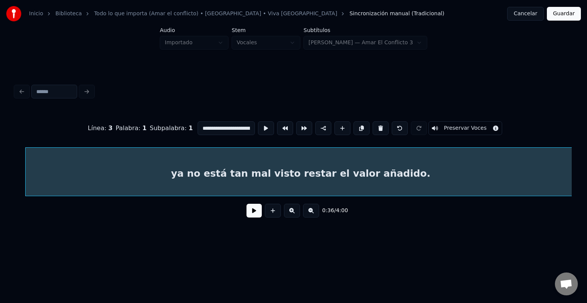
click at [317, 126] on button at bounding box center [323, 128] width 16 height 14
click at [527, 9] on button "Cancelar" at bounding box center [525, 14] width 37 height 14
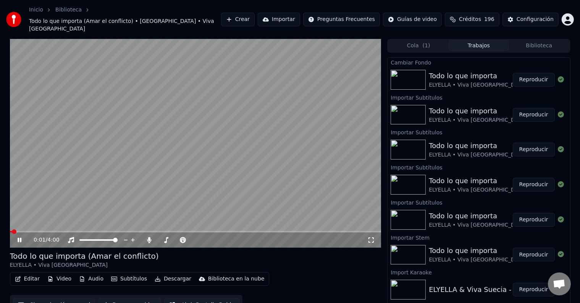
click at [21, 238] on icon at bounding box center [20, 240] width 4 height 5
click at [29, 274] on button "Editar" at bounding box center [27, 279] width 31 height 11
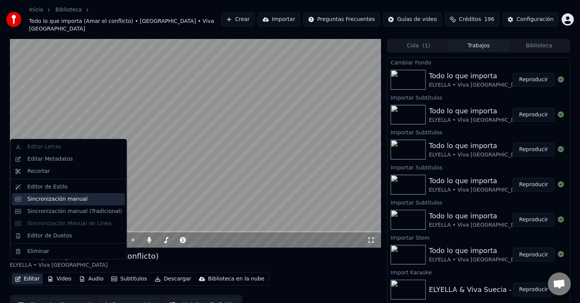
click at [98, 199] on div "Sincronización manual" at bounding box center [74, 200] width 95 height 8
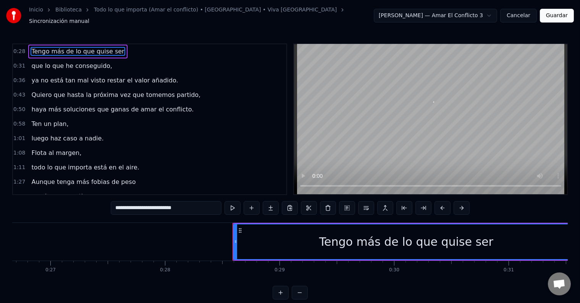
scroll to position [0, 3237]
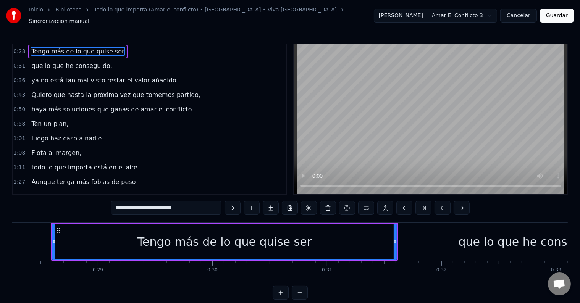
click at [92, 91] on span "Quiero que hasta la próxima vez que tomemos partido," at bounding box center [116, 95] width 171 height 9
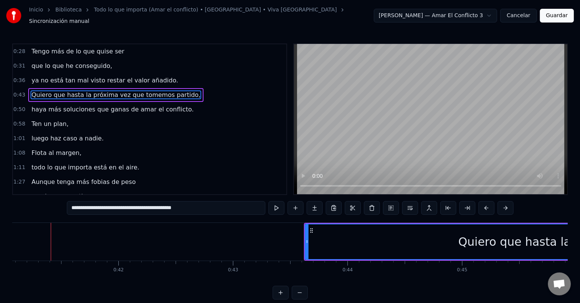
click at [100, 78] on span "ya no está tan mal visto restar el valor añadido." at bounding box center [105, 80] width 148 height 9
type input "**********"
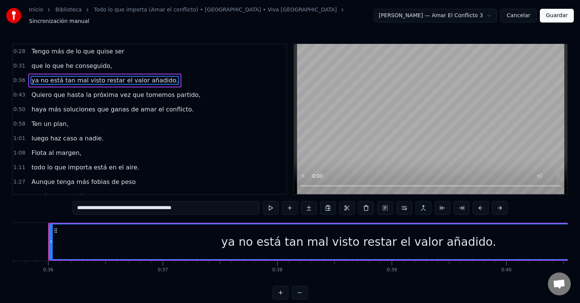
scroll to position [0, 4087]
click at [301, 297] on button at bounding box center [300, 293] width 16 height 14
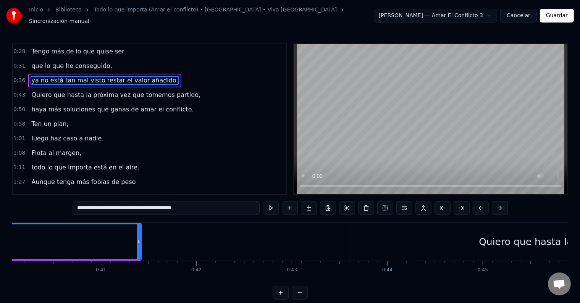
click at [301, 296] on button at bounding box center [300, 293] width 16 height 14
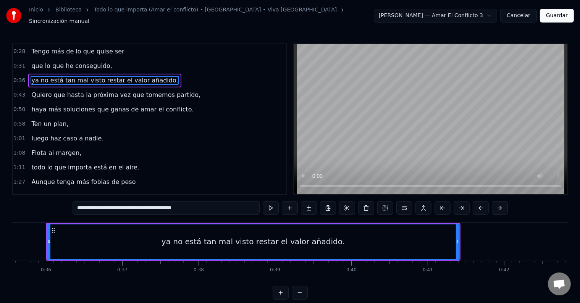
scroll to position [0, 2712]
click at [301, 296] on button at bounding box center [300, 293] width 16 height 14
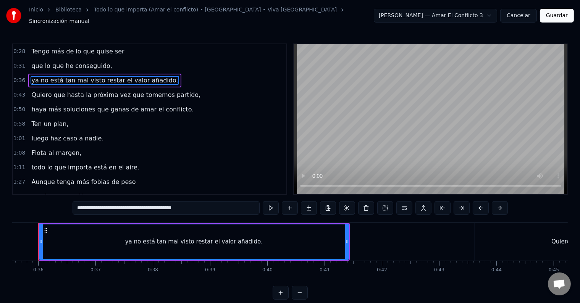
scroll to position [0, 2024]
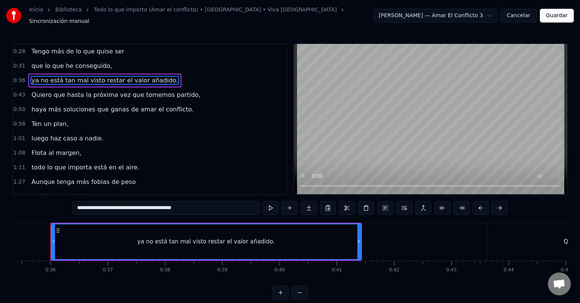
click at [266, 229] on div "ya no está tan mal visto restar el valor añadido." at bounding box center [206, 242] width 309 height 35
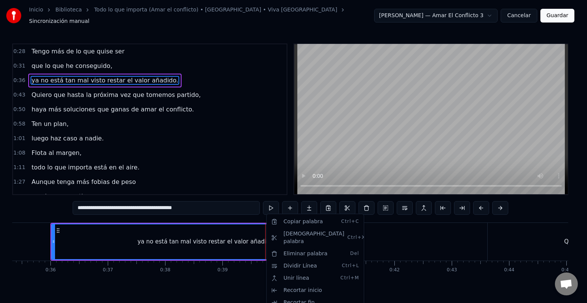
click at [246, 254] on html "Inicio Biblioteca Todo lo que importa (Amar el conflicto) • ELYELLA • Viva Suec…" at bounding box center [293, 156] width 587 height 312
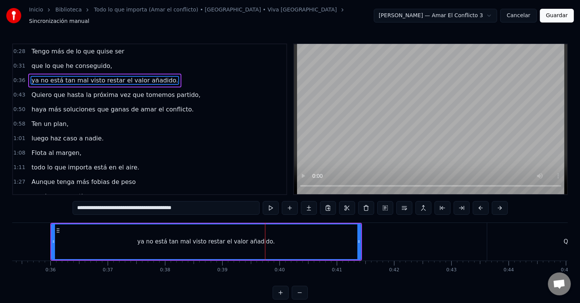
click at [238, 238] on div "ya no está tan mal visto restar el valor añadido." at bounding box center [205, 242] width 137 height 9
click at [215, 239] on div "ya no está tan mal visto restar el valor añadido." at bounding box center [205, 242] width 137 height 9
click at [269, 207] on button at bounding box center [271, 208] width 16 height 14
click at [270, 207] on button at bounding box center [271, 208] width 16 height 14
click at [241, 238] on div "ya no está tan mal visto restar el valor añadido." at bounding box center [205, 242] width 137 height 9
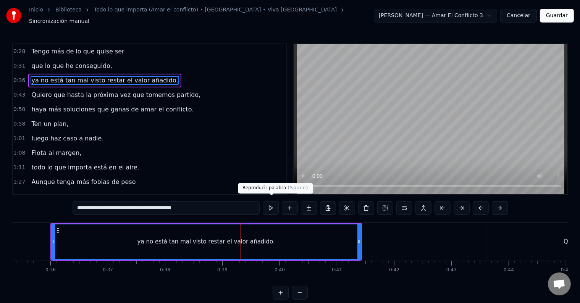
click at [269, 205] on button at bounding box center [271, 208] width 16 height 14
click at [252, 233] on div "ya no está tan mal visto restar el valor añadido." at bounding box center [206, 242] width 309 height 35
click at [254, 238] on div "ya no está tan mal visto restar el valor añadido." at bounding box center [205, 242] width 137 height 9
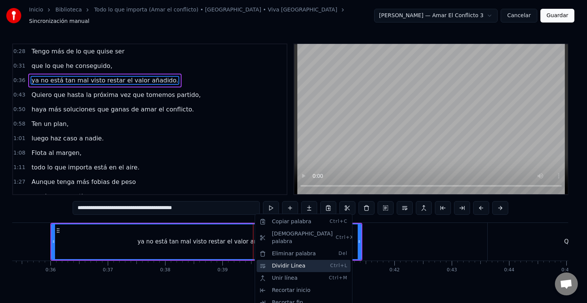
click at [285, 260] on div "Dividir Línea Ctrl+L" at bounding box center [303, 266] width 94 height 12
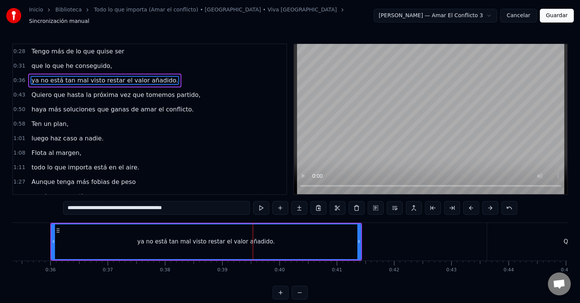
click at [252, 240] on div "ya no está tan mal visto restar el valor añadido." at bounding box center [205, 242] width 137 height 9
click at [414, 201] on button at bounding box center [414, 208] width 16 height 14
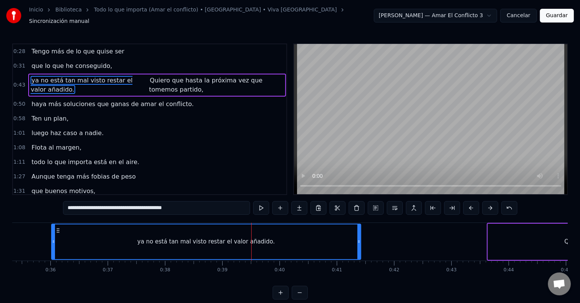
click at [79, 83] on span "ya no está tan mal visto restar el valor añadido." at bounding box center [89, 85] width 117 height 18
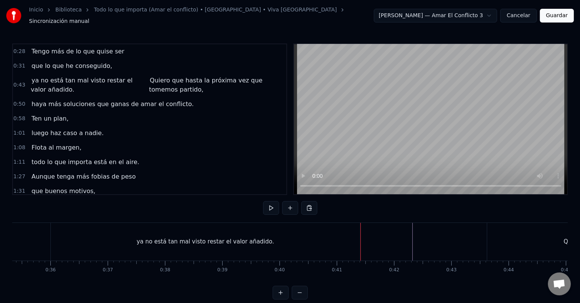
click at [265, 229] on div "ya no está tan mal visto restar el valor añadido." at bounding box center [205, 242] width 309 height 38
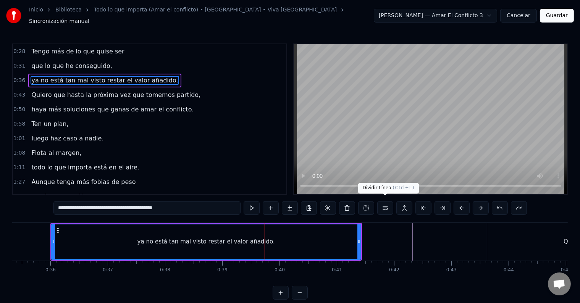
click at [390, 205] on button at bounding box center [385, 208] width 16 height 14
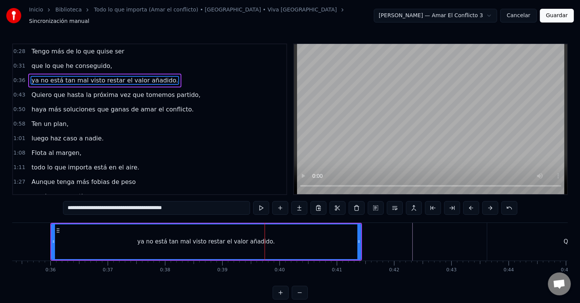
click at [90, 76] on span "ya no está tan mal visto restar el valor añadido." at bounding box center [105, 80] width 148 height 9
click at [93, 76] on span "ya no está tan mal visto restar el valor añadido." at bounding box center [105, 80] width 148 height 9
click at [141, 205] on input "**********" at bounding box center [156, 208] width 187 height 14
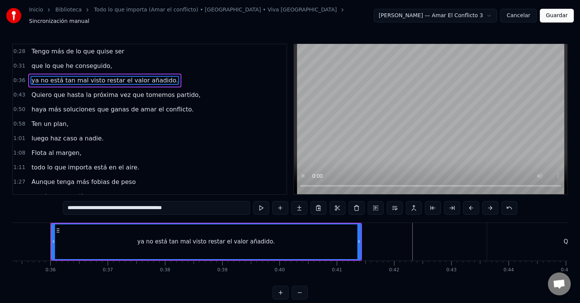
type input "**********"
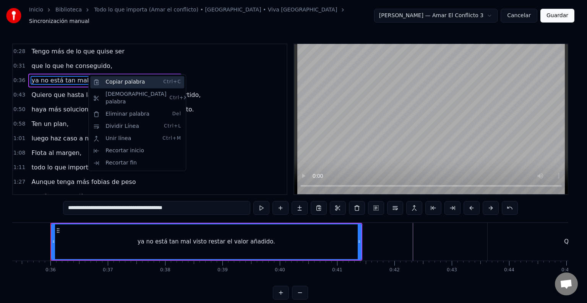
click at [156, 83] on div "Copiar palabra Ctrl+C" at bounding box center [137, 82] width 94 height 12
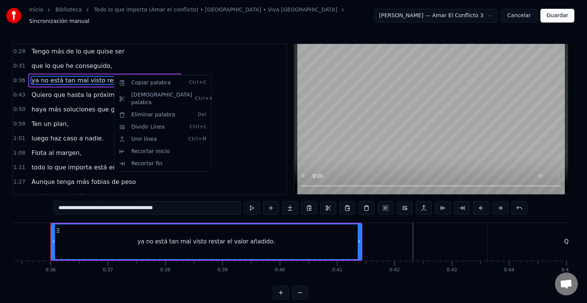
click at [377, 233] on html "Inicio Biblioteca Todo lo que importa (Amar el conflicto) • ELYELLA • Viva Suec…" at bounding box center [293, 156] width 587 height 312
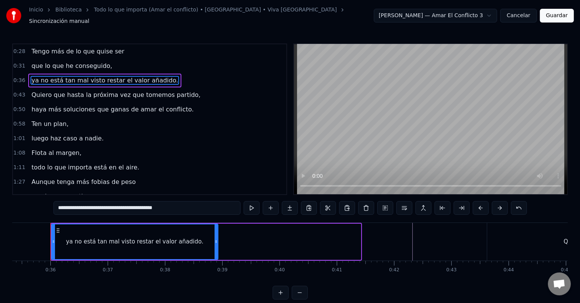
drag, startPoint x: 358, startPoint y: 236, endPoint x: 215, endPoint y: 231, distance: 142.9
click at [215, 231] on div at bounding box center [216, 242] width 3 height 35
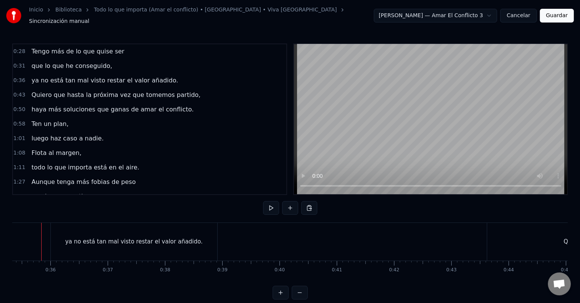
scroll to position [0, 2015]
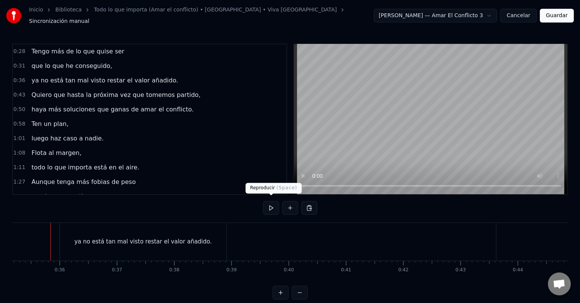
click at [269, 205] on button at bounding box center [271, 208] width 16 height 14
click at [273, 206] on button at bounding box center [271, 208] width 16 height 14
click at [227, 234] on div "ya no está tan mal visto restar el valor añadido." at bounding box center [144, 242] width 169 height 38
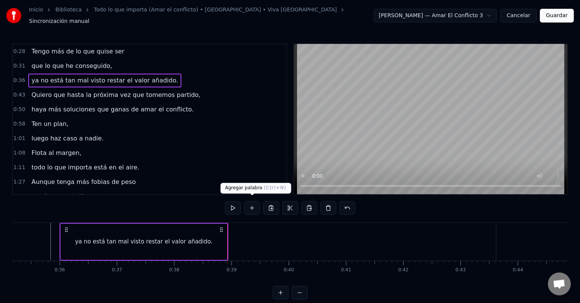
click at [253, 205] on button at bounding box center [252, 208] width 16 height 14
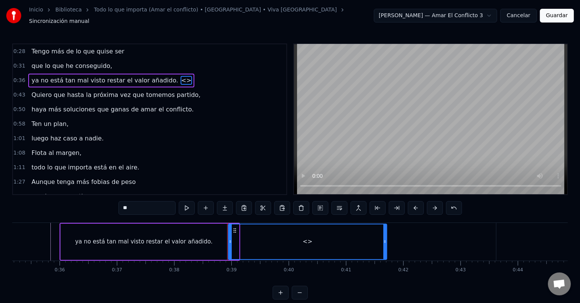
drag, startPoint x: 236, startPoint y: 231, endPoint x: 384, endPoint y: 232, distance: 147.8
click at [384, 232] on div at bounding box center [384, 242] width 3 height 35
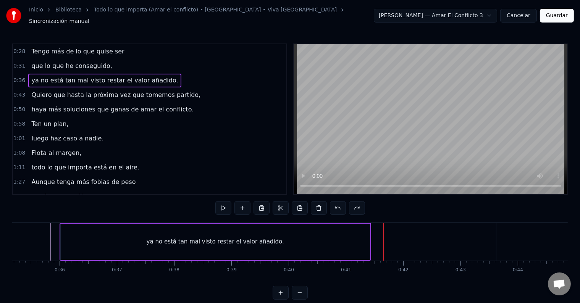
click at [275, 225] on div "ya no está tan mal visto restar el valor añadido." at bounding box center [215, 242] width 309 height 36
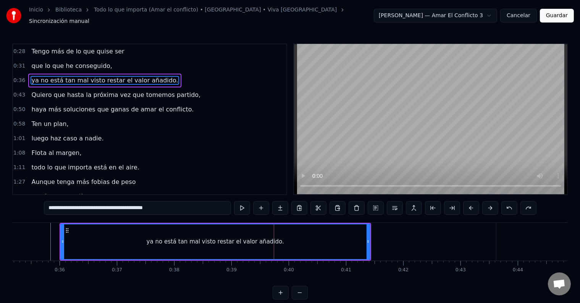
click at [68, 47] on span "Tengo más de lo que quise ser" at bounding box center [78, 51] width 94 height 9
type input "**********"
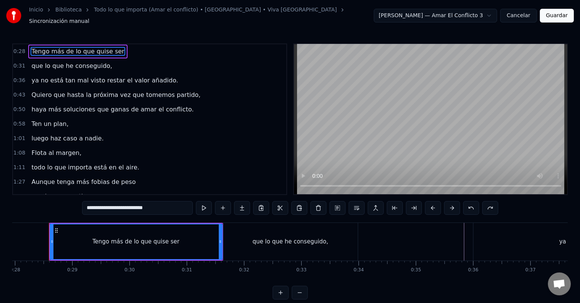
scroll to position [0, 1600]
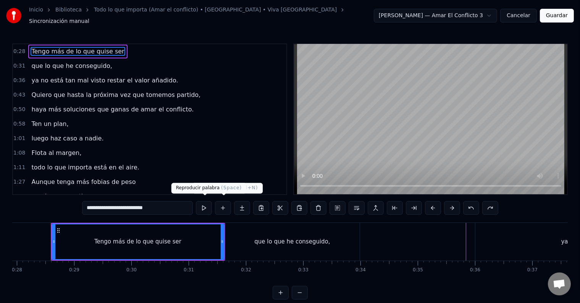
click at [207, 203] on button at bounding box center [204, 208] width 16 height 14
click at [104, 205] on input "**********" at bounding box center [137, 208] width 111 height 14
click at [244, 205] on button at bounding box center [242, 208] width 16 height 14
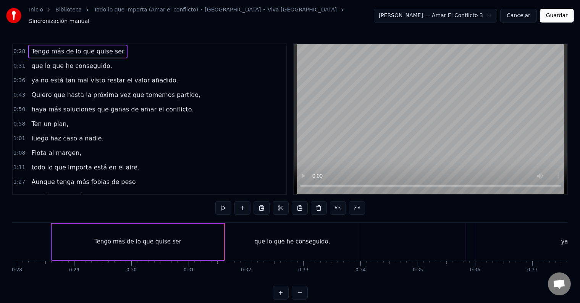
click at [164, 231] on div "Tengo más de lo que quise ser" at bounding box center [138, 242] width 172 height 36
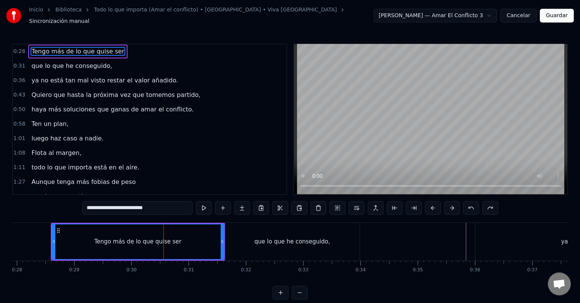
click at [254, 226] on div "que lo que he conseguido," at bounding box center [292, 242] width 134 height 38
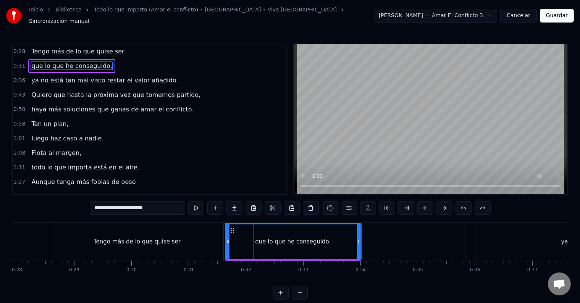
type input "**********"
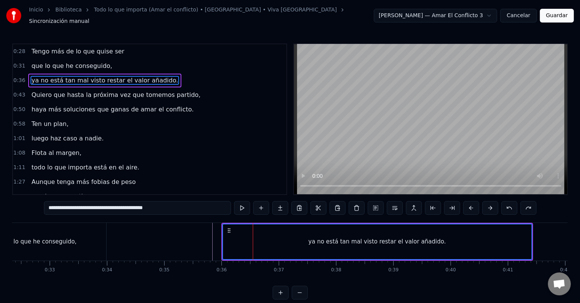
scroll to position [0, 1867]
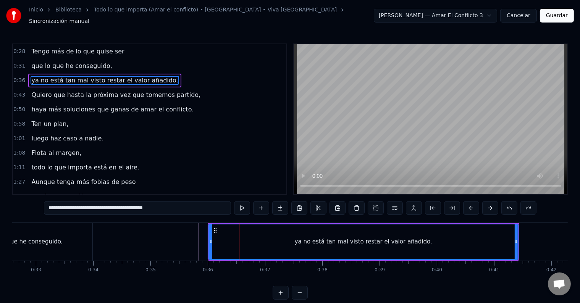
click at [110, 76] on span "ya no está tan mal visto restar el valor añadido." at bounding box center [105, 80] width 148 height 9
click at [109, 78] on span "ya no está tan mal visto restar el valor añadido." at bounding box center [105, 80] width 148 height 9
click at [109, 77] on span "ya no está tan mal visto restar el valor añadido." at bounding box center [105, 80] width 148 height 9
click at [111, 76] on span "ya no está tan mal visto restar el valor añadido." at bounding box center [105, 80] width 148 height 9
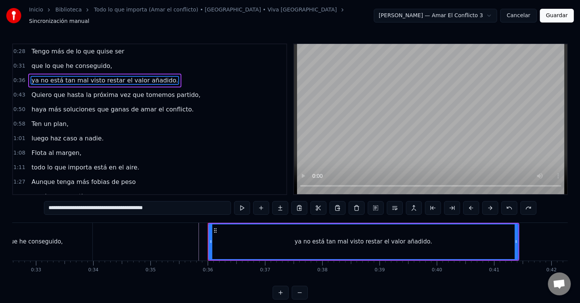
click at [121, 203] on input "**********" at bounding box center [137, 208] width 187 height 14
click at [282, 203] on button at bounding box center [280, 208] width 16 height 14
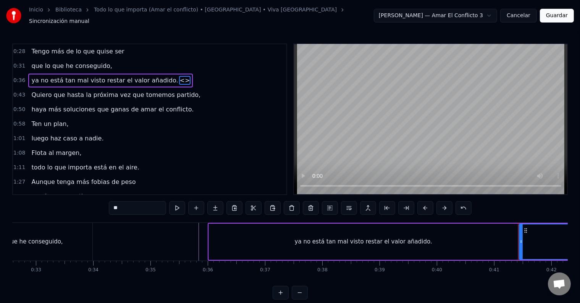
click at [95, 76] on span "ya no está tan mal visto restar el valor añadido." at bounding box center [105, 80] width 148 height 9
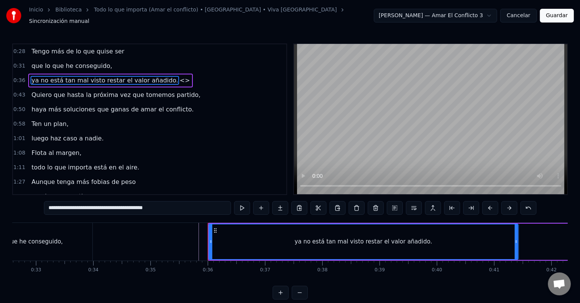
click at [95, 76] on span "ya no está tan mal visto restar el valor añadido." at bounding box center [105, 80] width 148 height 9
drag, startPoint x: 115, startPoint y: 202, endPoint x: 177, endPoint y: 200, distance: 61.9
click at [177, 201] on input "**********" at bounding box center [137, 208] width 187 height 14
drag, startPoint x: 136, startPoint y: 194, endPoint x: 127, endPoint y: 202, distance: 11.6
click at [136, 194] on div "**********" at bounding box center [290, 172] width 556 height 256
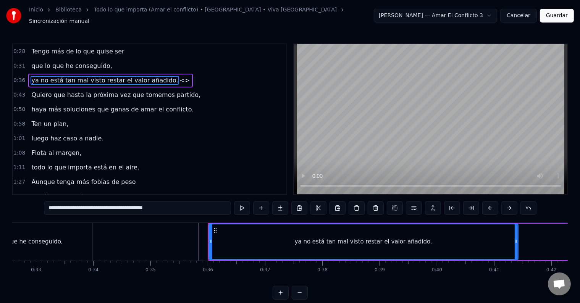
drag, startPoint x: 121, startPoint y: 204, endPoint x: 211, endPoint y: 201, distance: 89.8
click at [211, 201] on input "**********" at bounding box center [137, 208] width 187 height 14
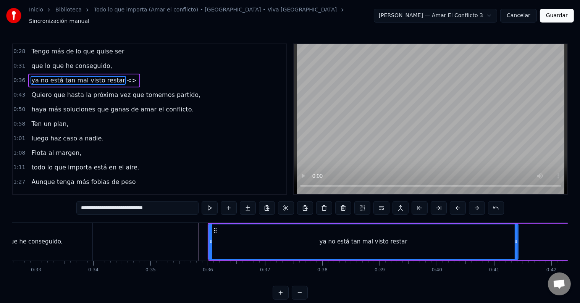
click at [126, 76] on span "<>" at bounding box center [132, 80] width 12 height 9
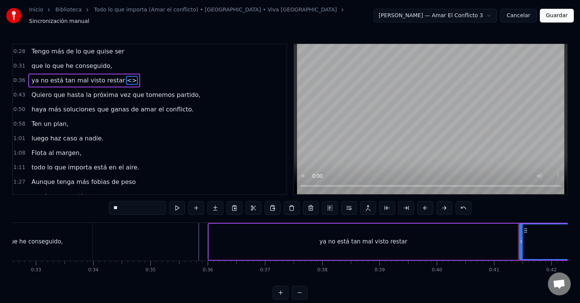
drag, startPoint x: 125, startPoint y: 204, endPoint x: 77, endPoint y: 201, distance: 48.6
click at [77, 201] on div "0:28 Tengo más de lo que quise ser 0:31 que lo que he conseguido, 0:36 ya no es…" at bounding box center [290, 172] width 556 height 256
paste input "**********"
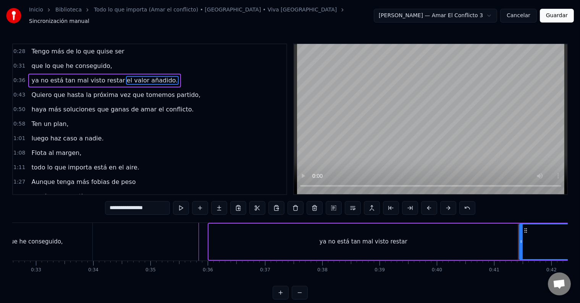
click at [75, 201] on div "**********" at bounding box center [290, 172] width 556 height 256
click at [106, 76] on span "ya no está tan mal visto restar" at bounding box center [78, 80] width 95 height 9
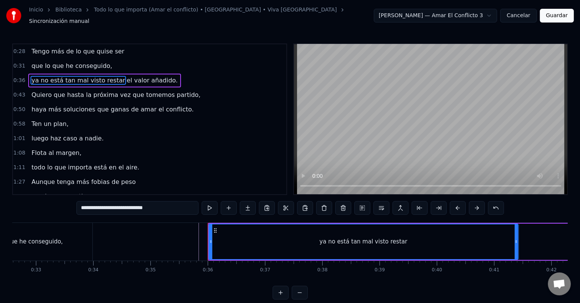
click at [126, 76] on span "el valor añadido." at bounding box center [152, 80] width 53 height 9
type input "**********"
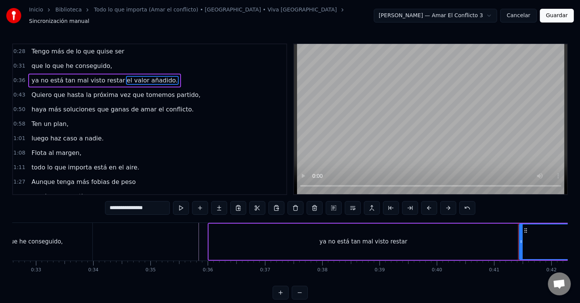
click at [110, 73] on div "0:36 ya no está tan mal visto restar el valor añadido." at bounding box center [149, 80] width 273 height 15
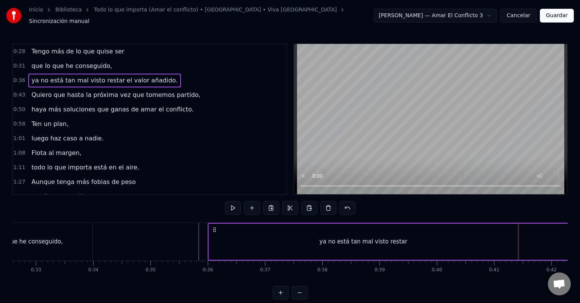
click at [110, 74] on div "ya no está tan mal visto restar el valor añadido." at bounding box center [104, 81] width 152 height 14
click at [47, 76] on span "ya no está tan mal visto restar" at bounding box center [78, 80] width 95 height 9
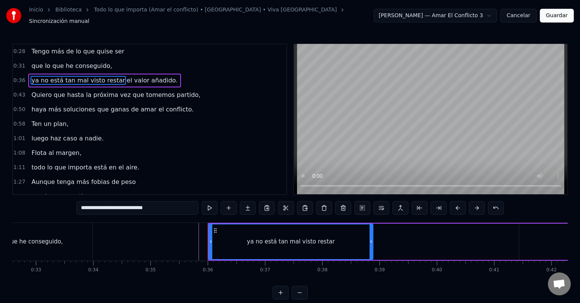
drag, startPoint x: 515, startPoint y: 237, endPoint x: 370, endPoint y: 249, distance: 145.6
click at [370, 249] on div at bounding box center [371, 242] width 3 height 35
click at [132, 76] on span "el valor añadido." at bounding box center [152, 80] width 53 height 9
type input "**********"
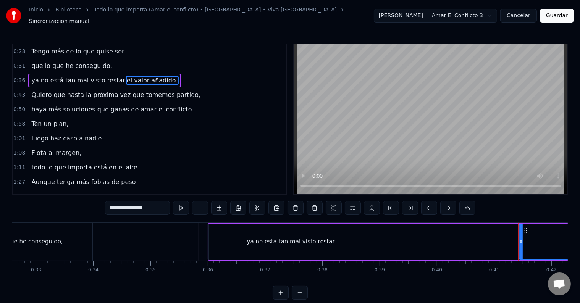
click at [520, 239] on icon at bounding box center [521, 242] width 3 height 6
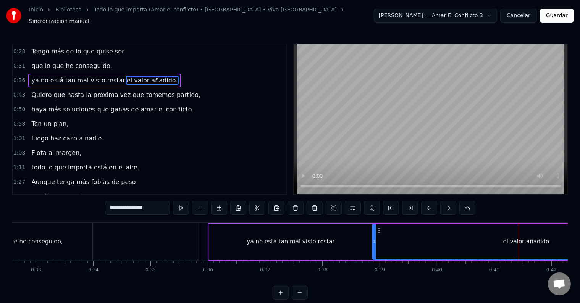
drag, startPoint x: 526, startPoint y: 226, endPoint x: 379, endPoint y: 226, distance: 147.0
click at [379, 228] on icon at bounding box center [379, 231] width 6 height 6
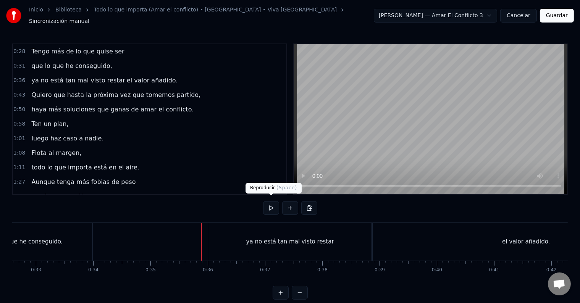
click at [274, 202] on button at bounding box center [271, 208] width 16 height 14
click at [274, 206] on button at bounding box center [271, 208] width 16 height 14
click at [231, 233] on div "ya no está tan mal visto restar" at bounding box center [290, 242] width 164 height 38
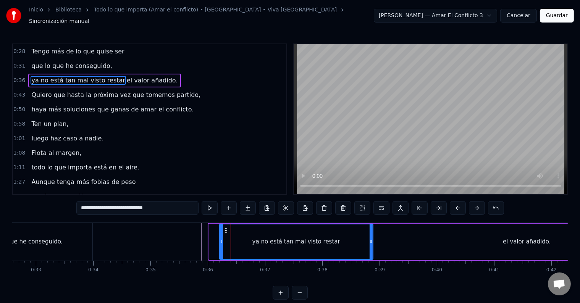
drag, startPoint x: 210, startPoint y: 232, endPoint x: 221, endPoint y: 234, distance: 10.9
click at [221, 234] on div at bounding box center [221, 242] width 3 height 35
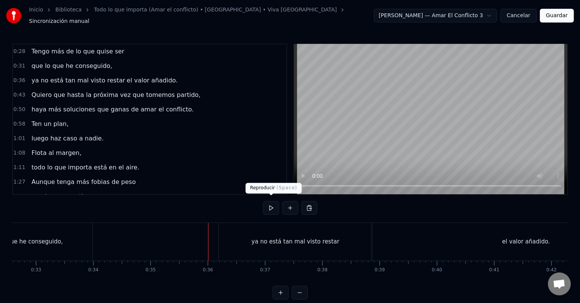
click at [268, 204] on button at bounding box center [271, 208] width 16 height 14
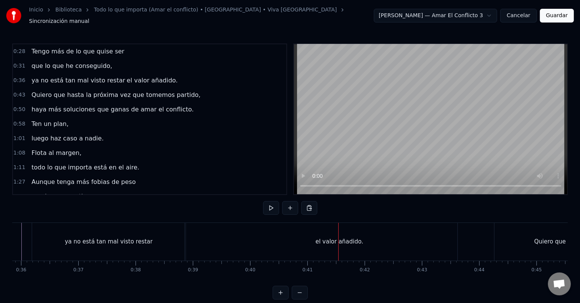
scroll to position [0, 2108]
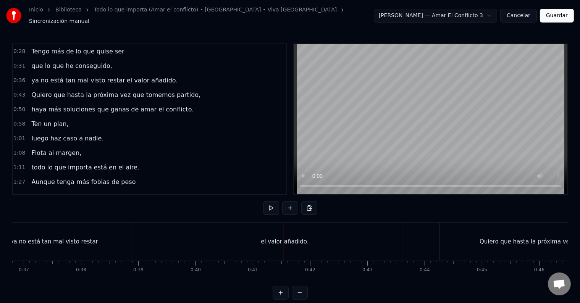
click at [212, 234] on div "el valor añadido." at bounding box center [284, 242] width 309 height 38
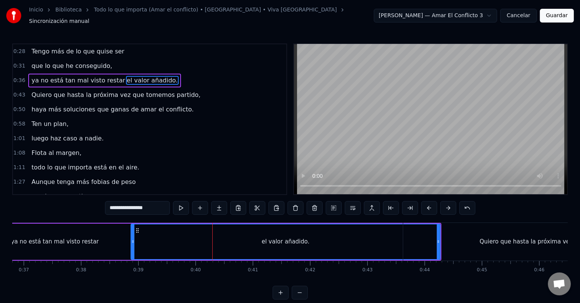
drag, startPoint x: 440, startPoint y: 237, endPoint x: 314, endPoint y: 238, distance: 126.0
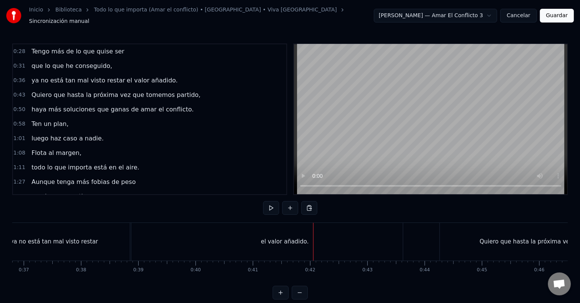
click at [272, 231] on div "el valor añadido." at bounding box center [284, 242] width 309 height 38
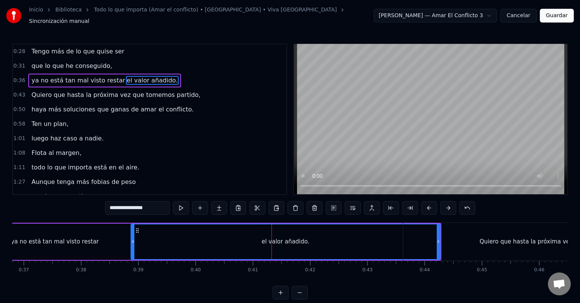
drag, startPoint x: 439, startPoint y: 237, endPoint x: 419, endPoint y: 234, distance: 20.9
click at [424, 237] on div "Quiero que hasta la próxima vez que tomemos partido," at bounding box center [559, 242] width 312 height 38
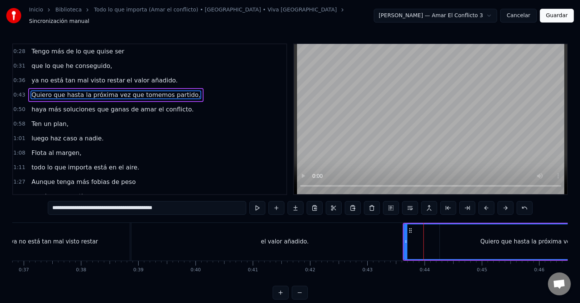
click at [381, 235] on div "el valor añadido." at bounding box center [284, 242] width 309 height 38
type input "**********"
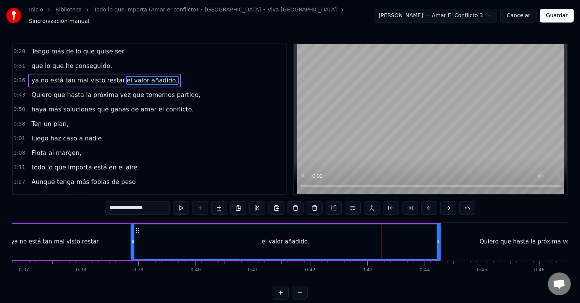
drag, startPoint x: 440, startPoint y: 237, endPoint x: 312, endPoint y: 237, distance: 127.2
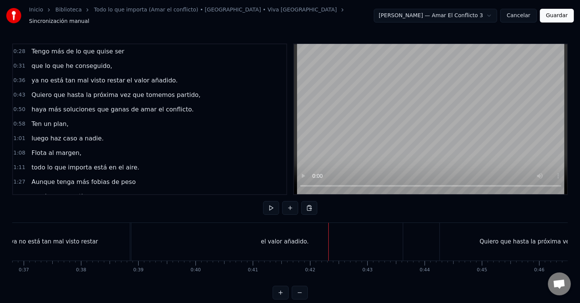
click at [175, 238] on div "el valor añadido." at bounding box center [284, 242] width 309 height 38
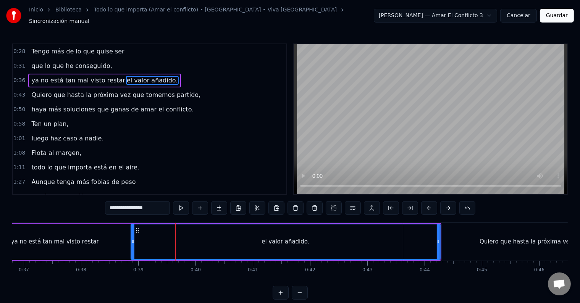
click at [82, 238] on div "ya no está tan mal visto restar" at bounding box center [55, 242] width 88 height 9
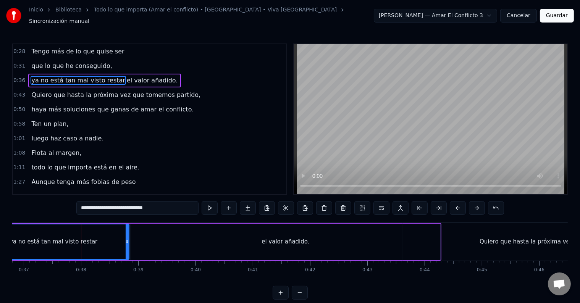
click at [128, 235] on div at bounding box center [127, 242] width 3 height 35
click at [149, 235] on div "el valor añadido." at bounding box center [285, 242] width 309 height 36
type input "**********"
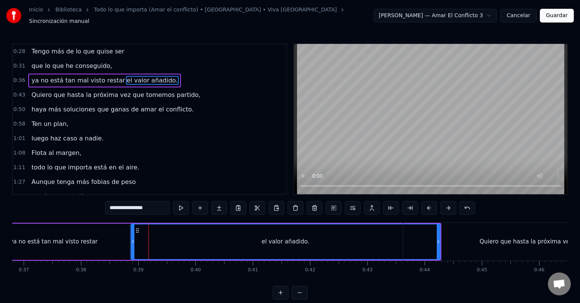
drag, startPoint x: 369, startPoint y: 230, endPoint x: 374, endPoint y: 228, distance: 5.0
click at [374, 228] on div "el valor añadido." at bounding box center [285, 242] width 309 height 35
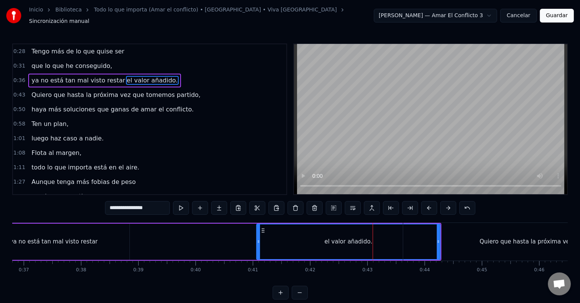
drag, startPoint x: 134, startPoint y: 238, endPoint x: 259, endPoint y: 236, distance: 125.7
click at [259, 239] on icon at bounding box center [258, 242] width 3 height 6
drag, startPoint x: 266, startPoint y: 228, endPoint x: 251, endPoint y: 228, distance: 14.5
click at [246, 228] on div "ya no está tan mal visto restar el valor añadido." at bounding box center [209, 242] width 463 height 36
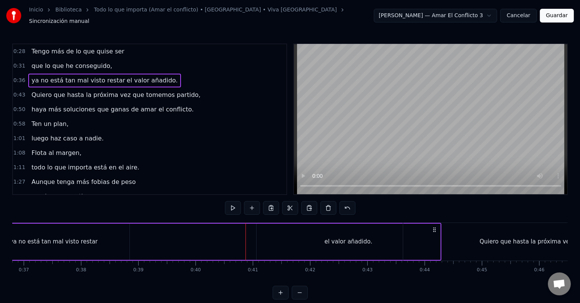
click at [263, 228] on div "el valor añadido." at bounding box center [349, 242] width 184 height 36
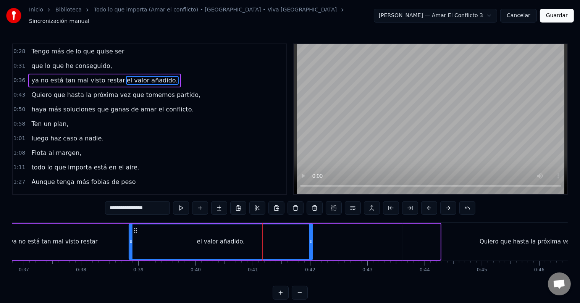
drag, startPoint x: 263, startPoint y: 227, endPoint x: 134, endPoint y: 229, distance: 128.3
click at [135, 228] on icon at bounding box center [136, 231] width 6 height 6
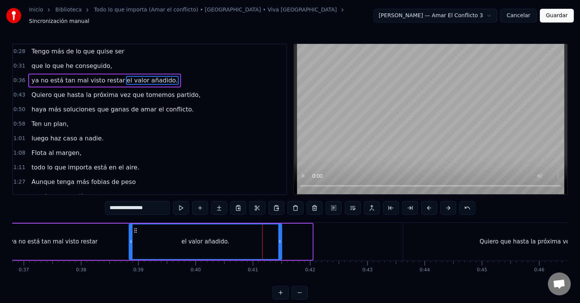
drag, startPoint x: 311, startPoint y: 241, endPoint x: 280, endPoint y: 241, distance: 30.6
click at [280, 241] on div at bounding box center [279, 242] width 3 height 35
click at [82, 229] on div "ya no está tan mal visto restar" at bounding box center [53, 242] width 151 height 36
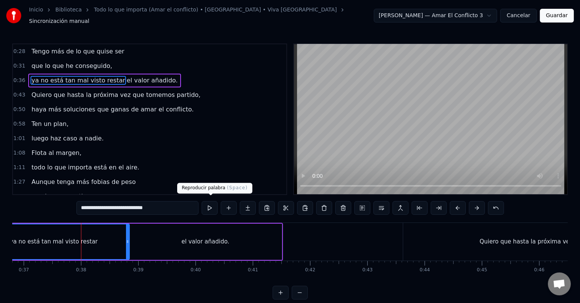
click at [214, 206] on button at bounding box center [210, 208] width 16 height 14
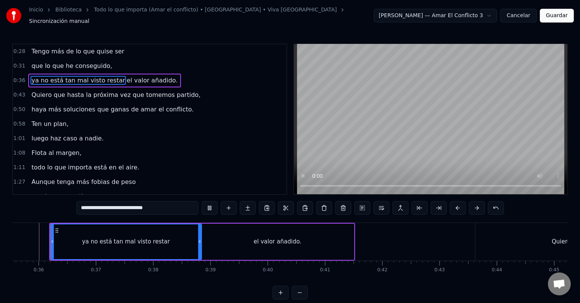
scroll to position [0, 2035]
click at [247, 248] on div "el valor añadido." at bounding box center [278, 242] width 153 height 36
type input "**********"
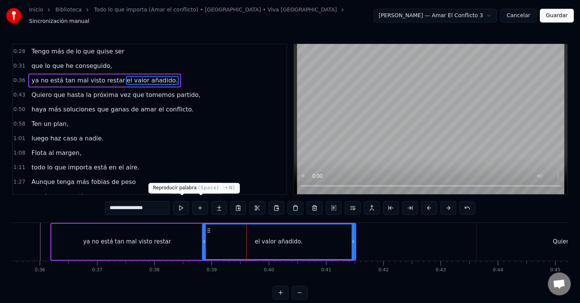
click at [186, 203] on button at bounding box center [181, 208] width 16 height 14
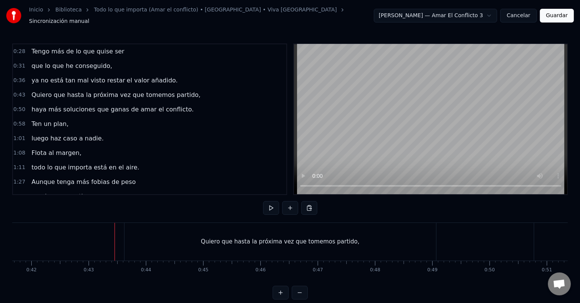
scroll to position [0, 2411]
click at [179, 239] on div "Quiero que hasta la próxima vez que tomemos partido," at bounding box center [257, 242] width 312 height 38
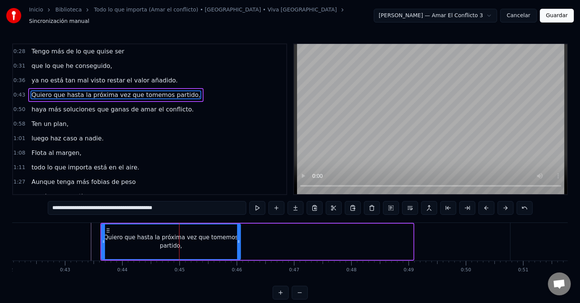
drag, startPoint x: 411, startPoint y: 234, endPoint x: 238, endPoint y: 233, distance: 173.4
click at [238, 233] on div at bounding box center [238, 242] width 3 height 35
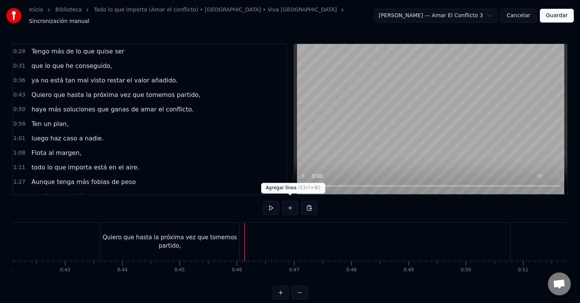
click at [291, 205] on button at bounding box center [290, 208] width 16 height 14
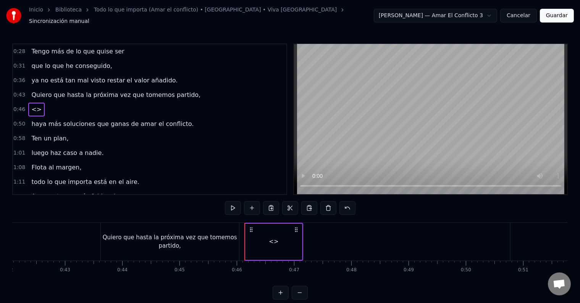
click at [202, 241] on div "Quiero que hasta la próxima vez que tomemos partido," at bounding box center [170, 241] width 138 height 17
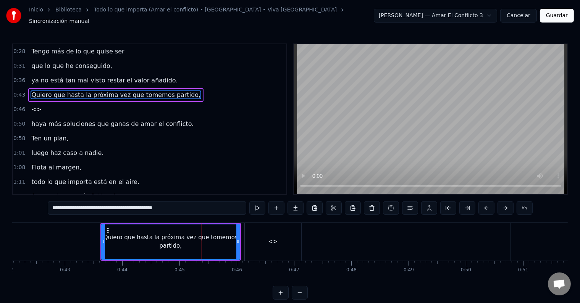
drag, startPoint x: 133, startPoint y: 202, endPoint x: 199, endPoint y: 202, distance: 66.1
click at [199, 202] on input "**********" at bounding box center [147, 208] width 199 height 14
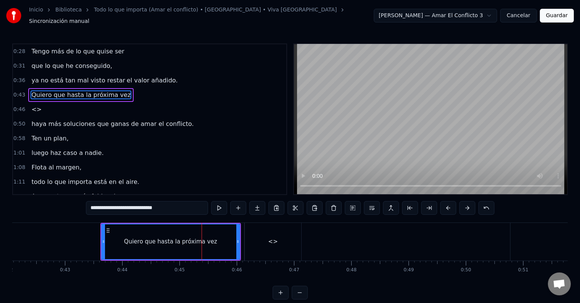
click at [264, 227] on div "<>" at bounding box center [273, 242] width 57 height 38
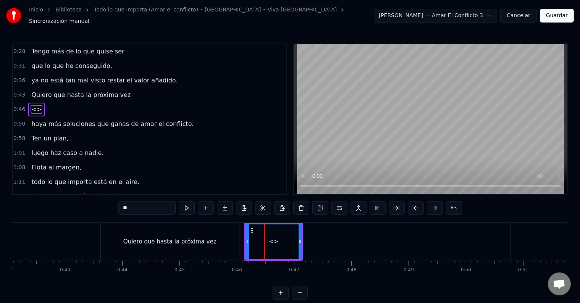
drag, startPoint x: 151, startPoint y: 203, endPoint x: 102, endPoint y: 203, distance: 49.3
click at [102, 203] on div "0:28 Tengo más de lo que quise ser 0:31 que lo que he conseguido, 0:36 ya no es…" at bounding box center [290, 172] width 556 height 256
paste input "**********"
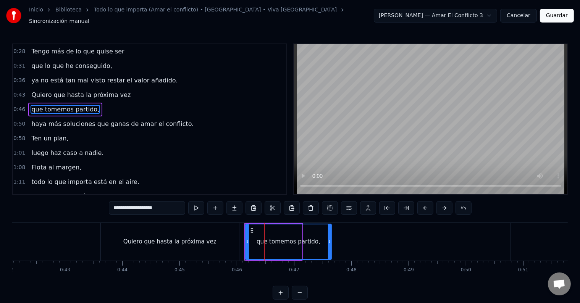
drag, startPoint x: 298, startPoint y: 237, endPoint x: 333, endPoint y: 236, distance: 34.8
click at [331, 236] on div "que tomemos partido," at bounding box center [288, 242] width 85 height 35
type input "**********"
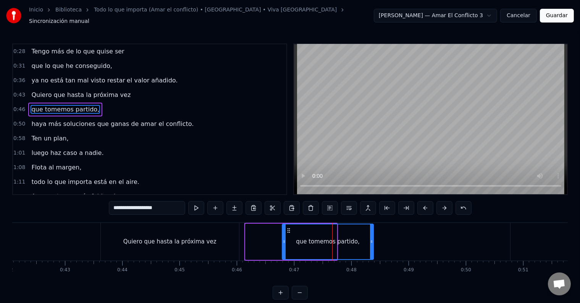
drag, startPoint x: 250, startPoint y: 223, endPoint x: 287, endPoint y: 226, distance: 36.8
click at [287, 228] on icon at bounding box center [289, 231] width 6 height 6
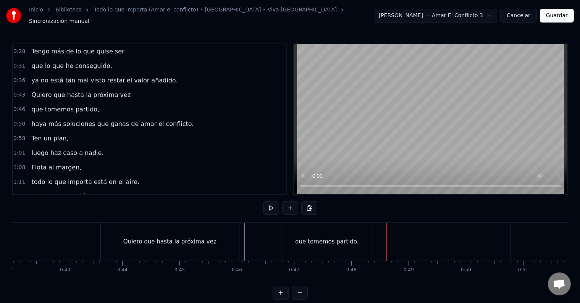
click at [350, 238] on div "que tomemos partido," at bounding box center [327, 242] width 64 height 9
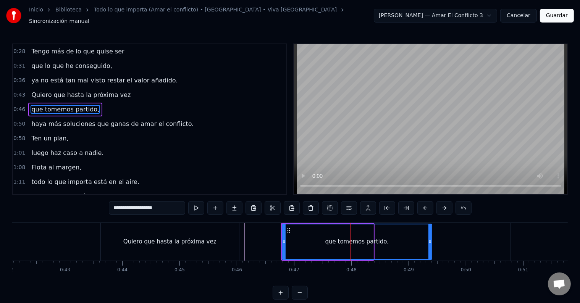
drag, startPoint x: 370, startPoint y: 236, endPoint x: 429, endPoint y: 237, distance: 58.4
click at [429, 239] on icon at bounding box center [430, 242] width 3 height 6
click at [125, 234] on div "Quiero que hasta la próxima vez" at bounding box center [170, 242] width 138 height 38
type input "**********"
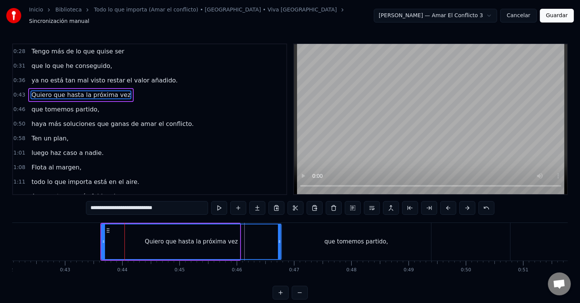
drag, startPoint x: 238, startPoint y: 235, endPoint x: 280, endPoint y: 235, distance: 41.6
click at [280, 239] on icon at bounding box center [279, 242] width 3 height 6
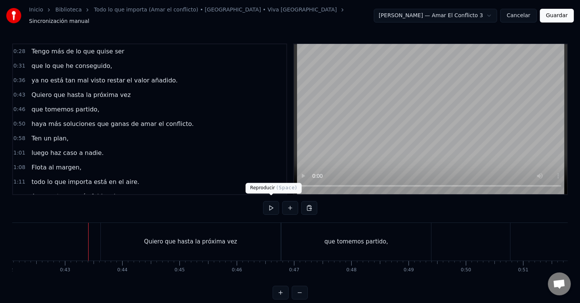
click at [268, 203] on button at bounding box center [271, 208] width 16 height 14
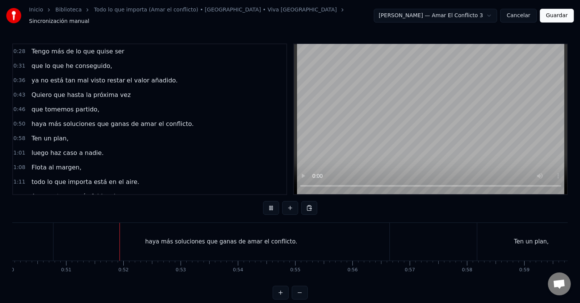
scroll to position [0, 2898]
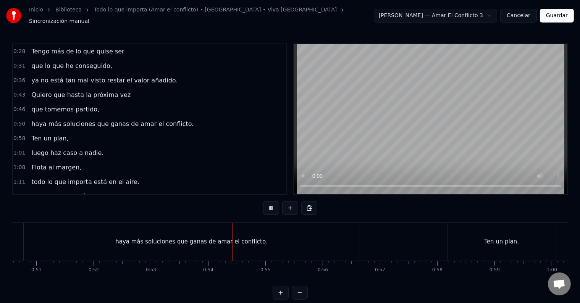
click at [267, 204] on button at bounding box center [271, 208] width 16 height 14
click at [108, 120] on span "haya más soluciones que ganas de amar el conflicto." at bounding box center [113, 124] width 164 height 9
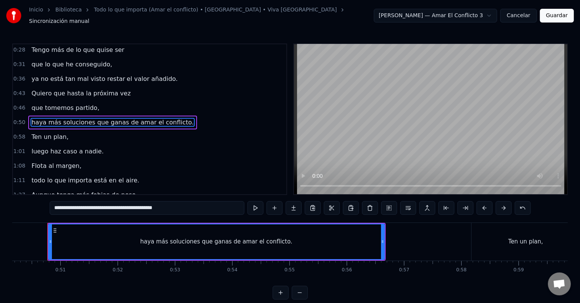
scroll to position [0, 2870]
click at [106, 203] on input "**********" at bounding box center [147, 208] width 195 height 14
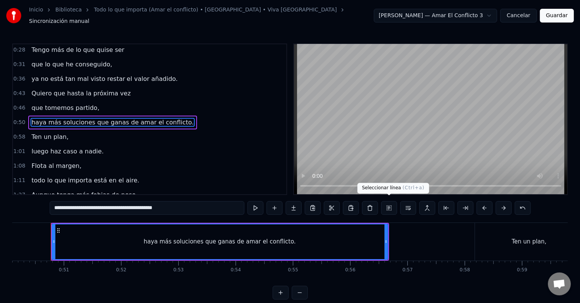
click at [391, 202] on button at bounding box center [389, 208] width 16 height 14
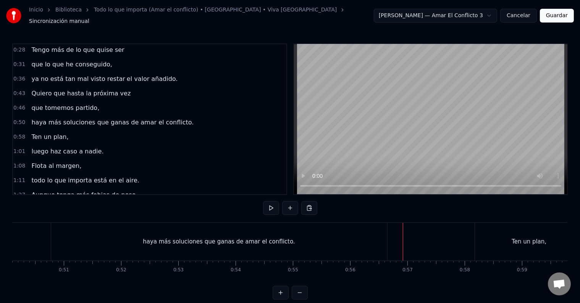
click at [176, 230] on div "haya más soluciones que ganas de amar el conflicto." at bounding box center [219, 242] width 336 height 38
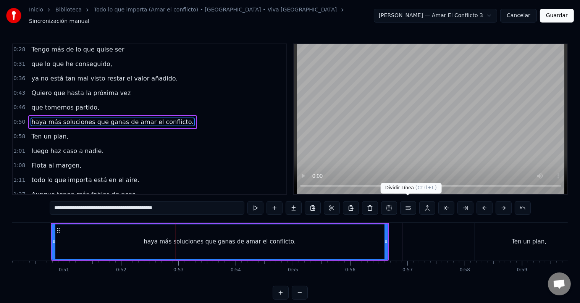
click at [410, 204] on button at bounding box center [408, 208] width 16 height 14
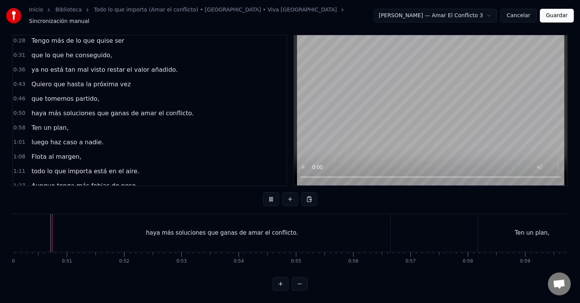
scroll to position [11, 0]
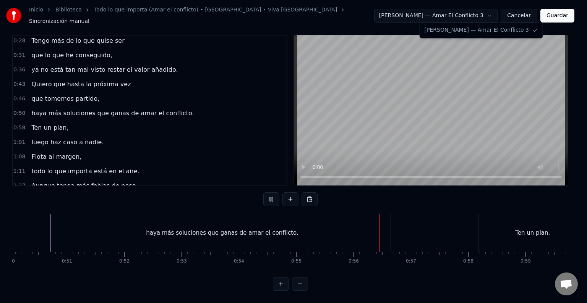
click at [496, 15] on html "Inicio Biblioteca Todo lo que importa (Amar el conflicto) • ELYELLA • Viva Suec…" at bounding box center [293, 147] width 587 height 312
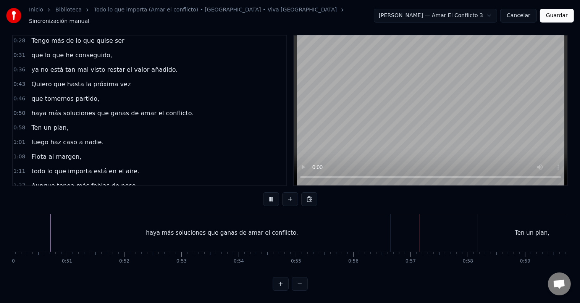
click at [496, 15] on html "Inicio Biblioteca Todo lo que importa (Amar el conflicto) • ELYELLA • Viva Suec…" at bounding box center [290, 147] width 580 height 312
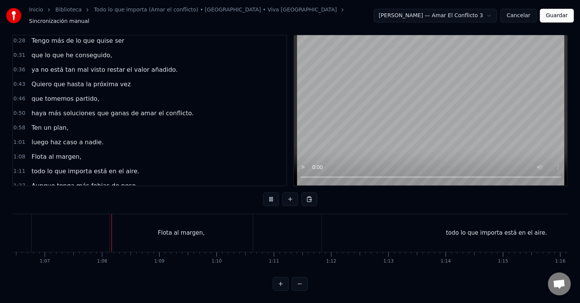
scroll to position [0, 3836]
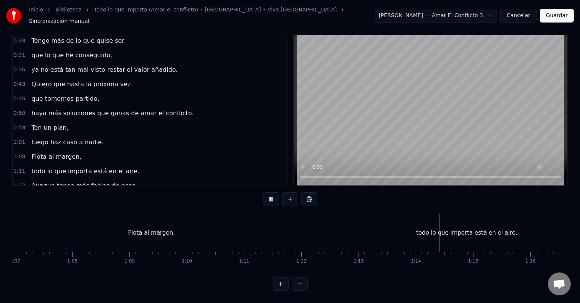
click at [556, 14] on button "Guardar" at bounding box center [557, 16] width 34 height 14
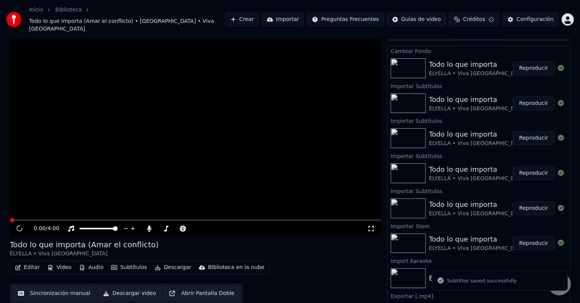
scroll to position [0, 0]
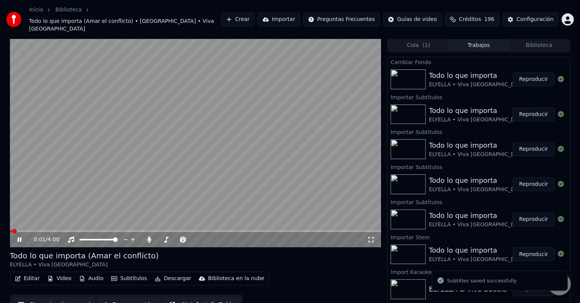
click at [30, 231] on span at bounding box center [196, 232] width 372 height 2
click at [42, 231] on span at bounding box center [196, 232] width 372 height 2
click at [52, 231] on span at bounding box center [196, 232] width 372 height 2
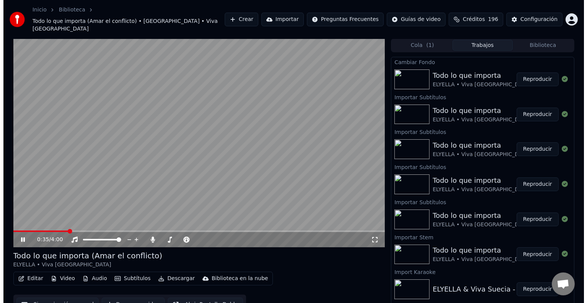
scroll to position [0, 0]
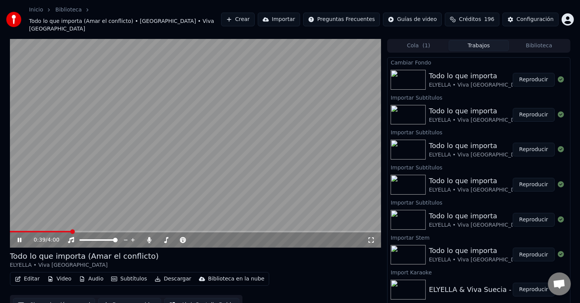
click at [19, 237] on icon at bounding box center [25, 240] width 18 height 6
click at [566, 12] on html "Inicio Biblioteca Todo lo que importa (Amar el conflicto) • ELYELLA • Viva Suec…" at bounding box center [290, 151] width 580 height 303
